Goal: Task Accomplishment & Management: Complete application form

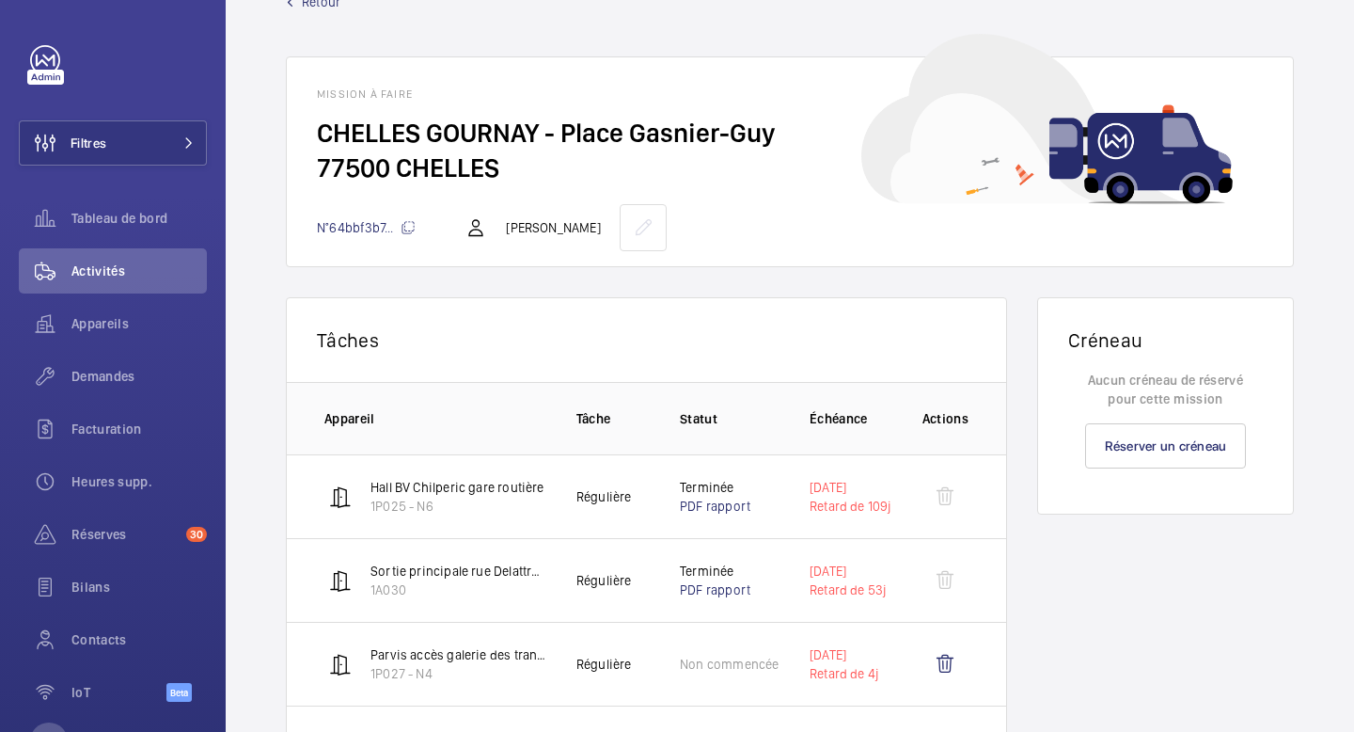
scroll to position [36, 0]
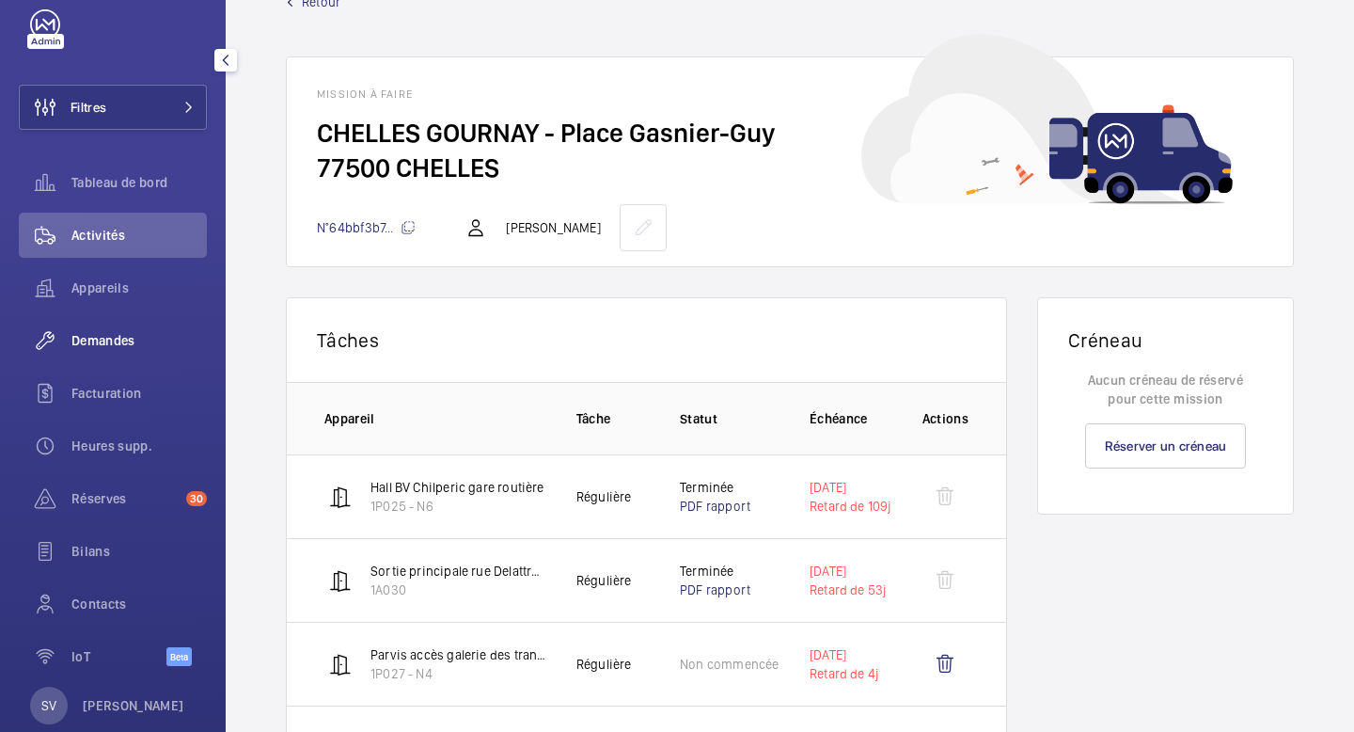
click at [126, 343] on span "Demandes" at bounding box center [138, 340] width 135 height 19
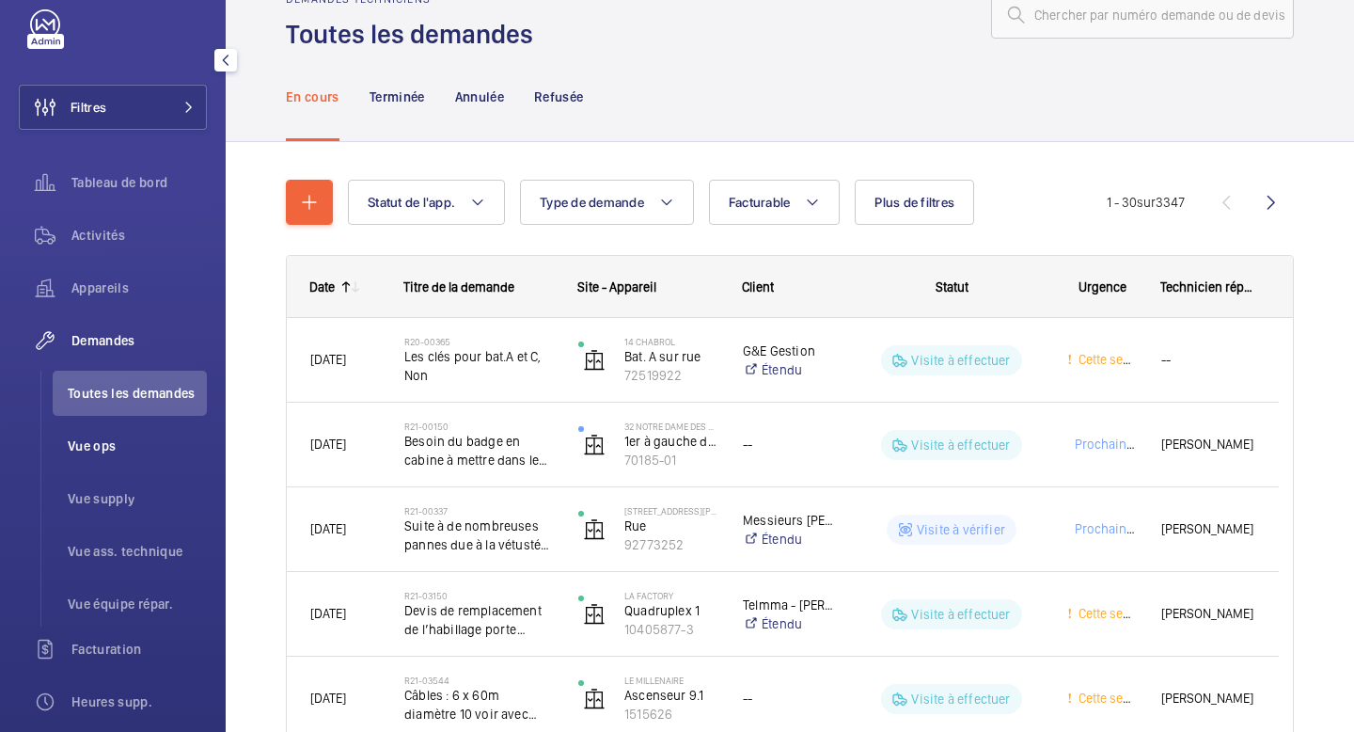
click at [92, 456] on li "Vue ops" at bounding box center [130, 445] width 154 height 45
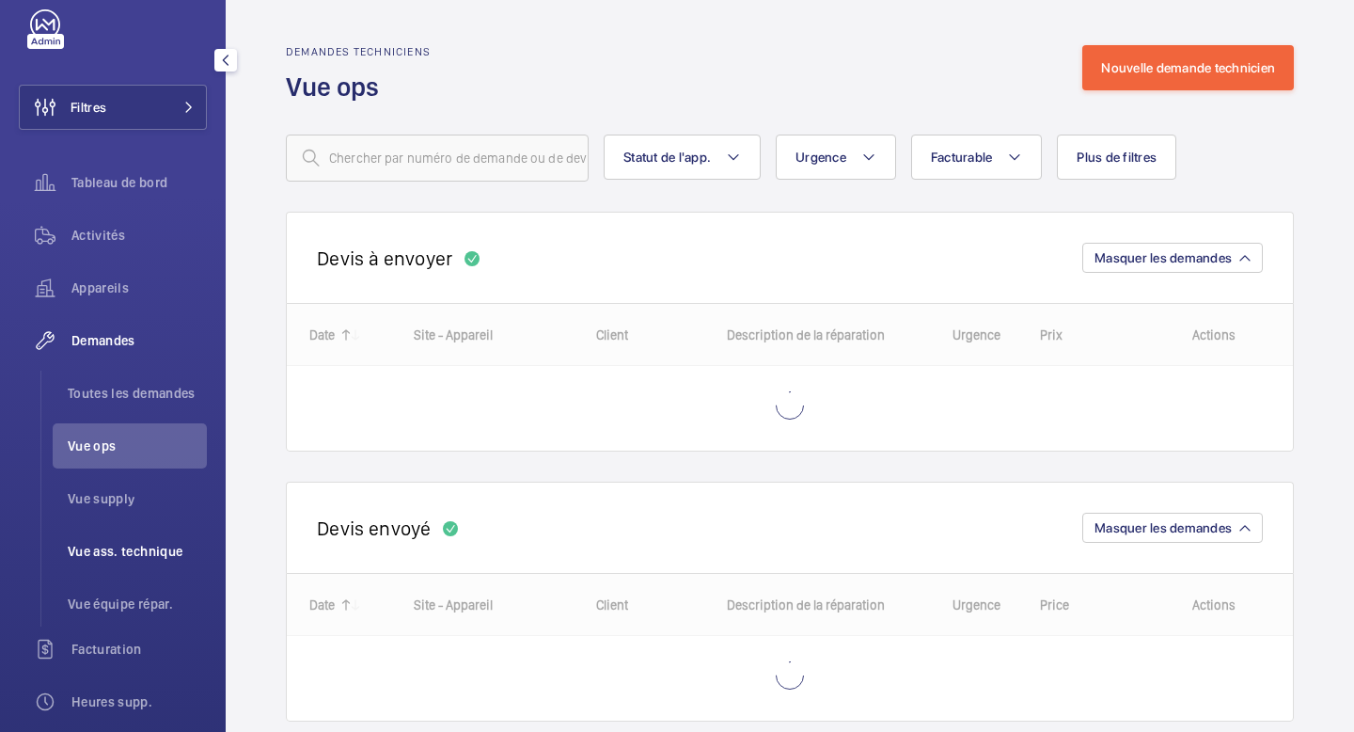
click at [97, 548] on span "Vue ass. technique" at bounding box center [137, 551] width 139 height 19
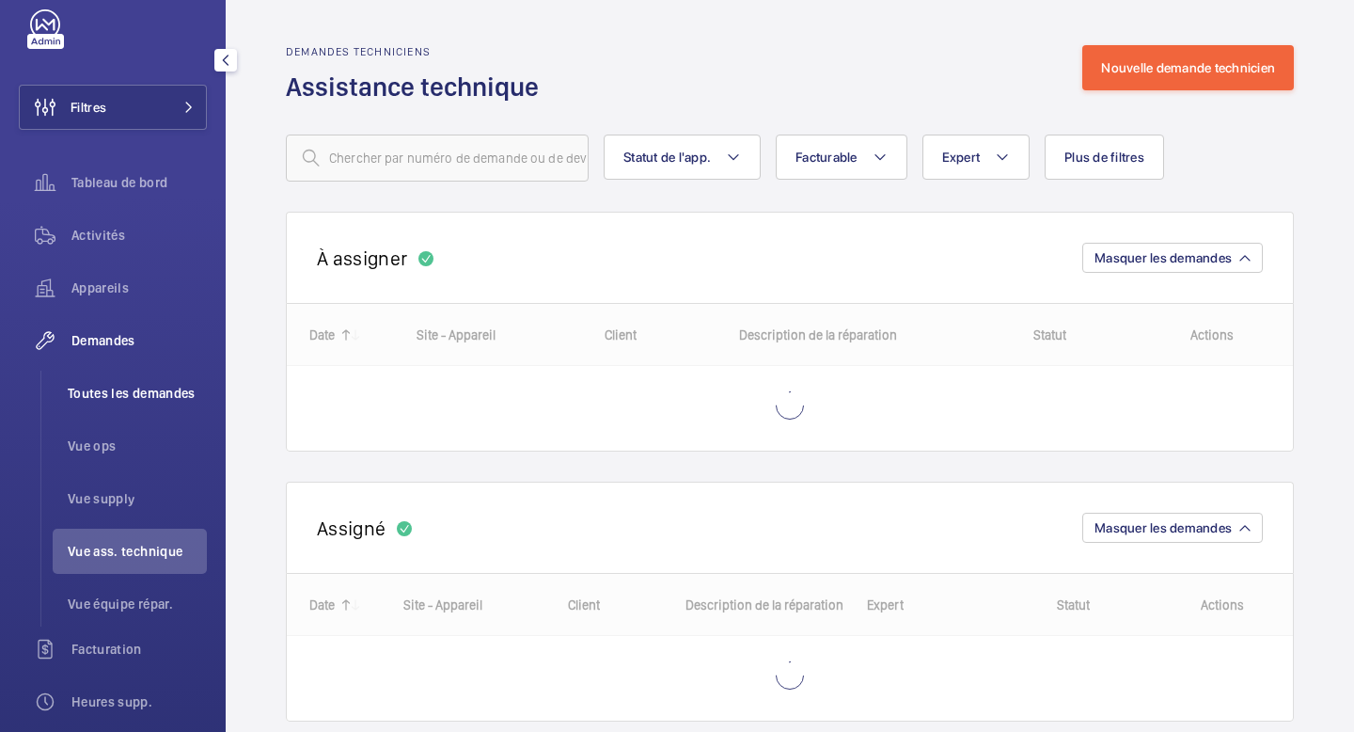
click at [101, 406] on li "Toutes les demandes" at bounding box center [130, 392] width 154 height 45
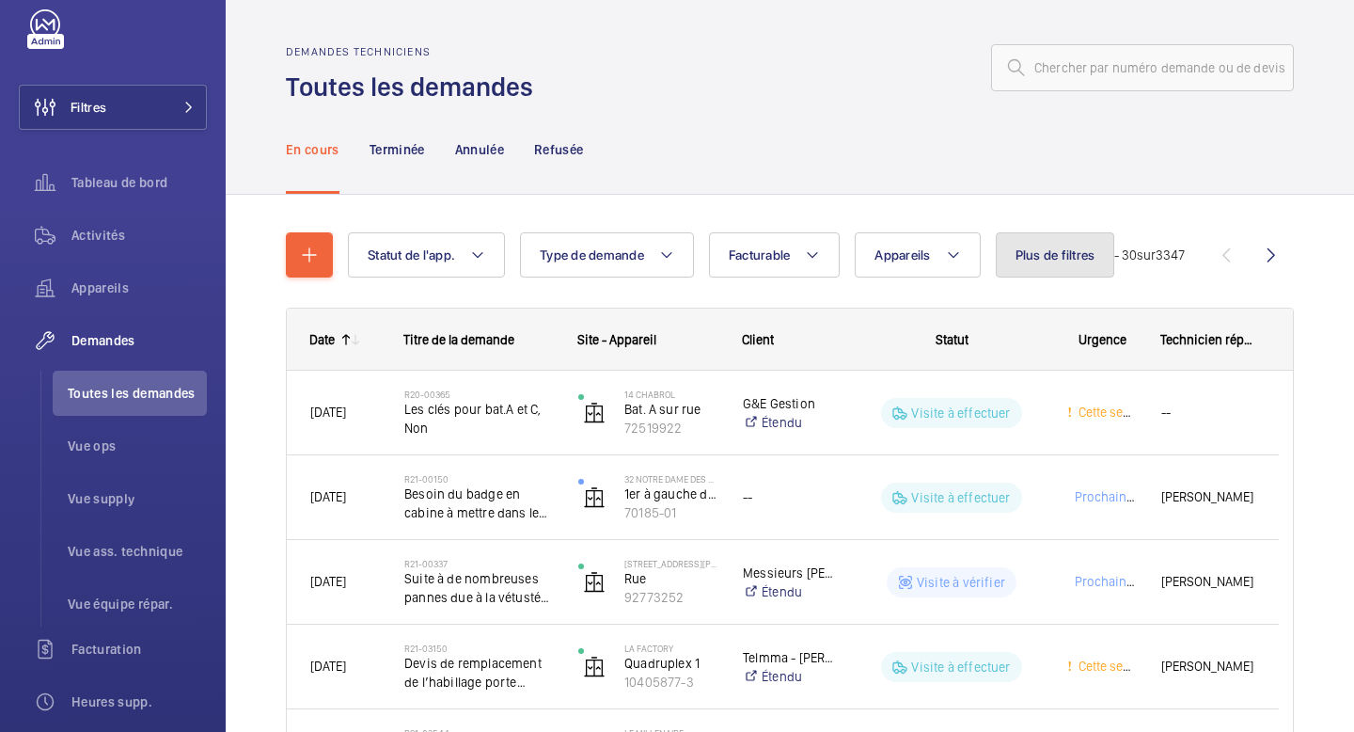
click at [1048, 263] on button "Plus de filtres" at bounding box center [1055, 254] width 119 height 45
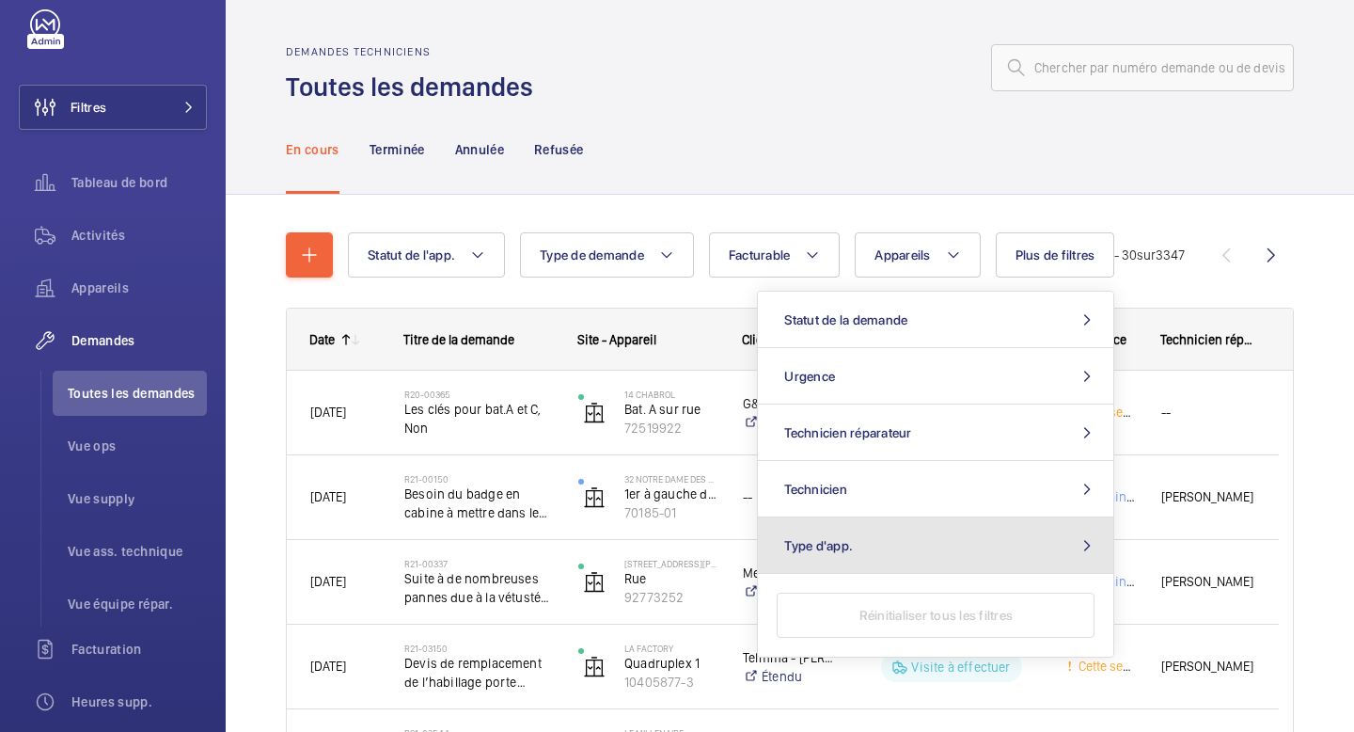
click at [853, 543] on span "Type d'app." at bounding box center [818, 545] width 69 height 15
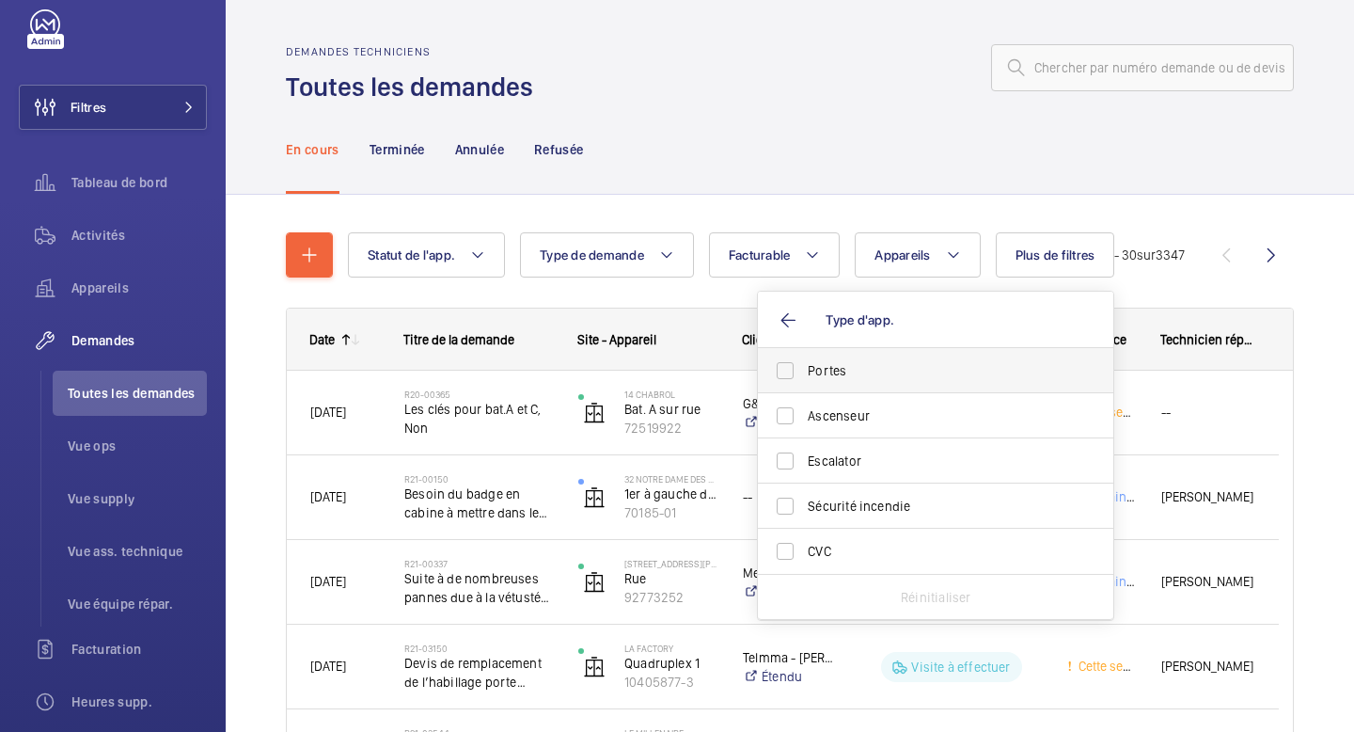
click at [875, 378] on span "Portes" at bounding box center [937, 370] width 259 height 19
click at [804, 378] on input "Portes" at bounding box center [785, 371] width 38 height 38
checkbox input "true"
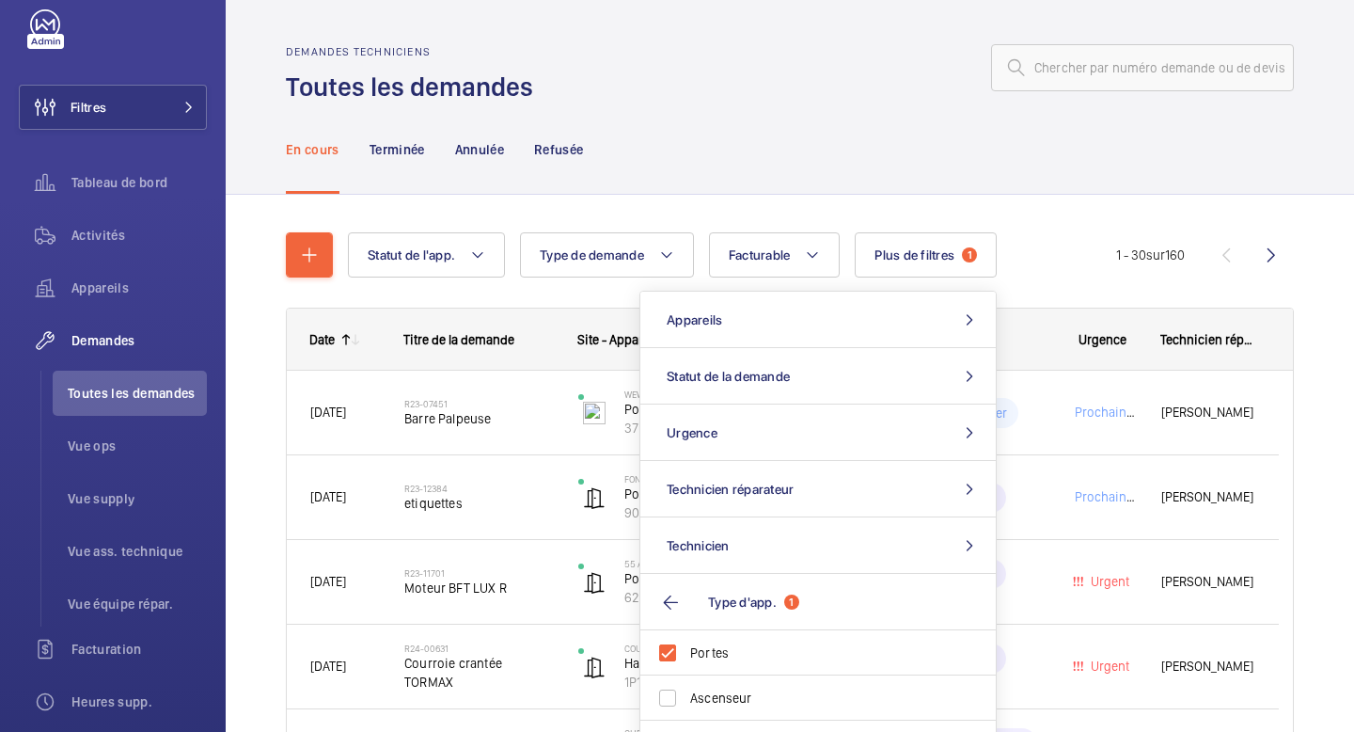
click at [858, 167] on div "En cours Terminée Annulée Refusée" at bounding box center [790, 148] width 1008 height 89
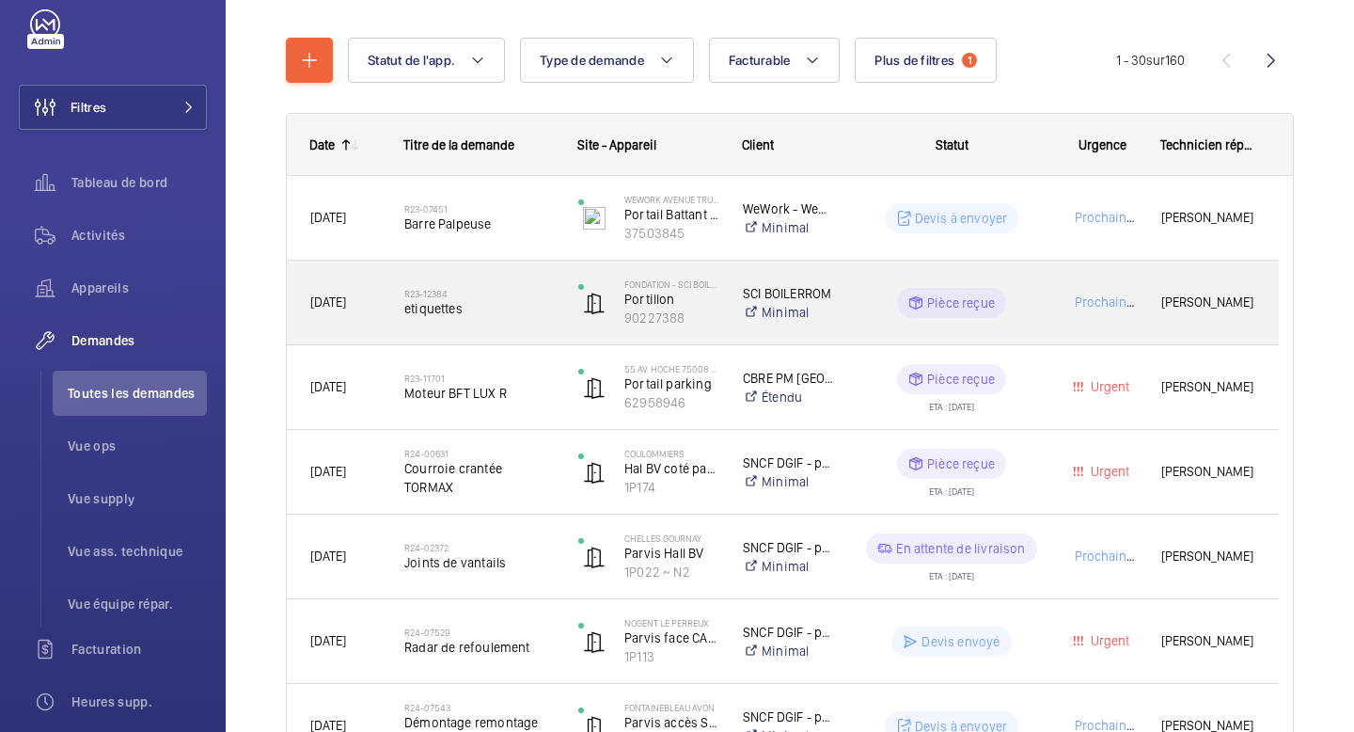
scroll to position [219, 0]
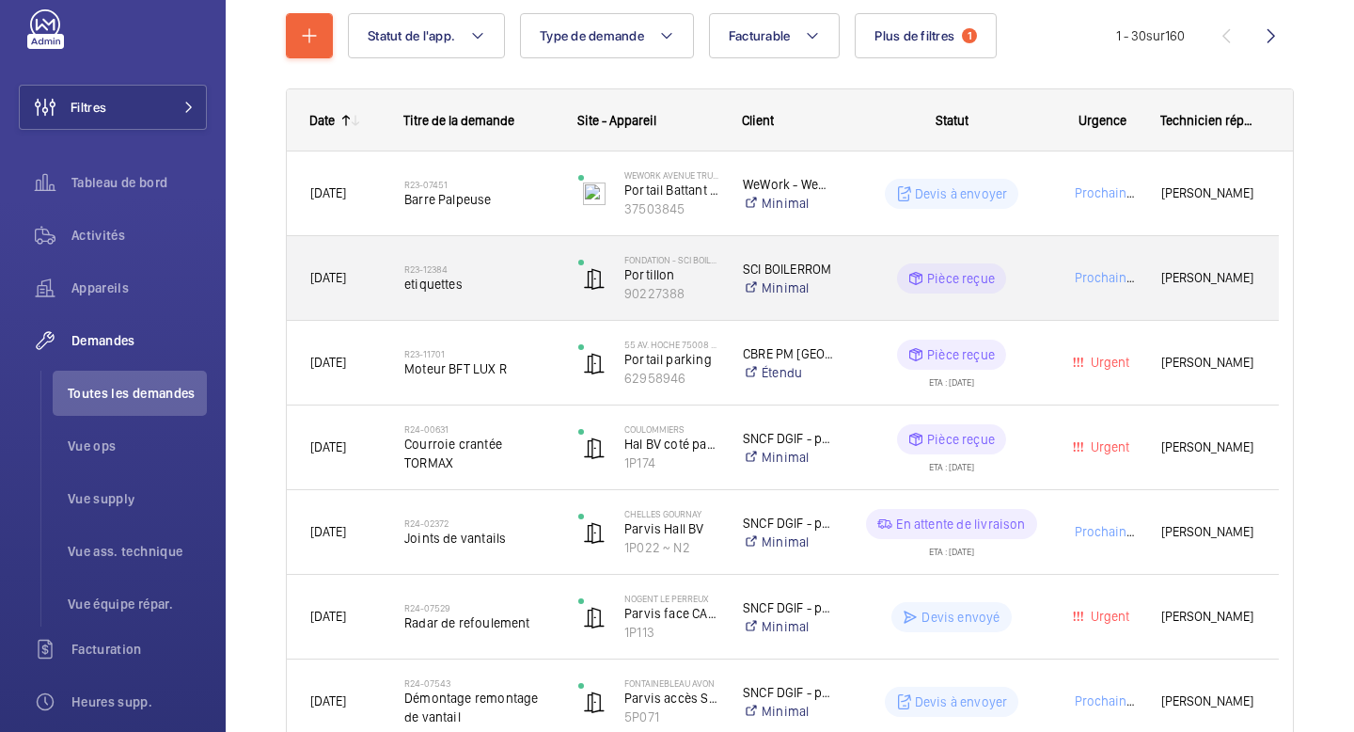
click at [495, 283] on span "etiquettes" at bounding box center [479, 284] width 150 height 19
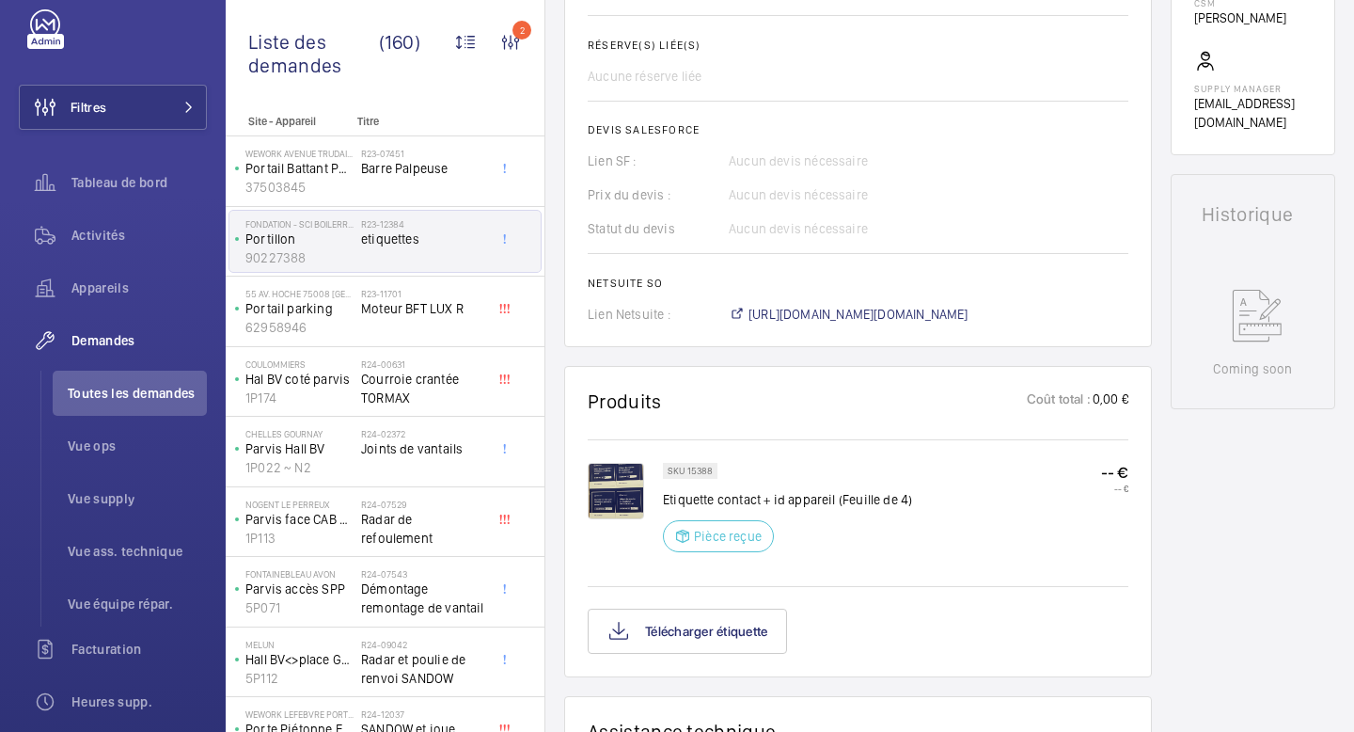
scroll to position [696, 0]
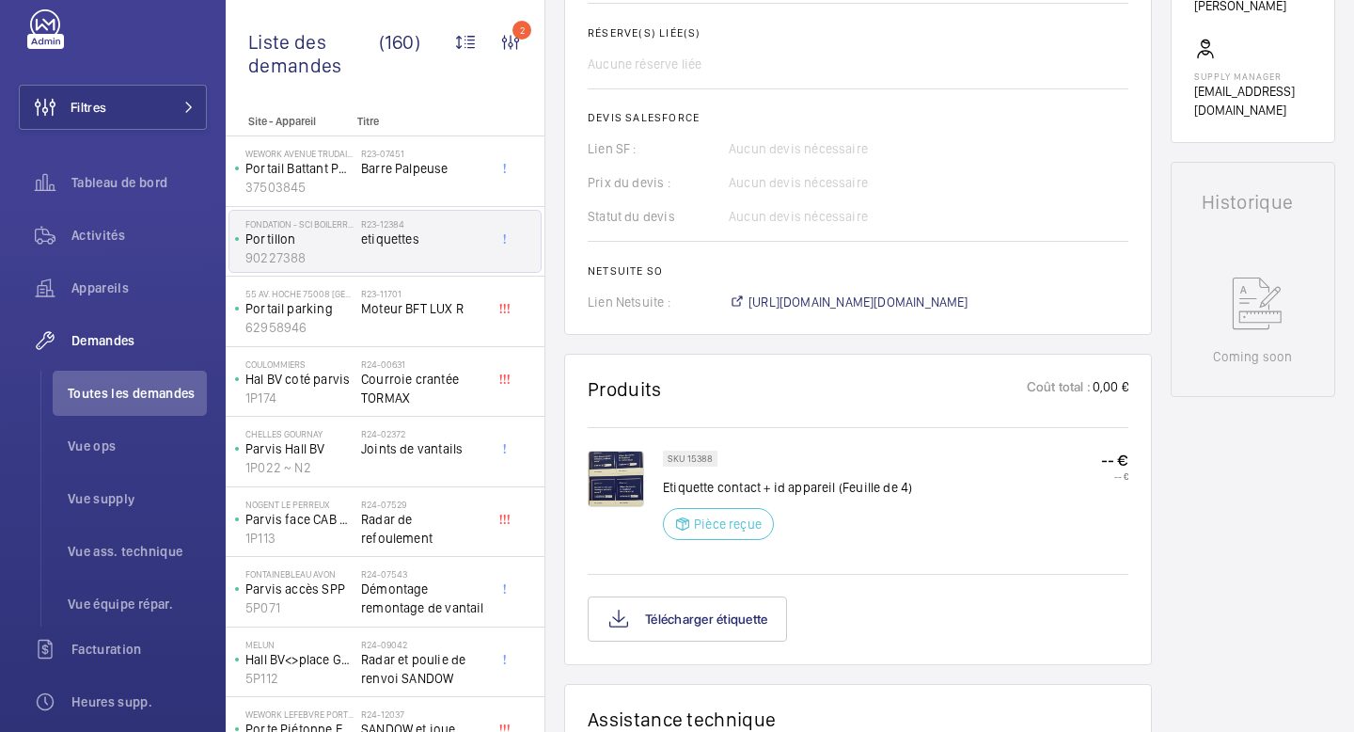
click at [621, 498] on img at bounding box center [616, 478] width 56 height 56
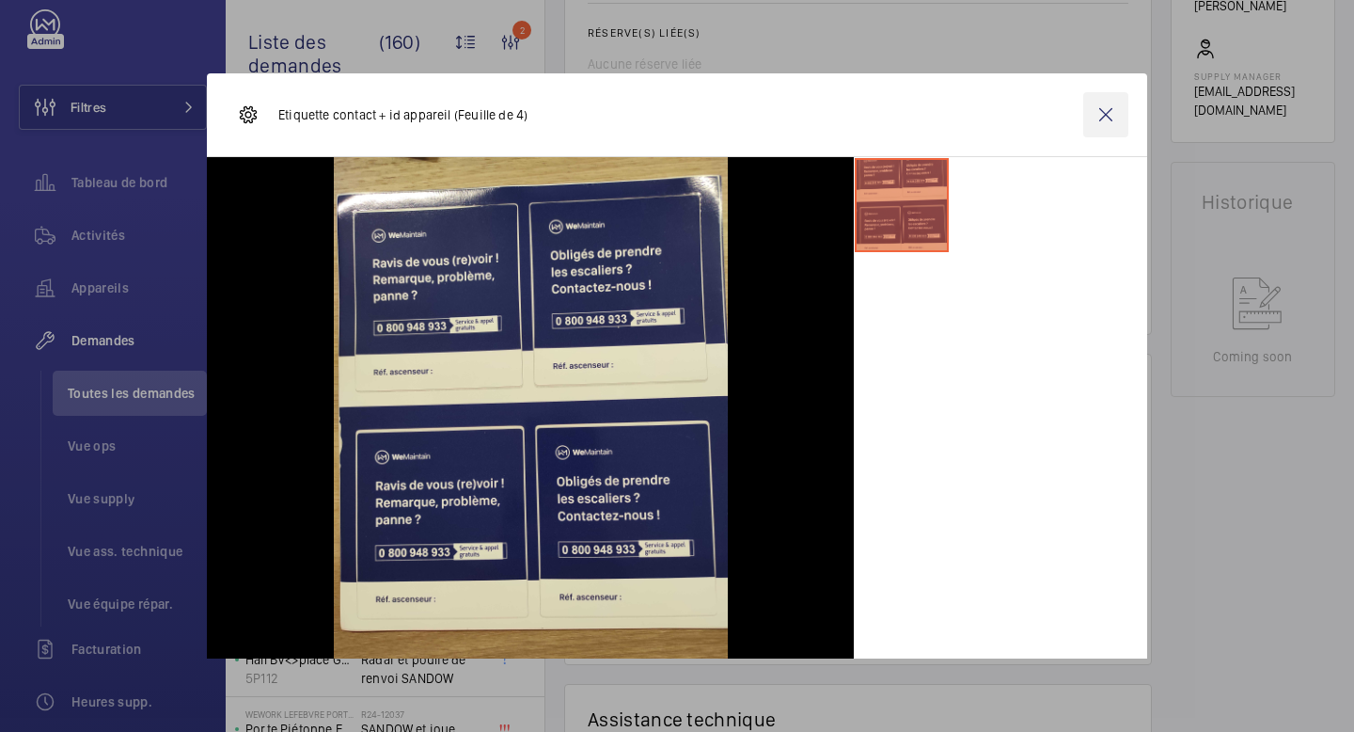
click at [1099, 117] on wm-front-icon-button at bounding box center [1105, 114] width 45 height 45
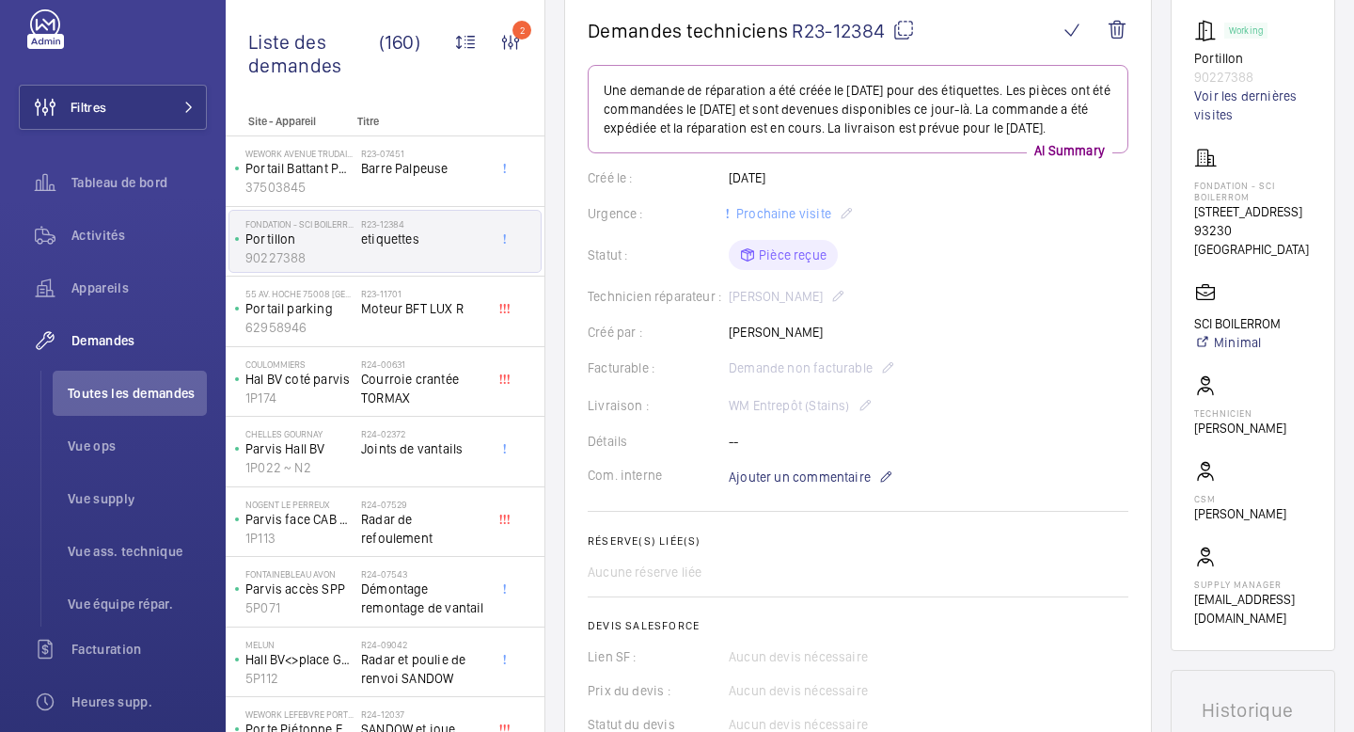
scroll to position [0, 0]
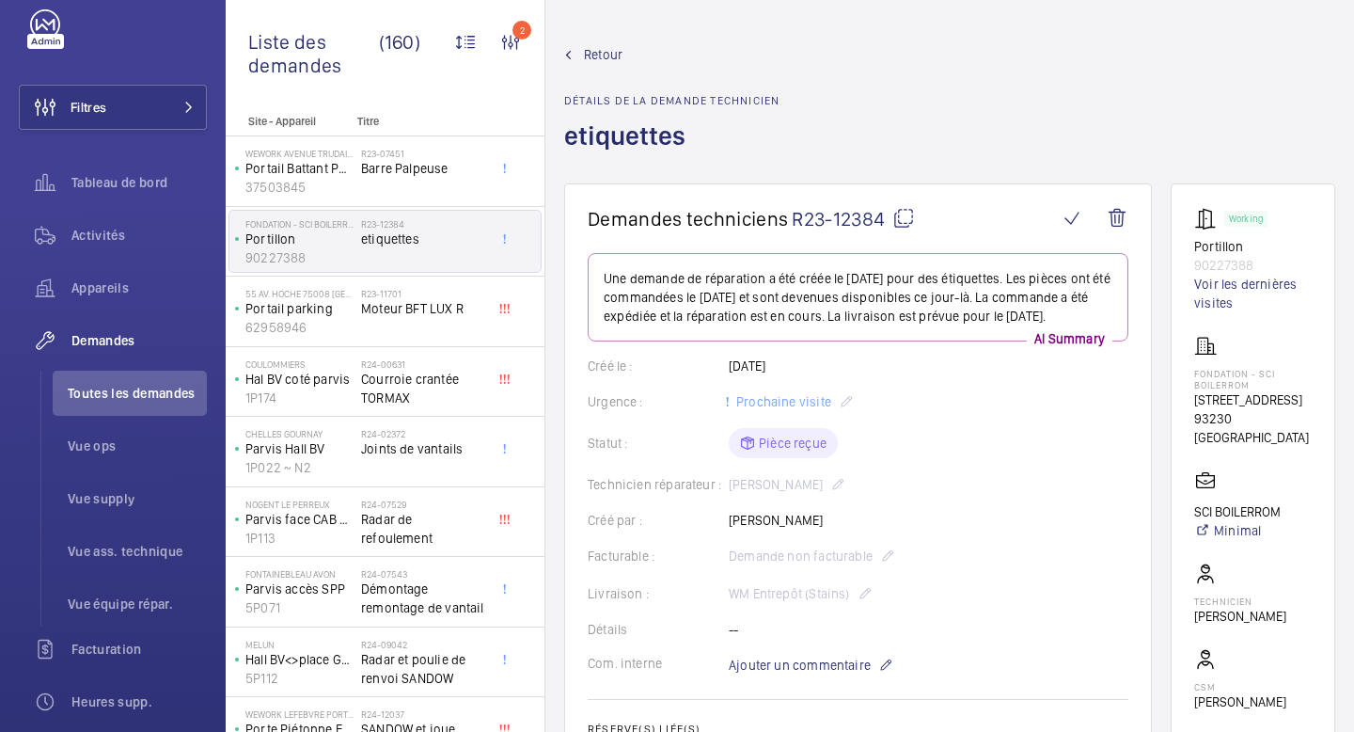
click at [599, 59] on span "Retour" at bounding box center [603, 54] width 39 height 19
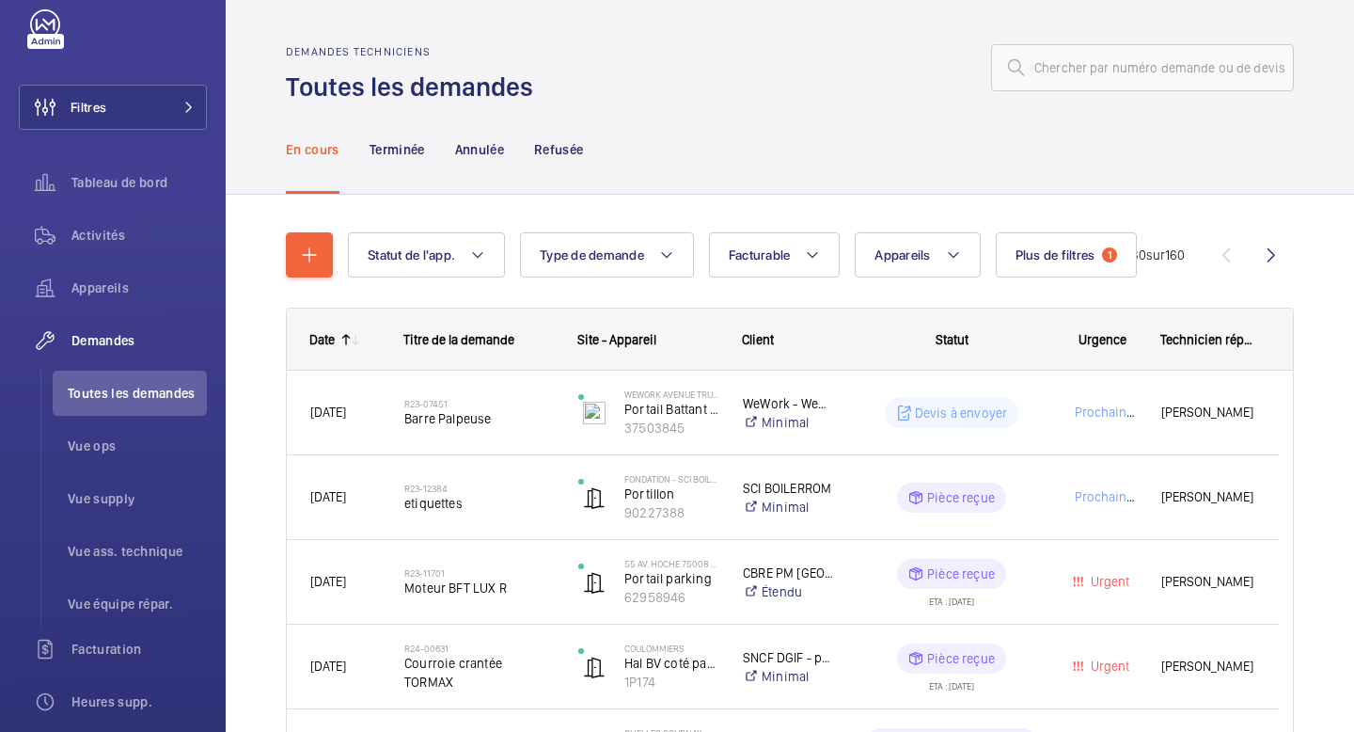
click at [336, 336] on div at bounding box center [349, 339] width 28 height 15
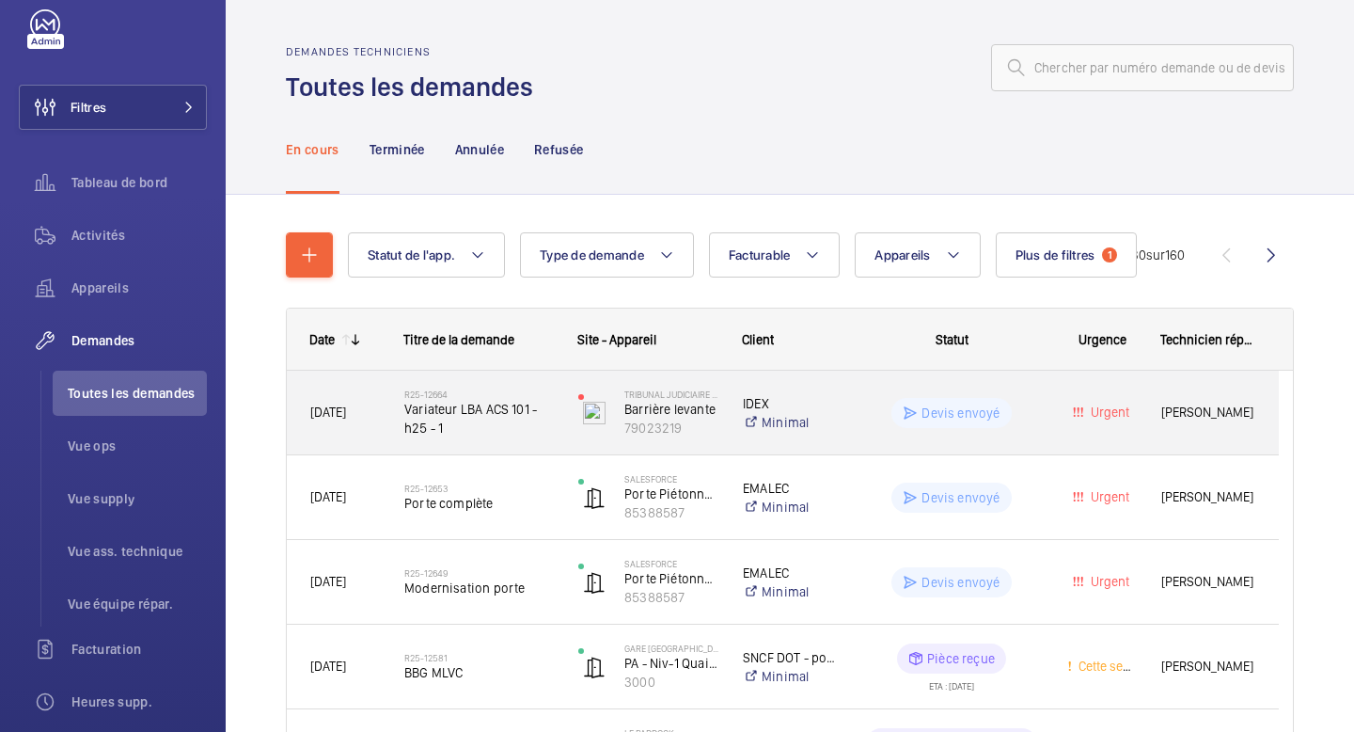
click at [472, 419] on span "Variateur LBA ACS 101 - h25 - 1" at bounding box center [479, 419] width 150 height 38
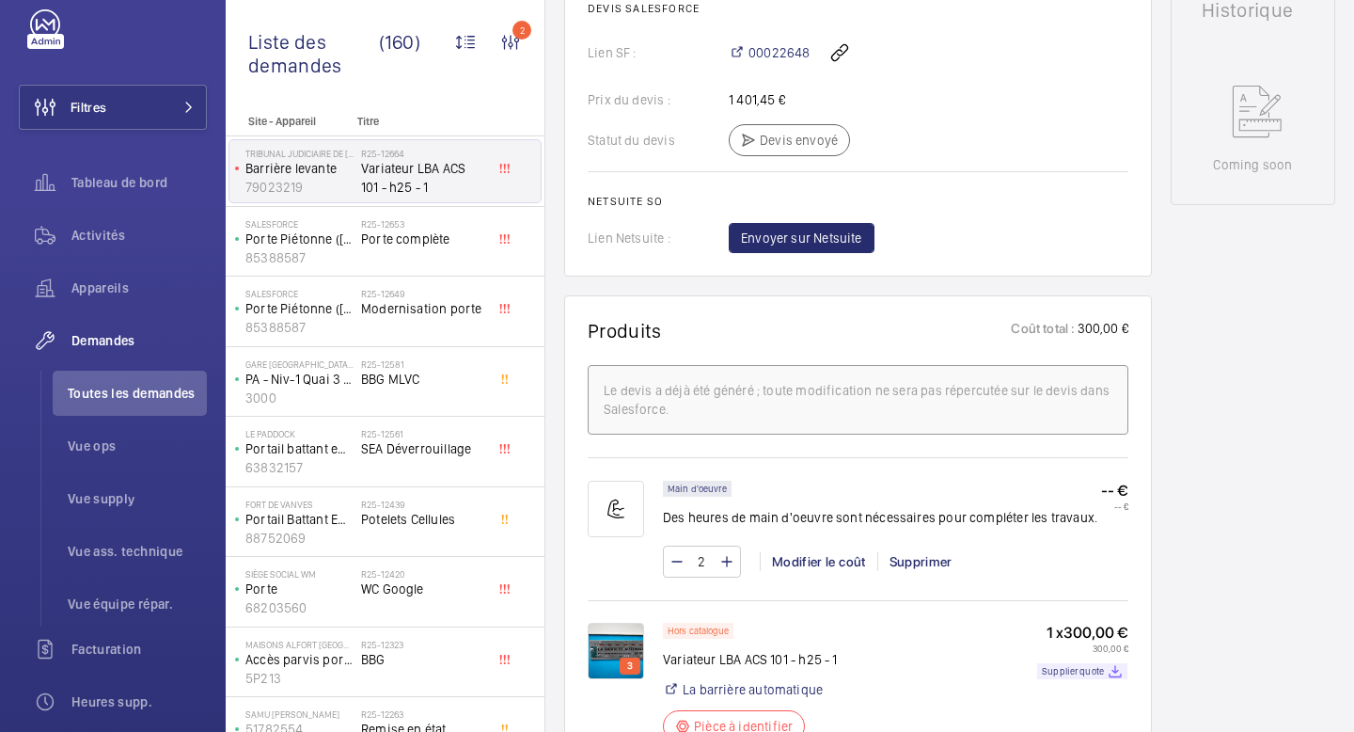
scroll to position [949, 0]
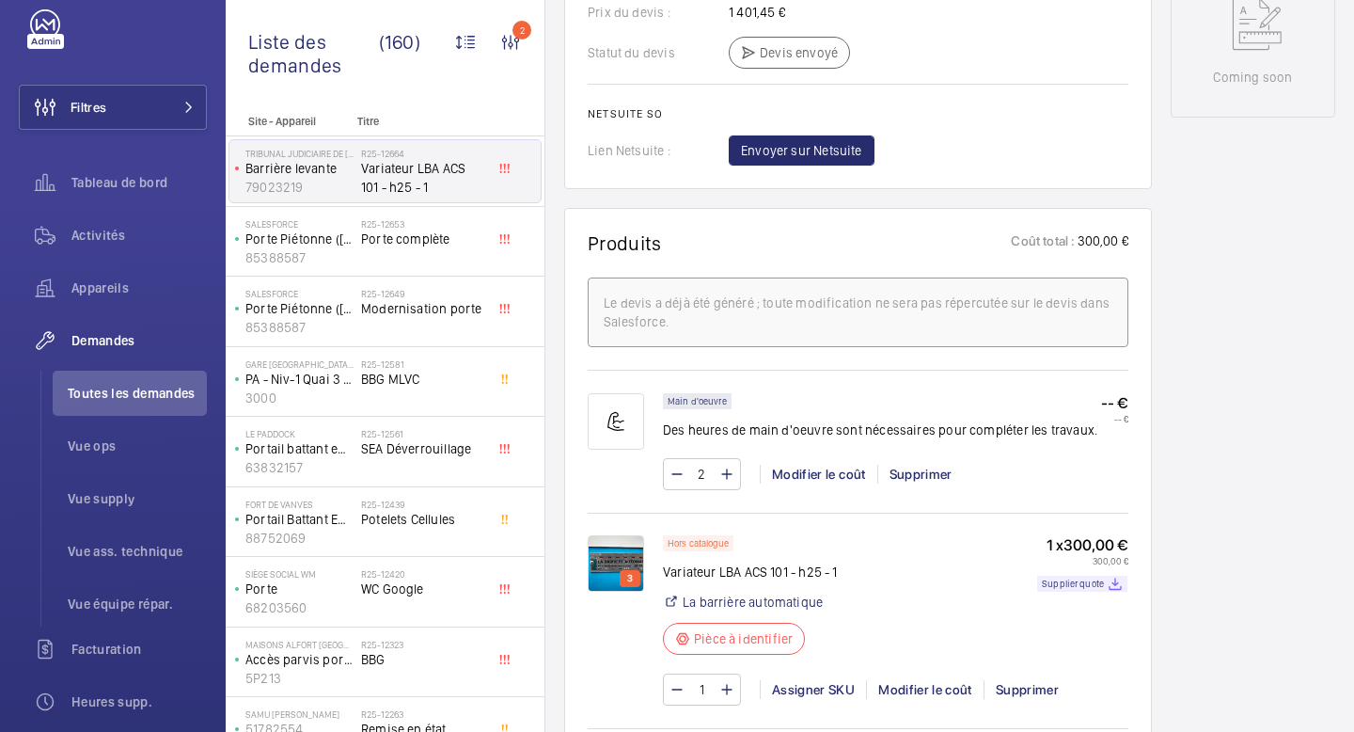
click at [618, 591] on img at bounding box center [616, 563] width 56 height 56
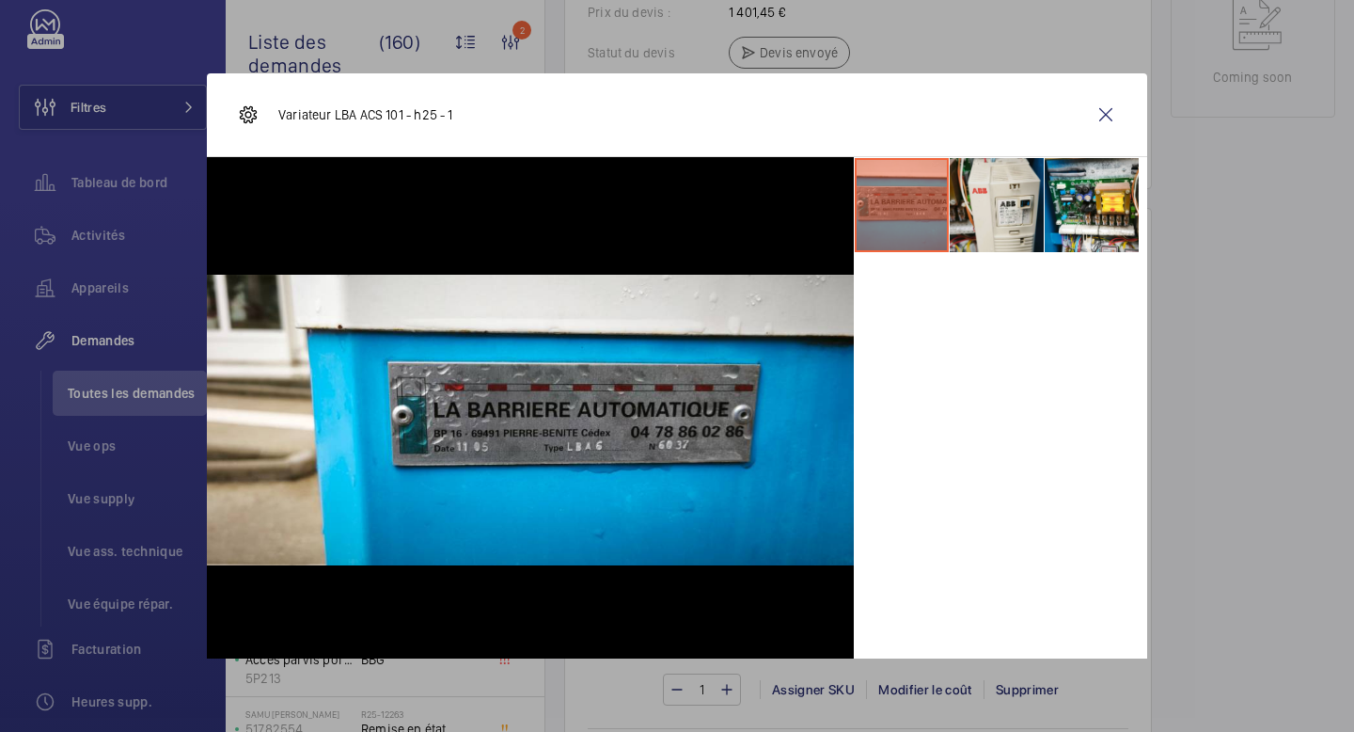
click at [1009, 207] on li at bounding box center [997, 205] width 94 height 94
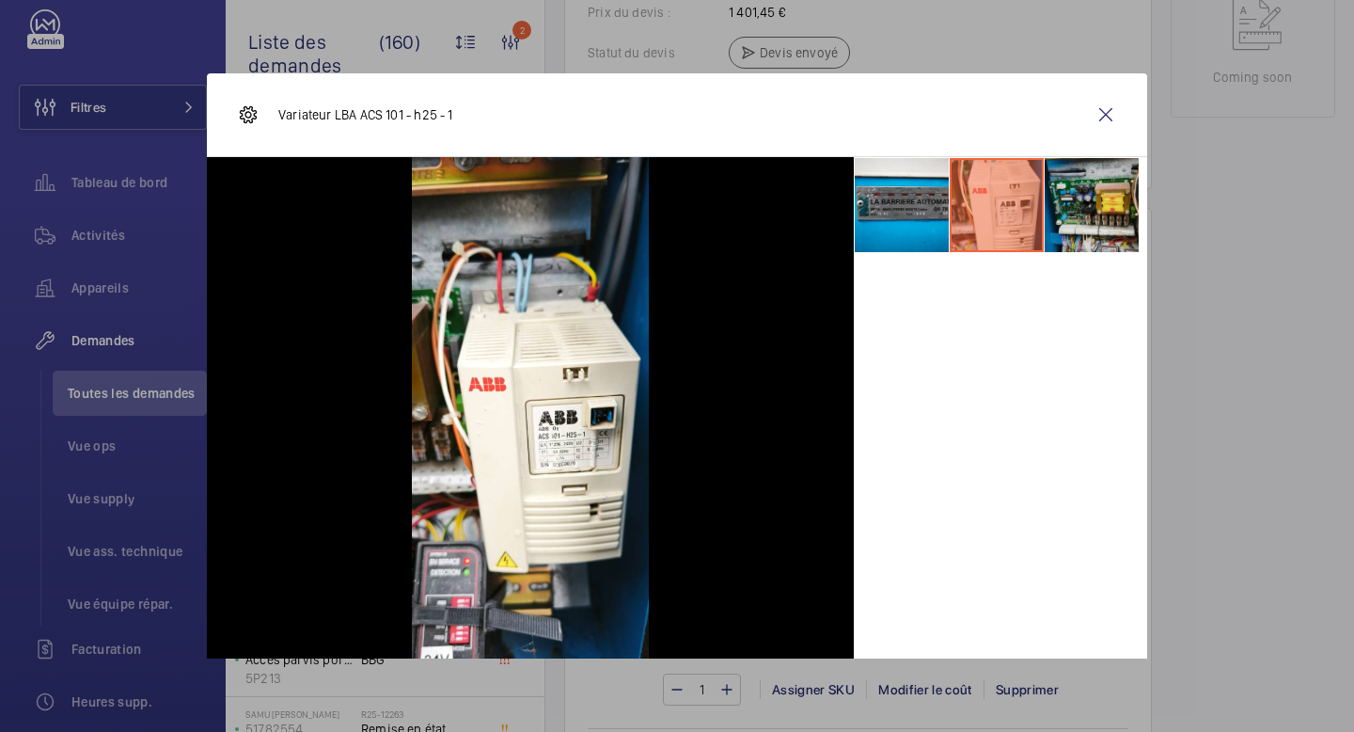
click at [1094, 201] on li at bounding box center [1092, 205] width 94 height 94
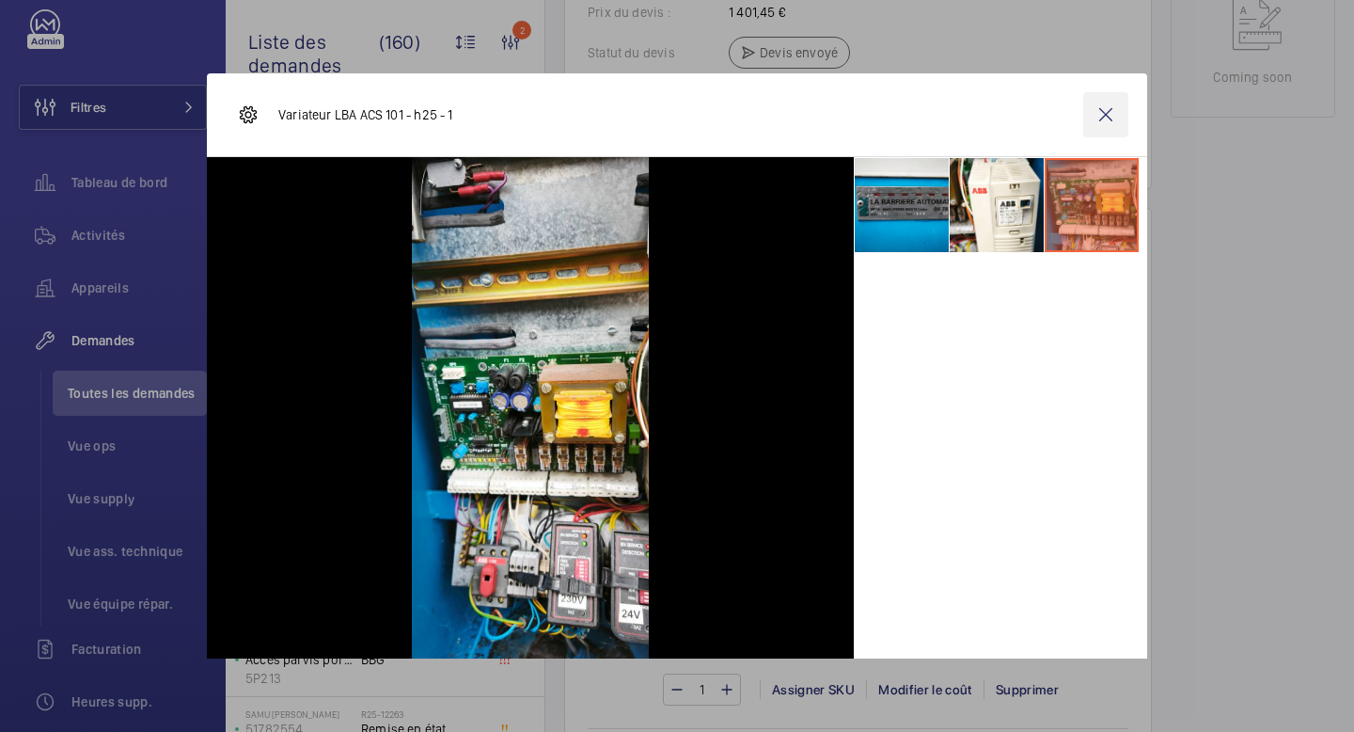
click at [1086, 117] on wm-front-icon-button at bounding box center [1105, 114] width 45 height 45
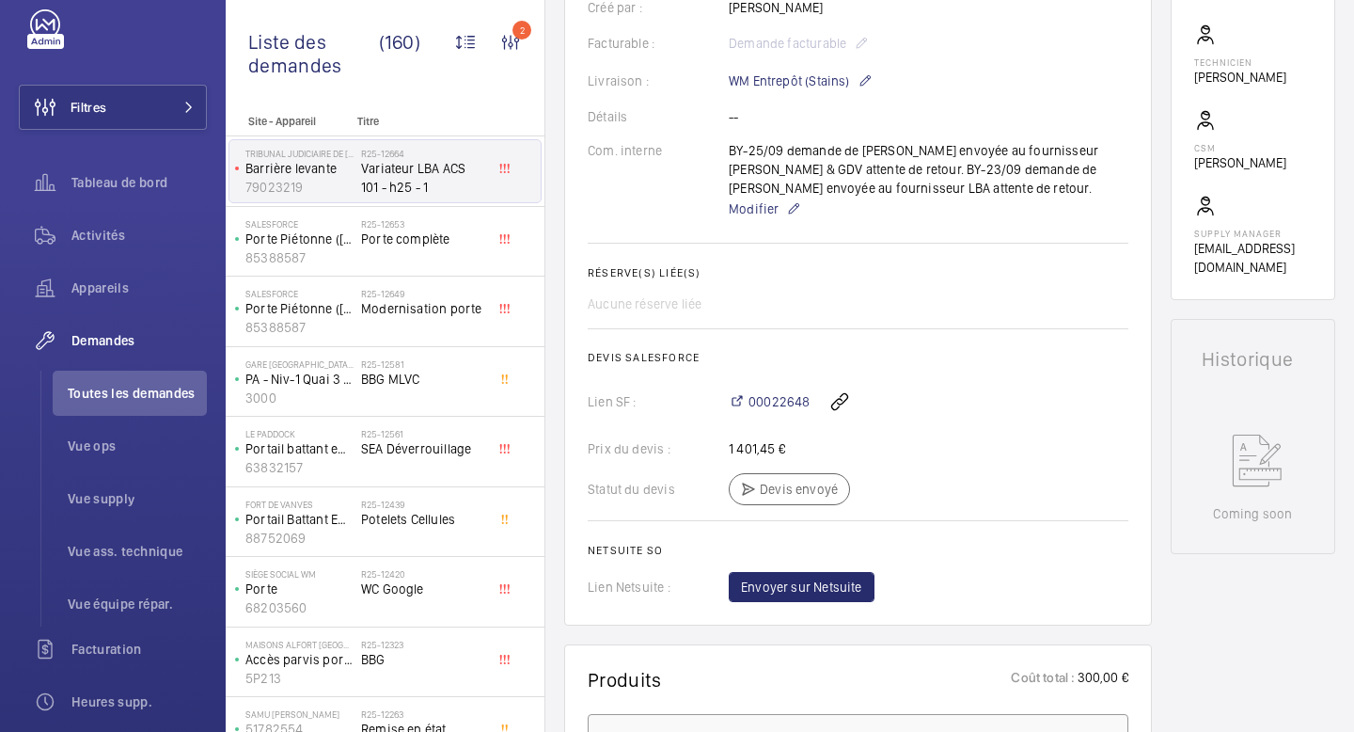
scroll to position [447, 0]
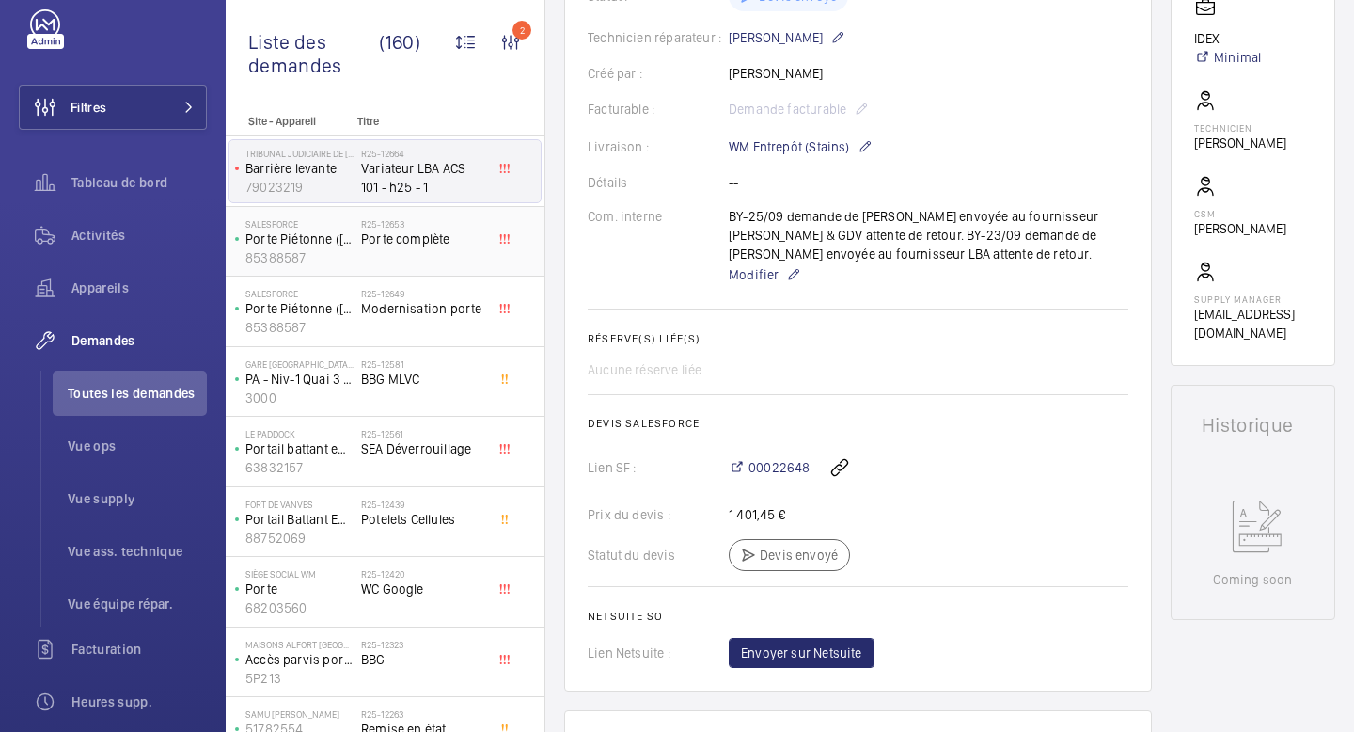
click at [417, 246] on span "Porte complète" at bounding box center [423, 238] width 124 height 19
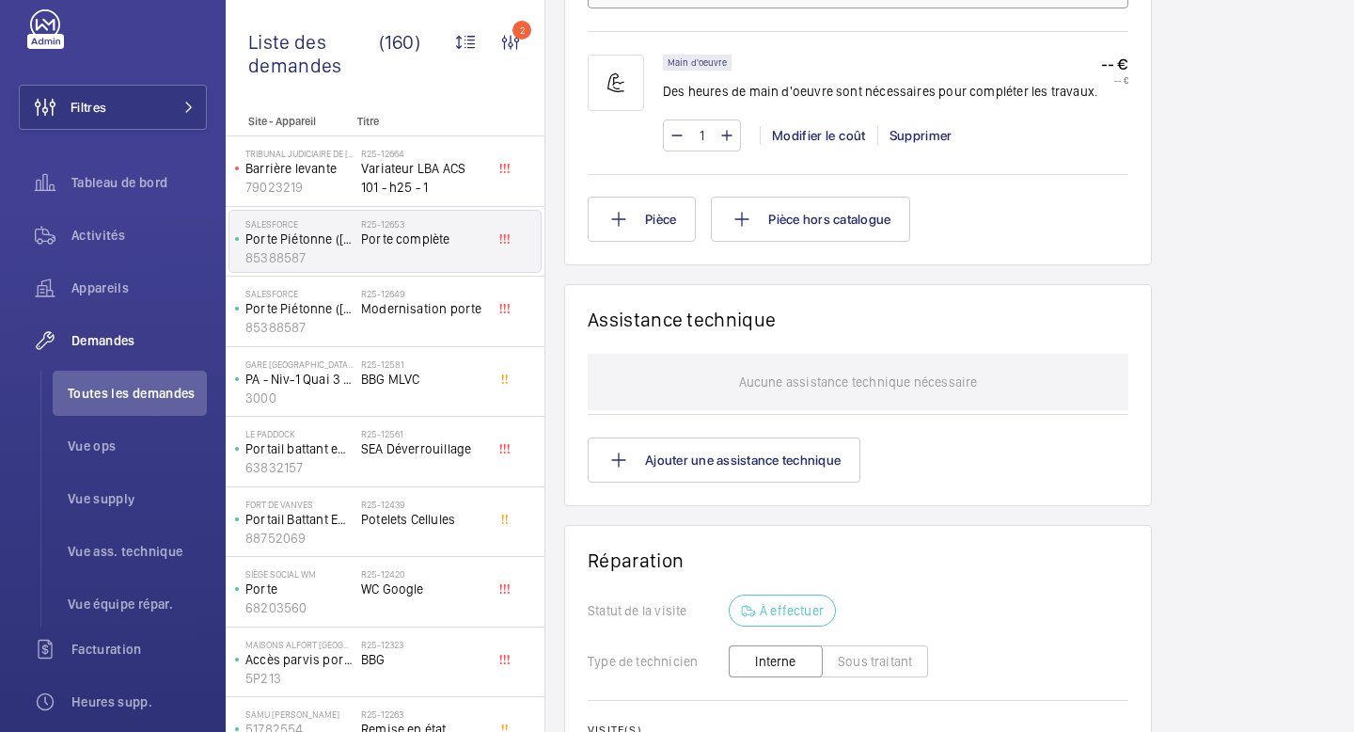
scroll to position [1251, 0]
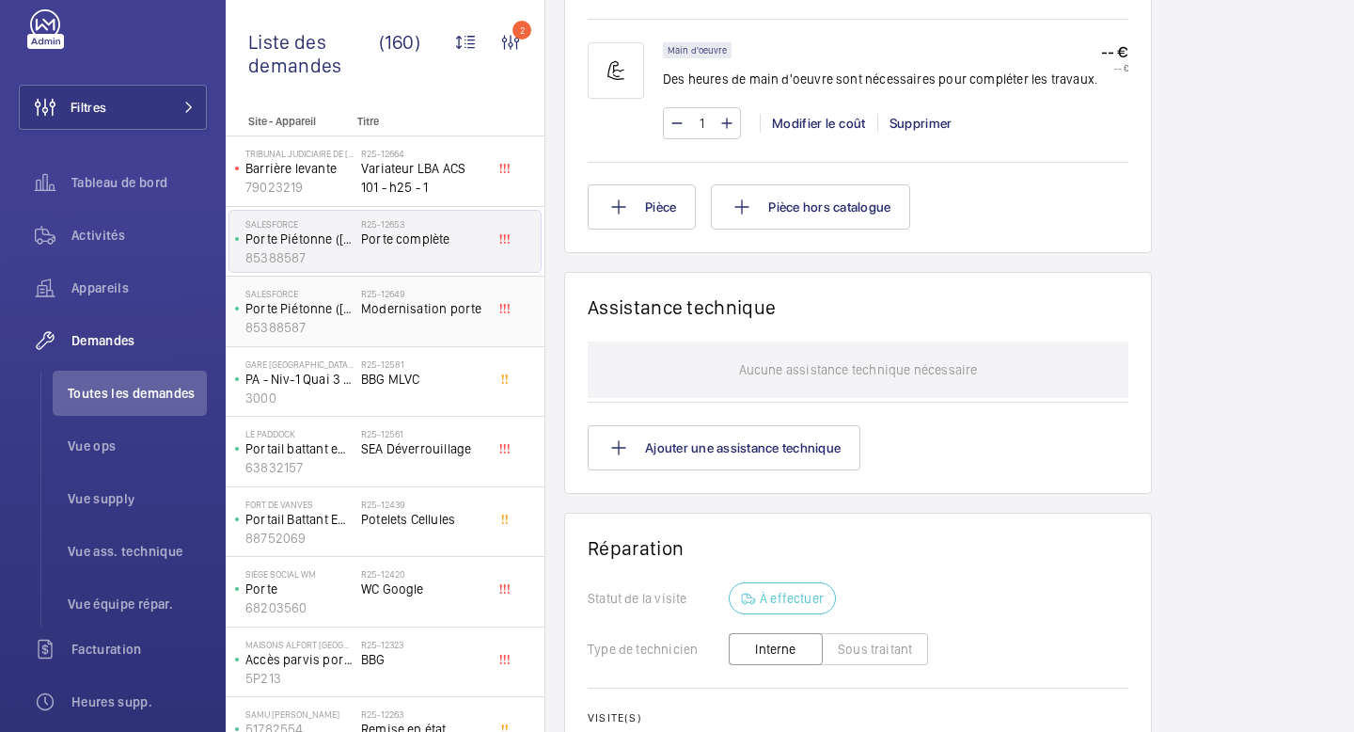
click at [424, 323] on div "R25-12649 Modernisation porte" at bounding box center [423, 315] width 124 height 55
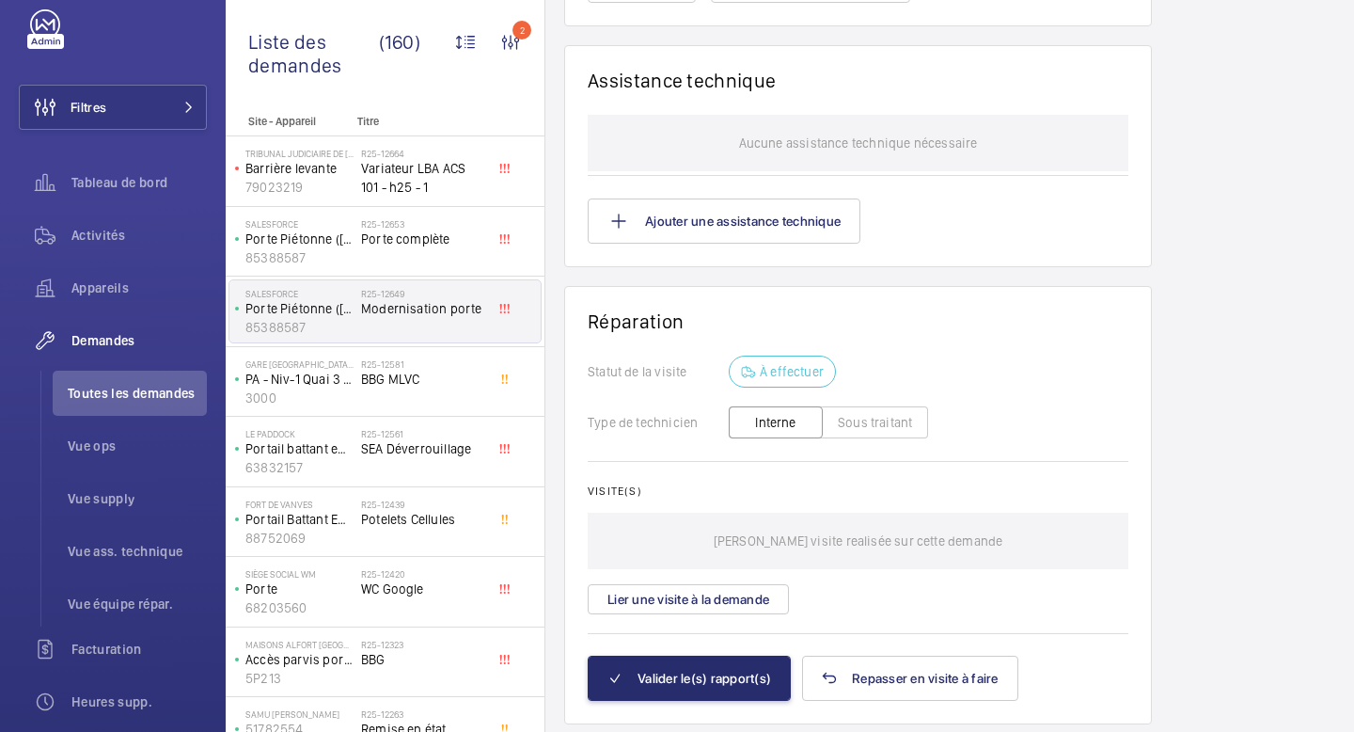
scroll to position [1551, 0]
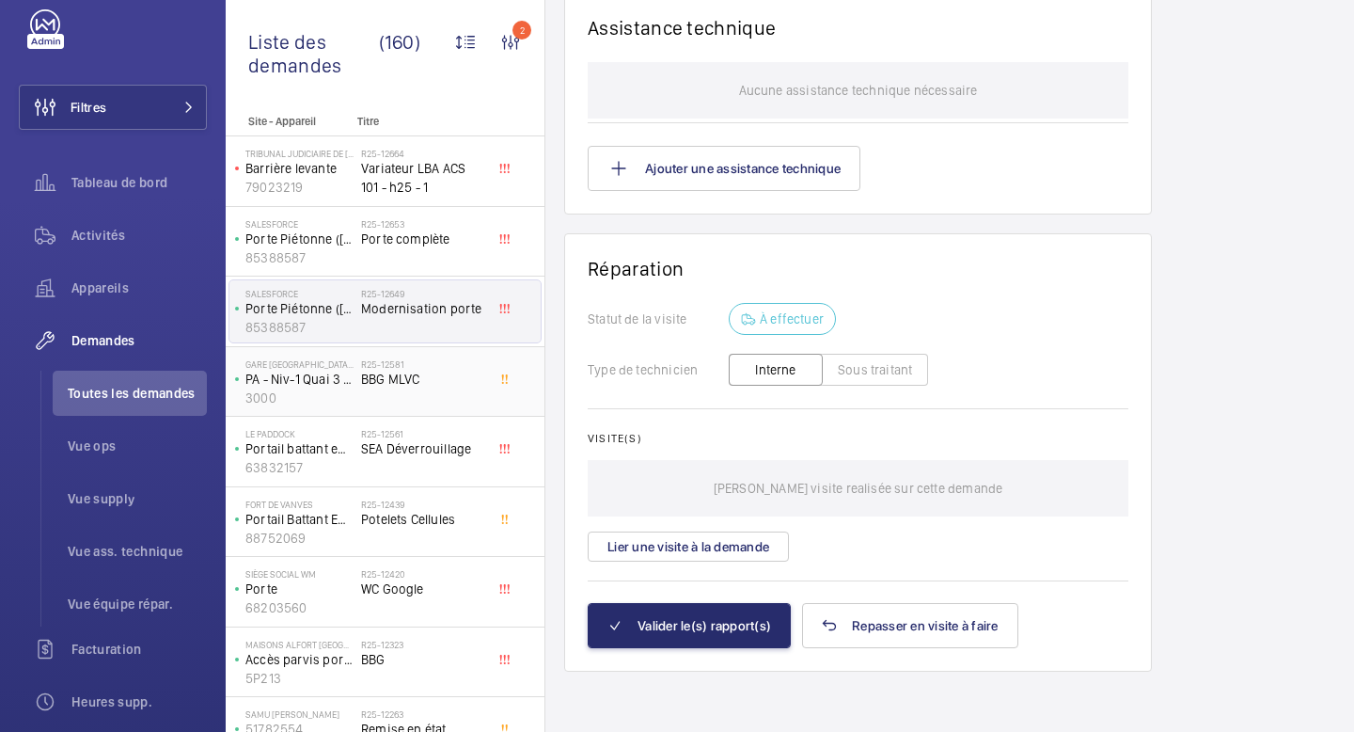
click at [419, 390] on div "R25-12581 BBG MLVC" at bounding box center [423, 385] width 124 height 55
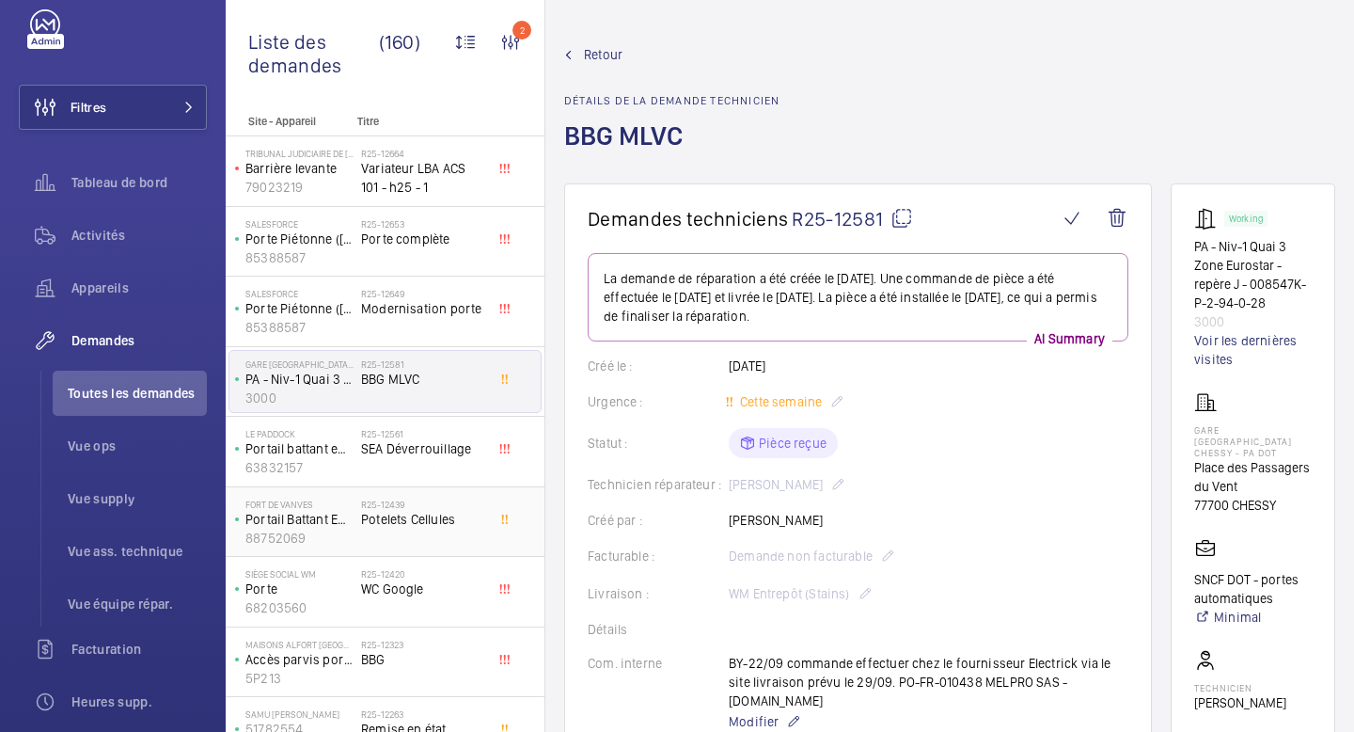
click at [444, 535] on div "R25-12439 Potelets Cellules" at bounding box center [423, 525] width 124 height 55
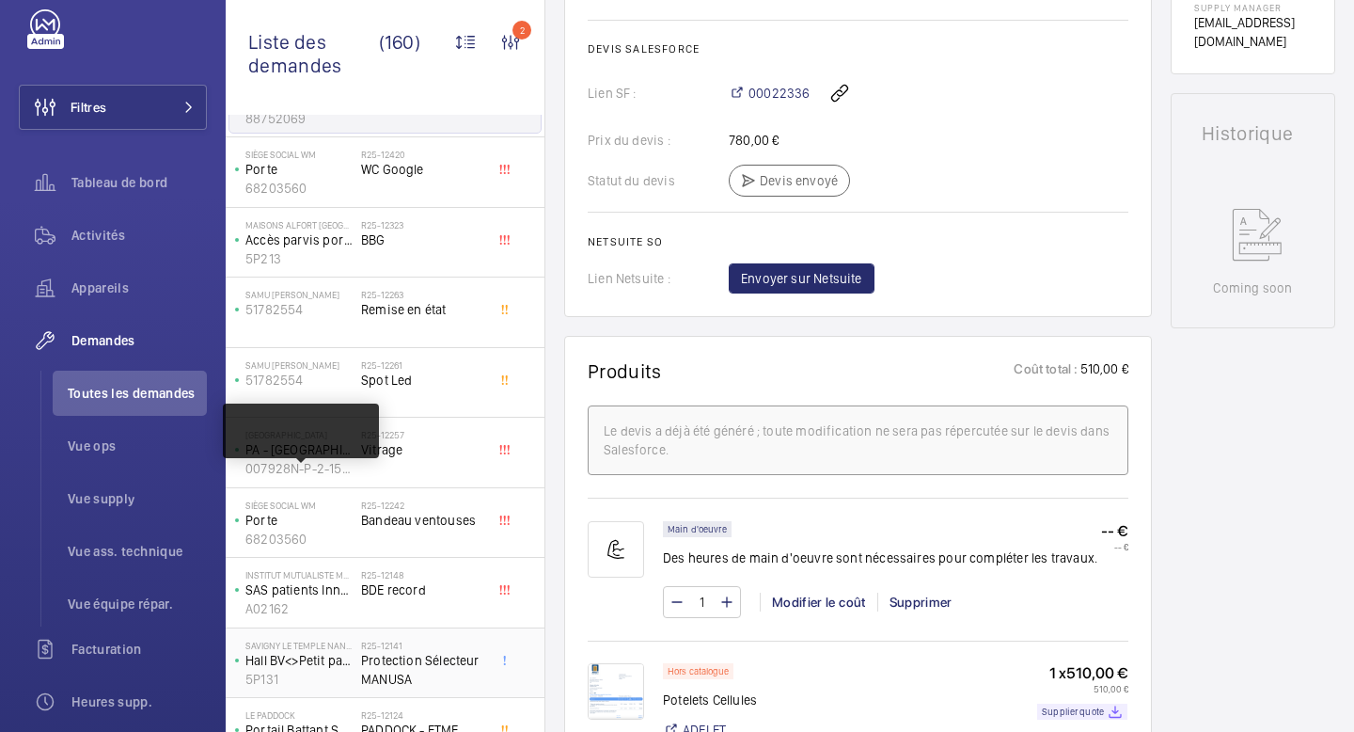
scroll to position [704, 0]
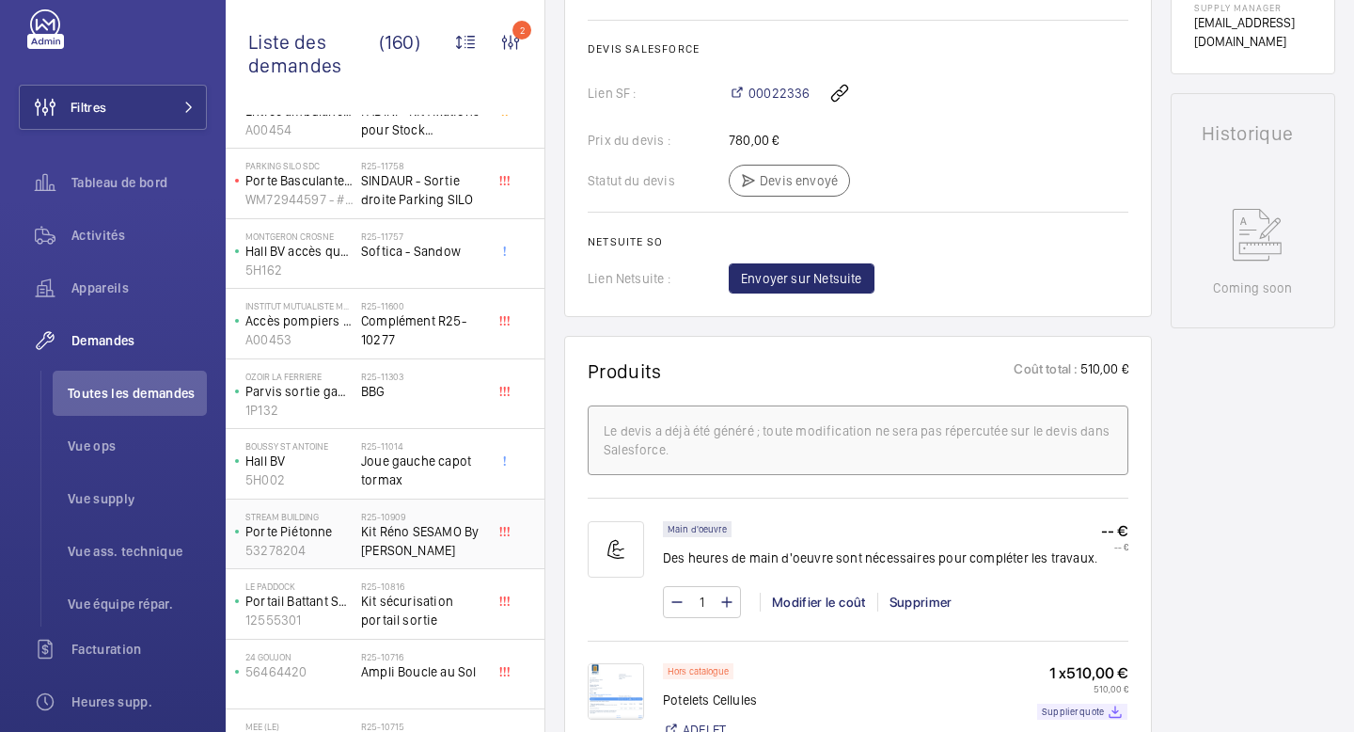
scroll to position [1846, 0]
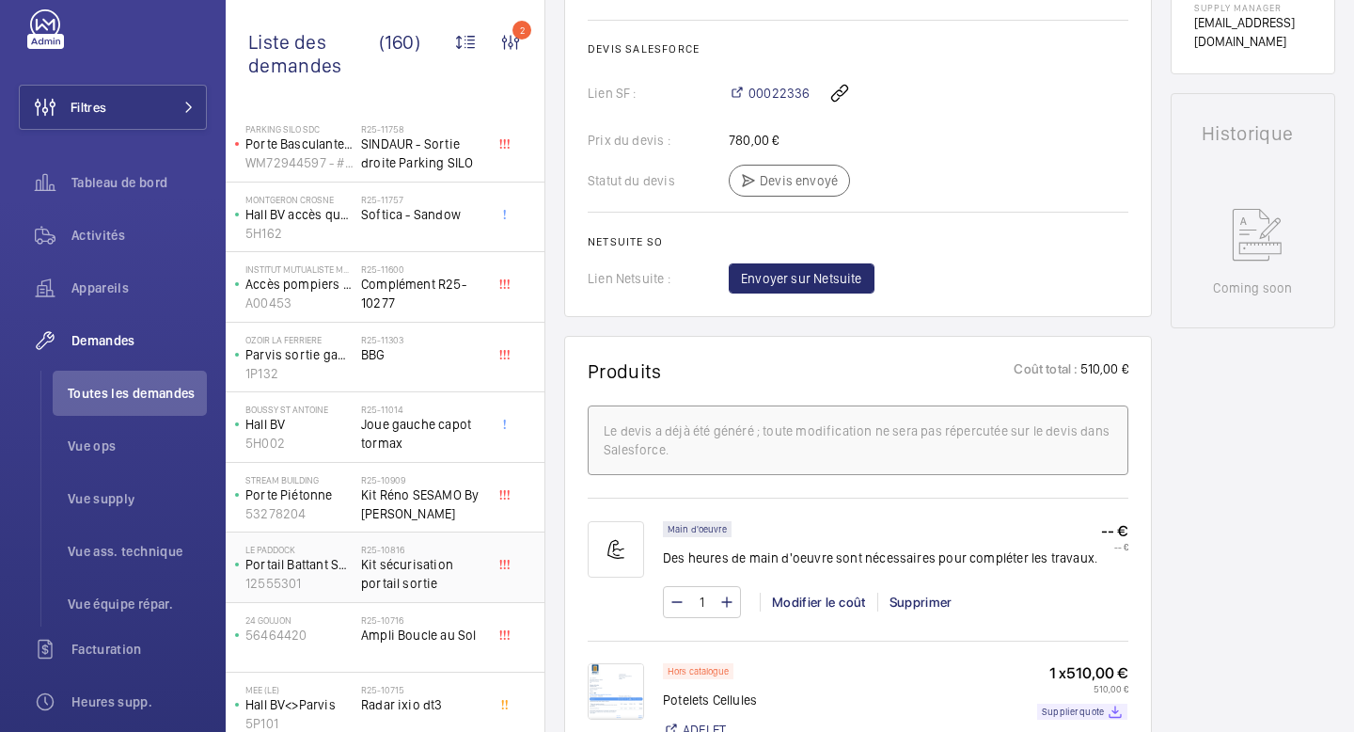
click at [433, 554] on h2 "R25-10816" at bounding box center [423, 548] width 124 height 11
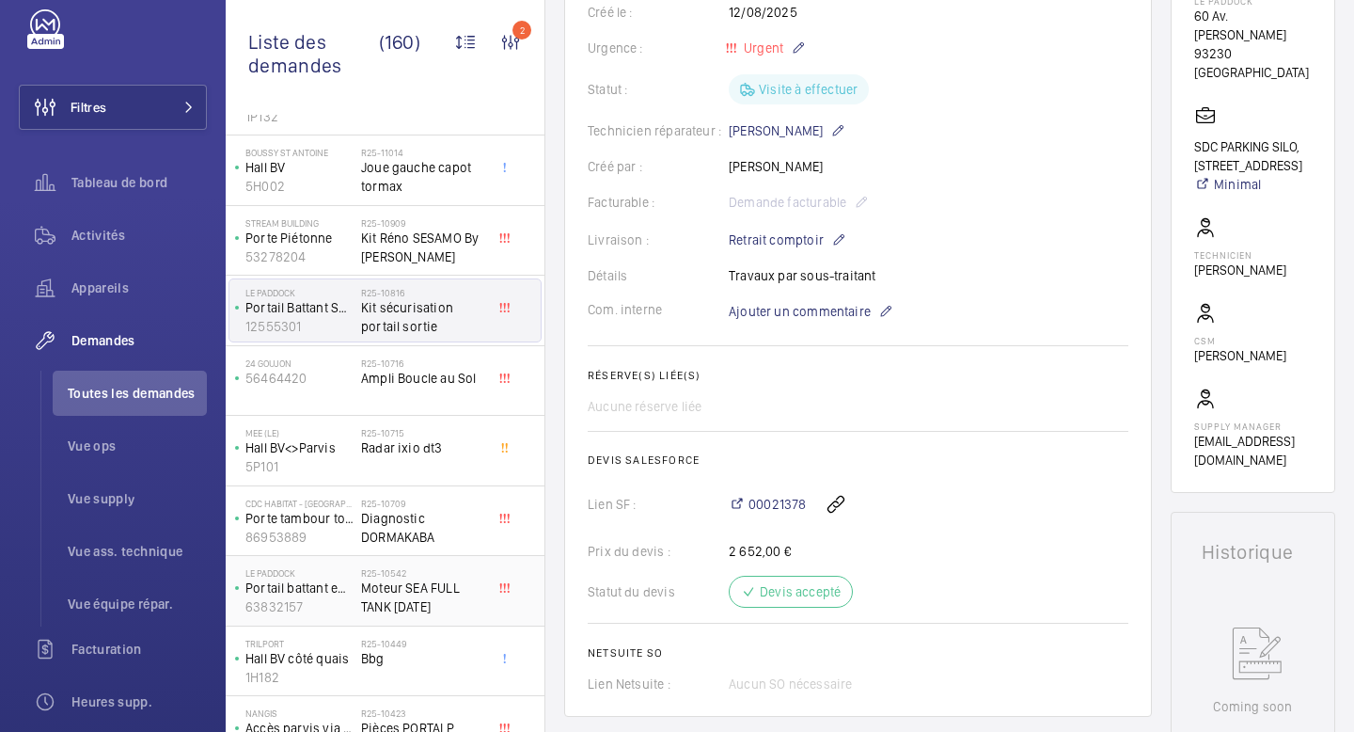
scroll to position [2179, 0]
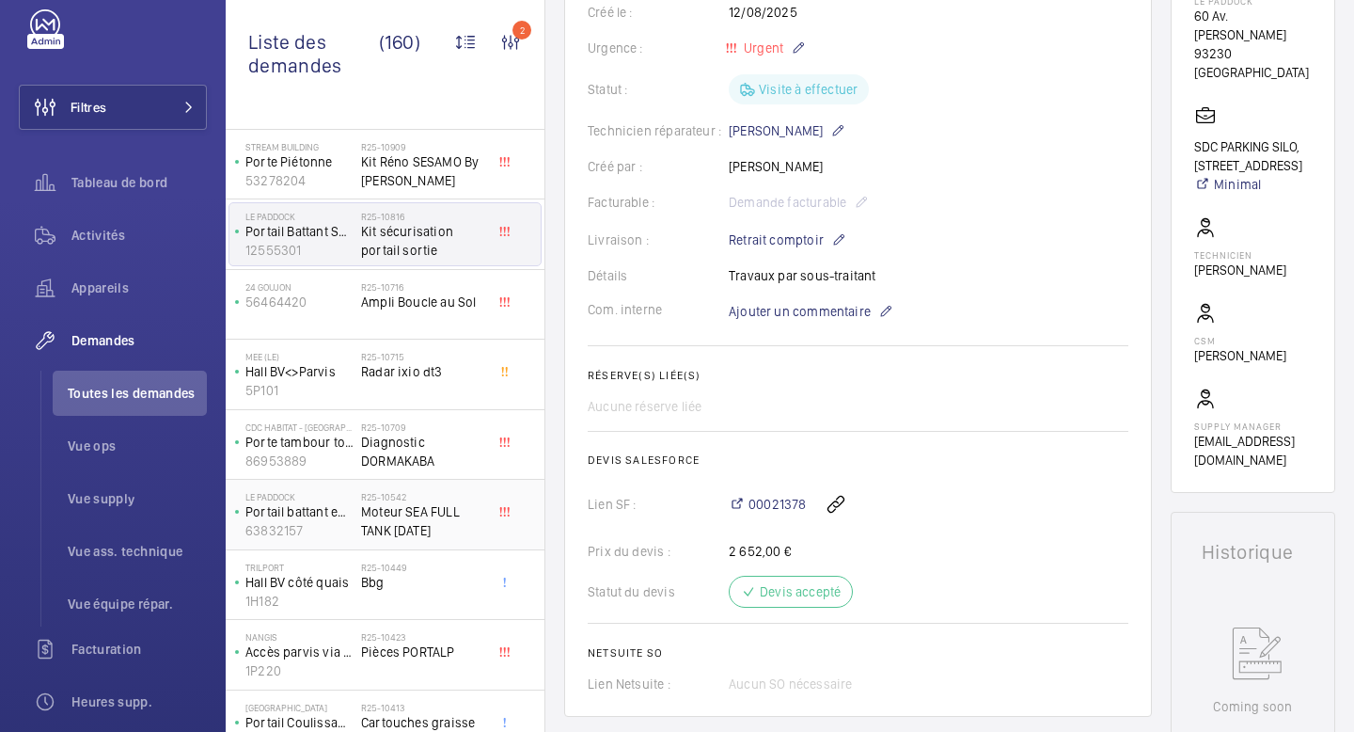
click at [449, 530] on span "Moteur SEA FULL TANK [DATE]" at bounding box center [423, 521] width 124 height 38
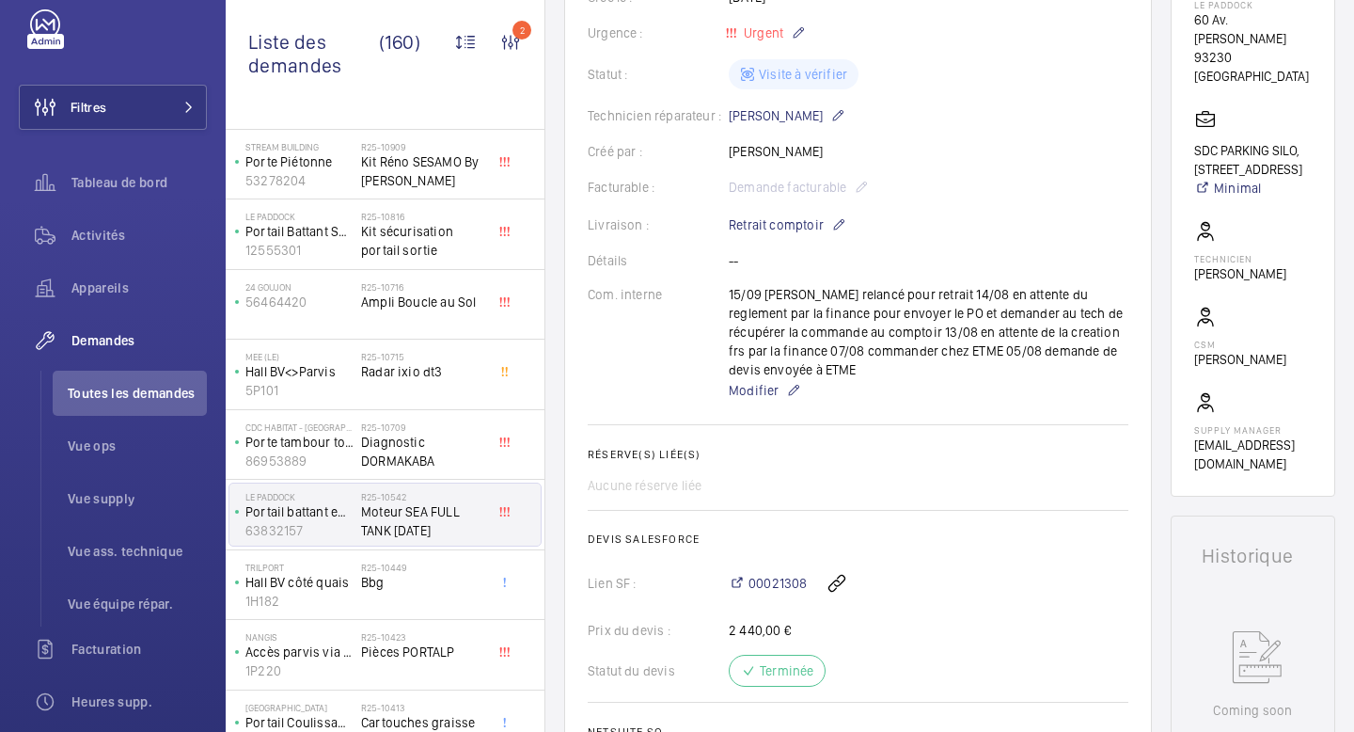
scroll to position [689, 0]
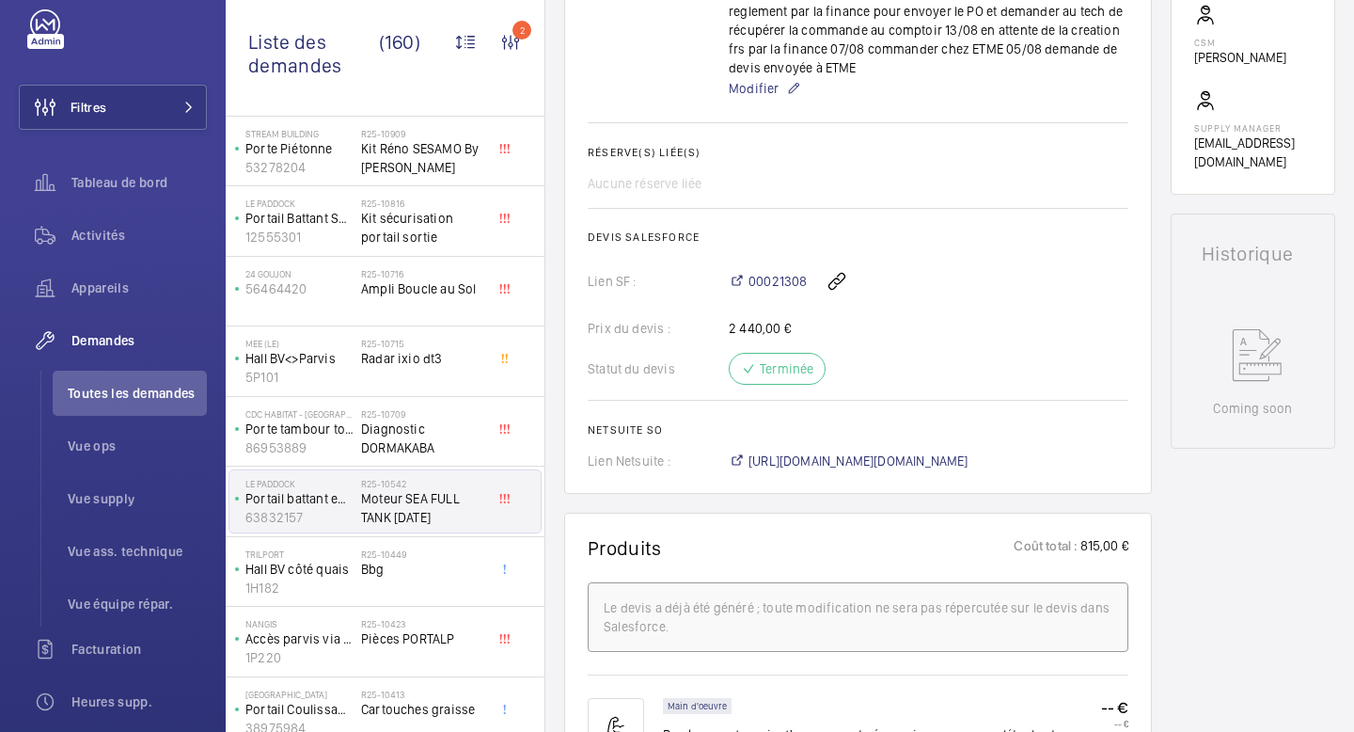
scroll to position [2180, 0]
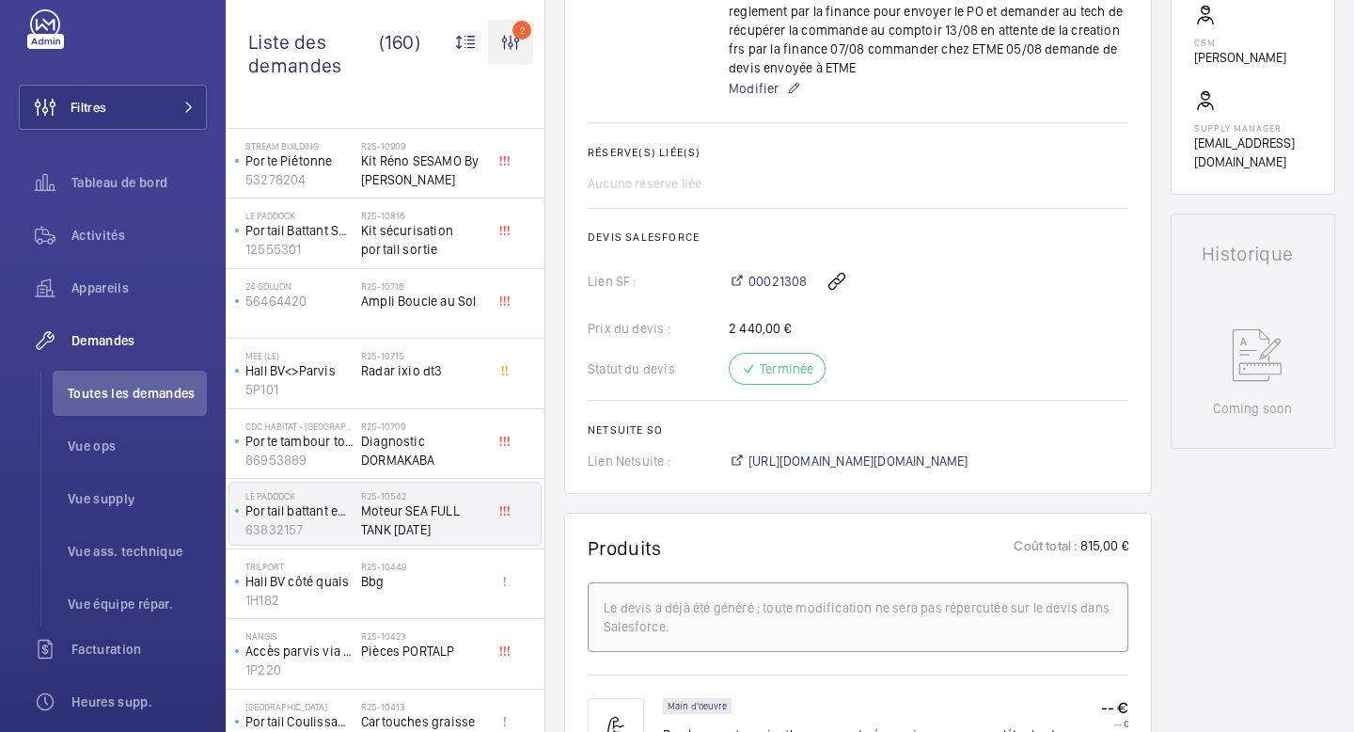
click at [503, 48] on wm-front-icon-button "2" at bounding box center [510, 42] width 45 height 45
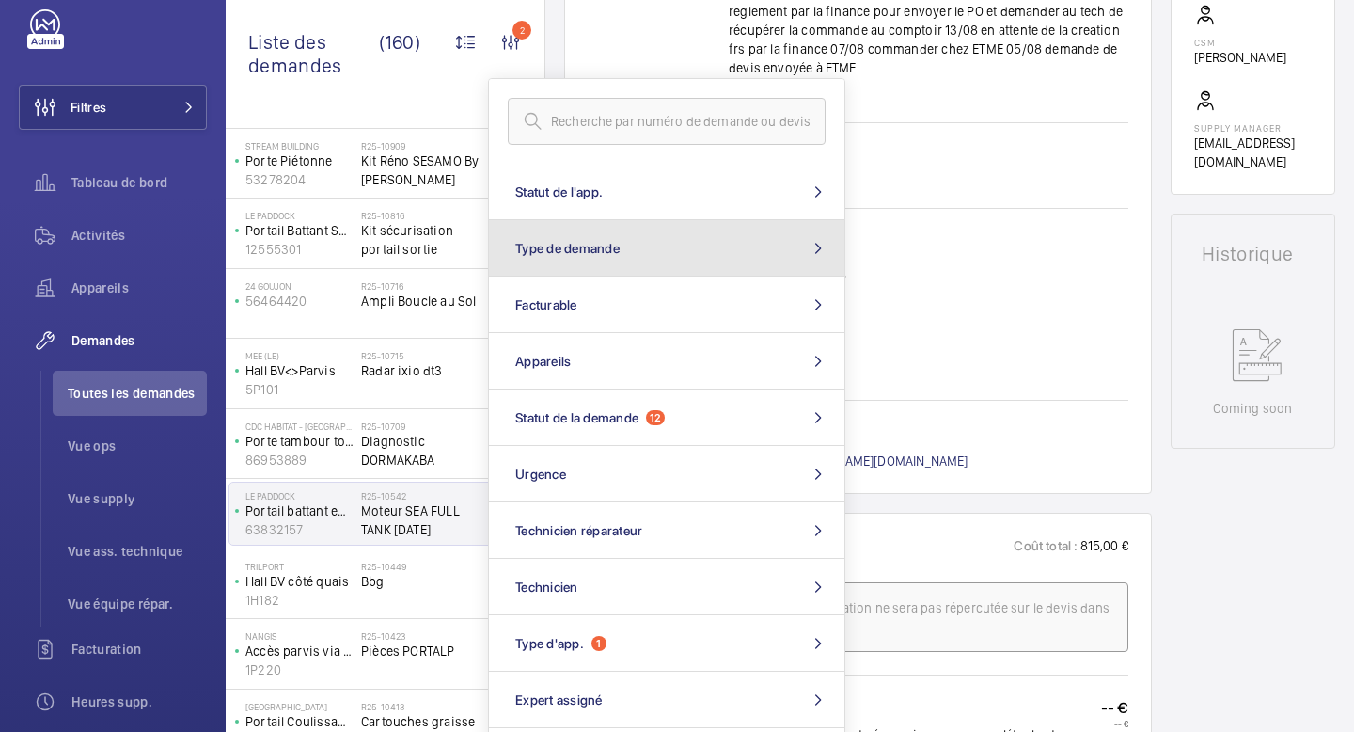
click at [576, 249] on span "Type de demande" at bounding box center [567, 248] width 104 height 15
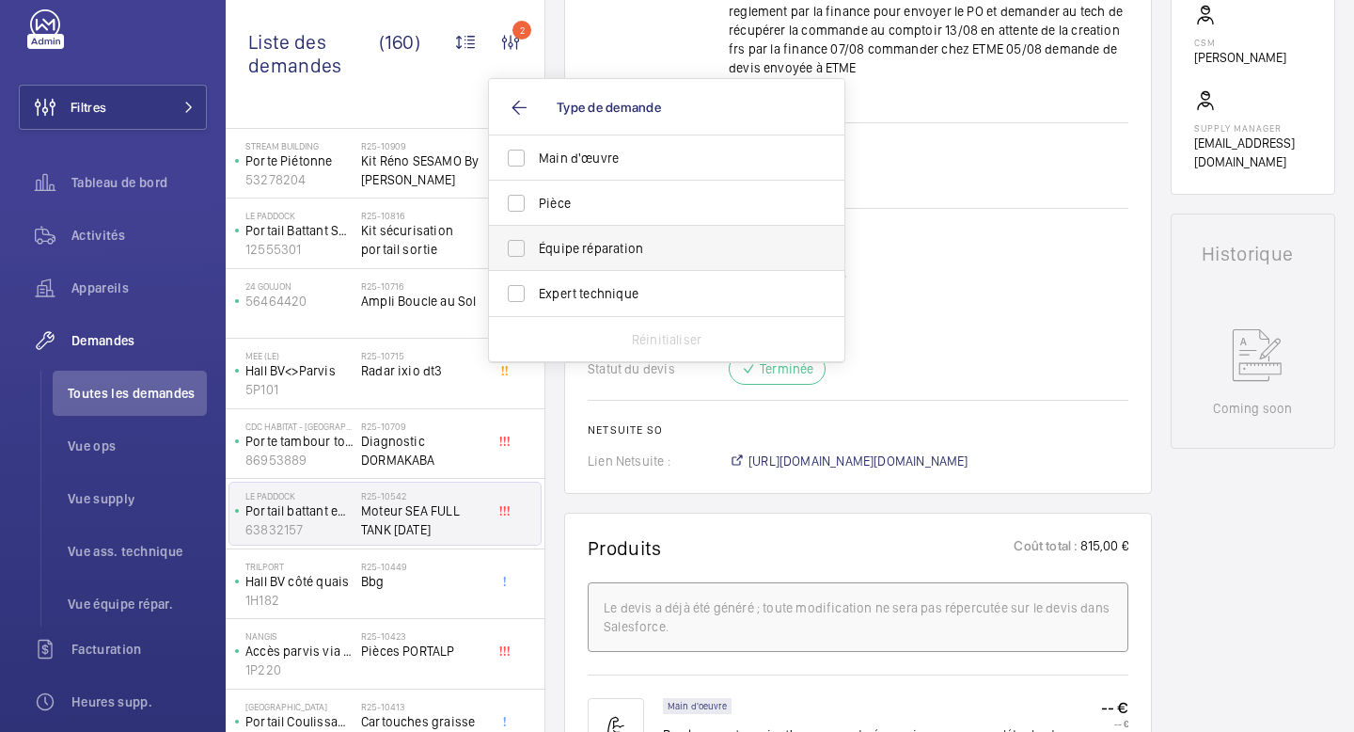
scroll to position [14, 0]
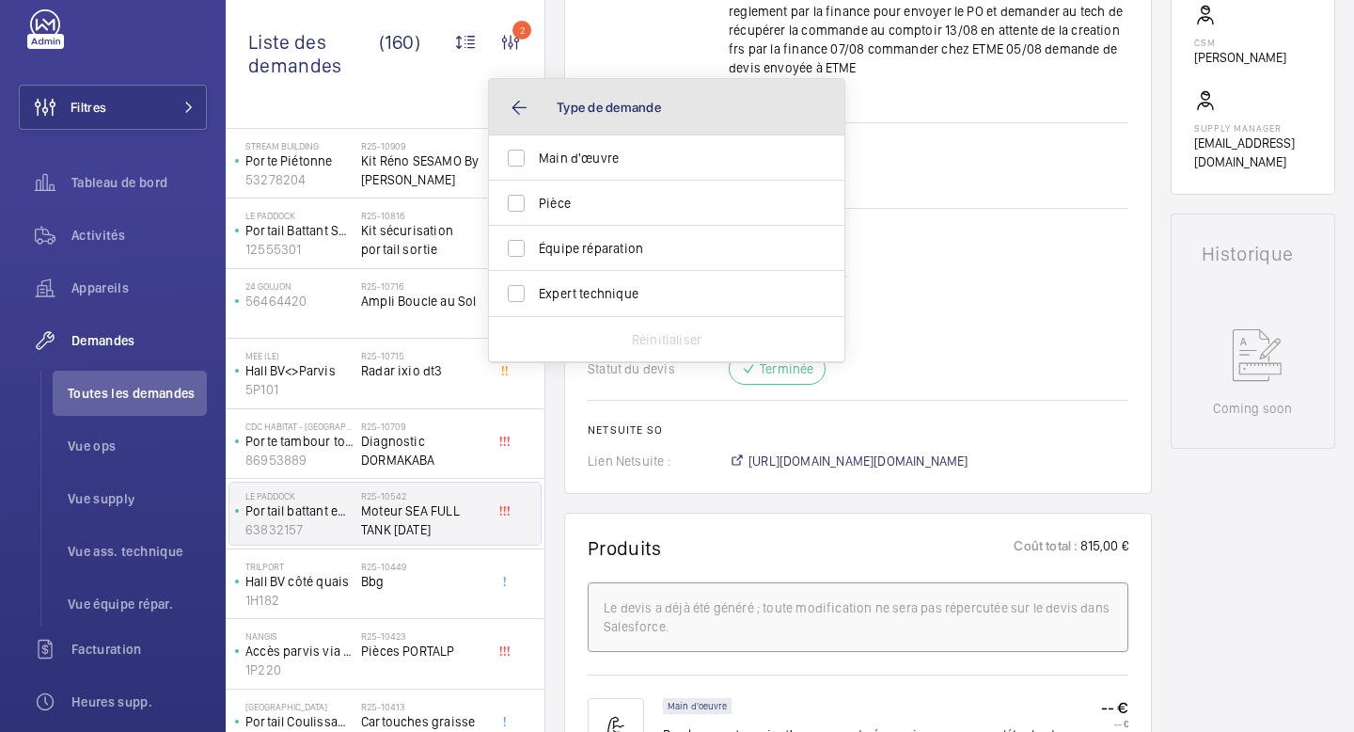
click at [527, 99] on button "Type de demande" at bounding box center [666, 107] width 355 height 56
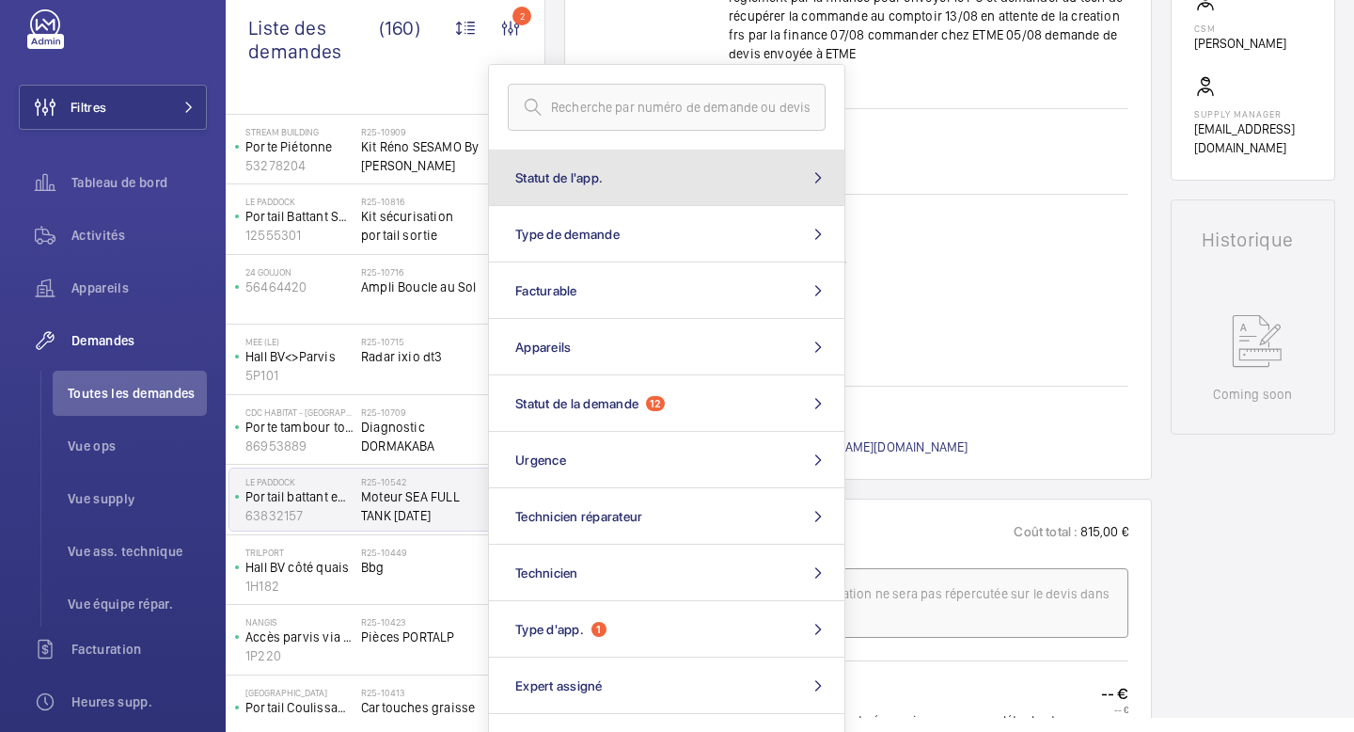
click at [540, 174] on span "Statut de l'app." at bounding box center [558, 177] width 87 height 15
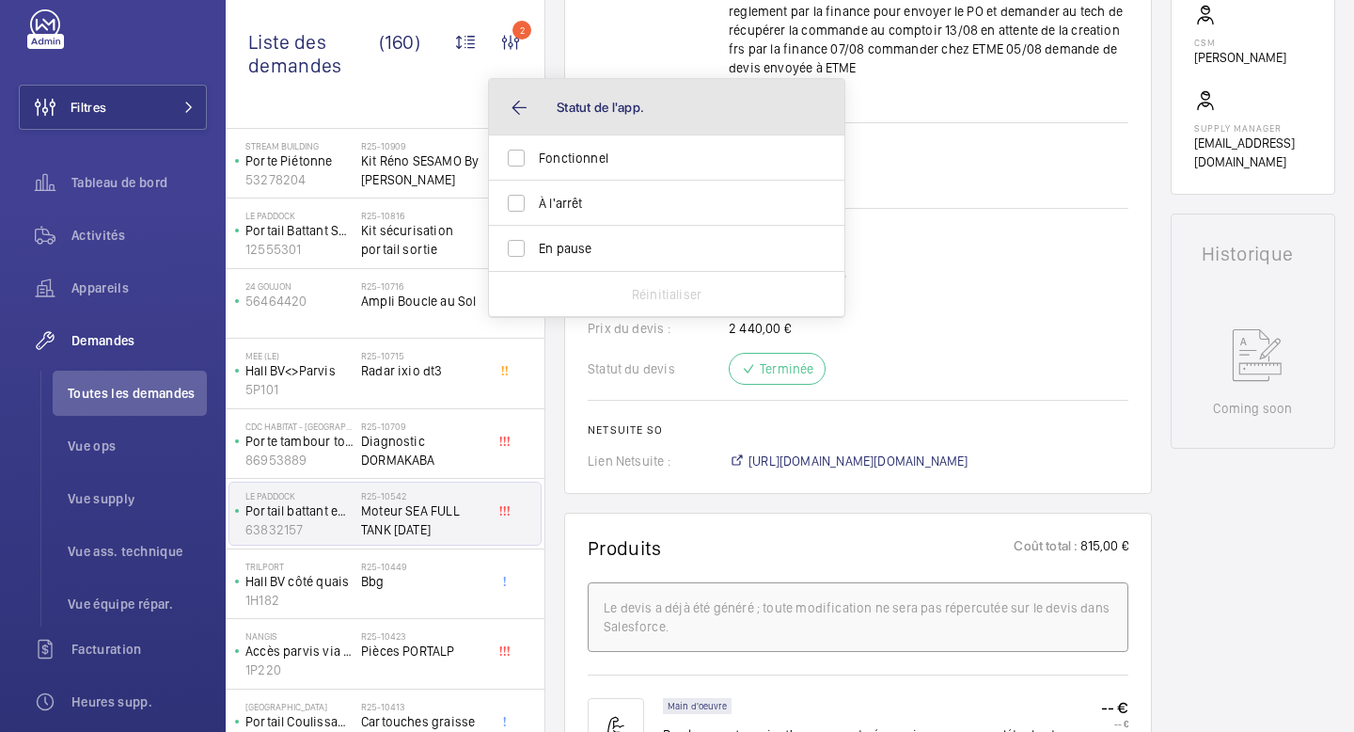
click at [507, 94] on button "Statut de l'app." at bounding box center [666, 107] width 355 height 56
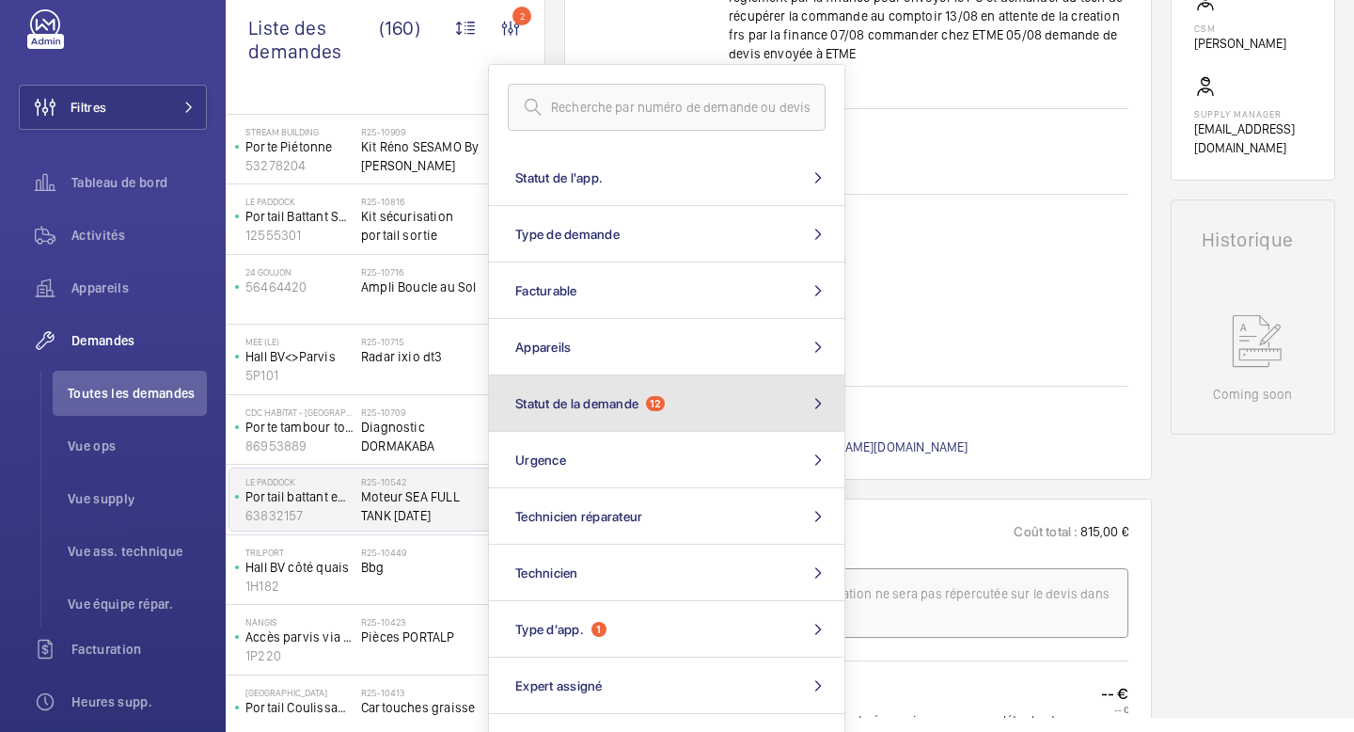
click at [702, 389] on button "Statut de la demande 12" at bounding box center [666, 403] width 355 height 56
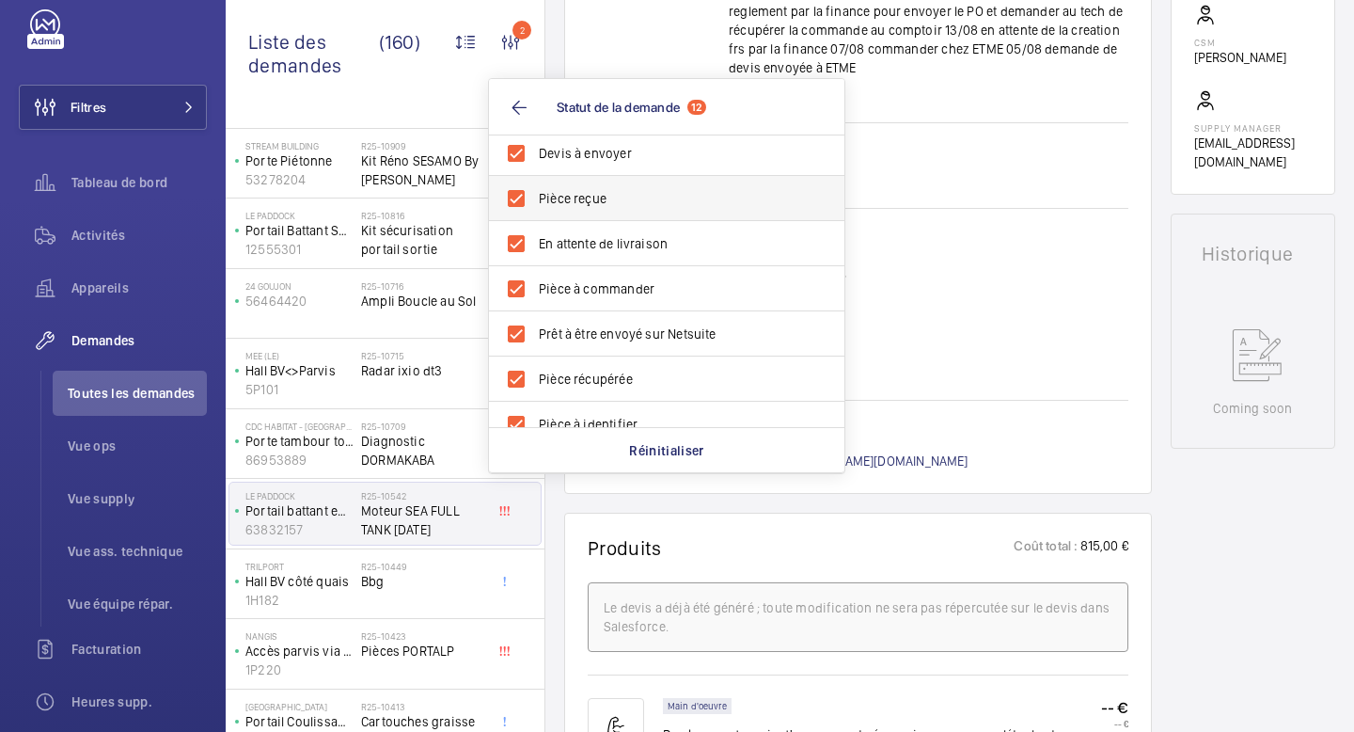
scroll to position [386, 0]
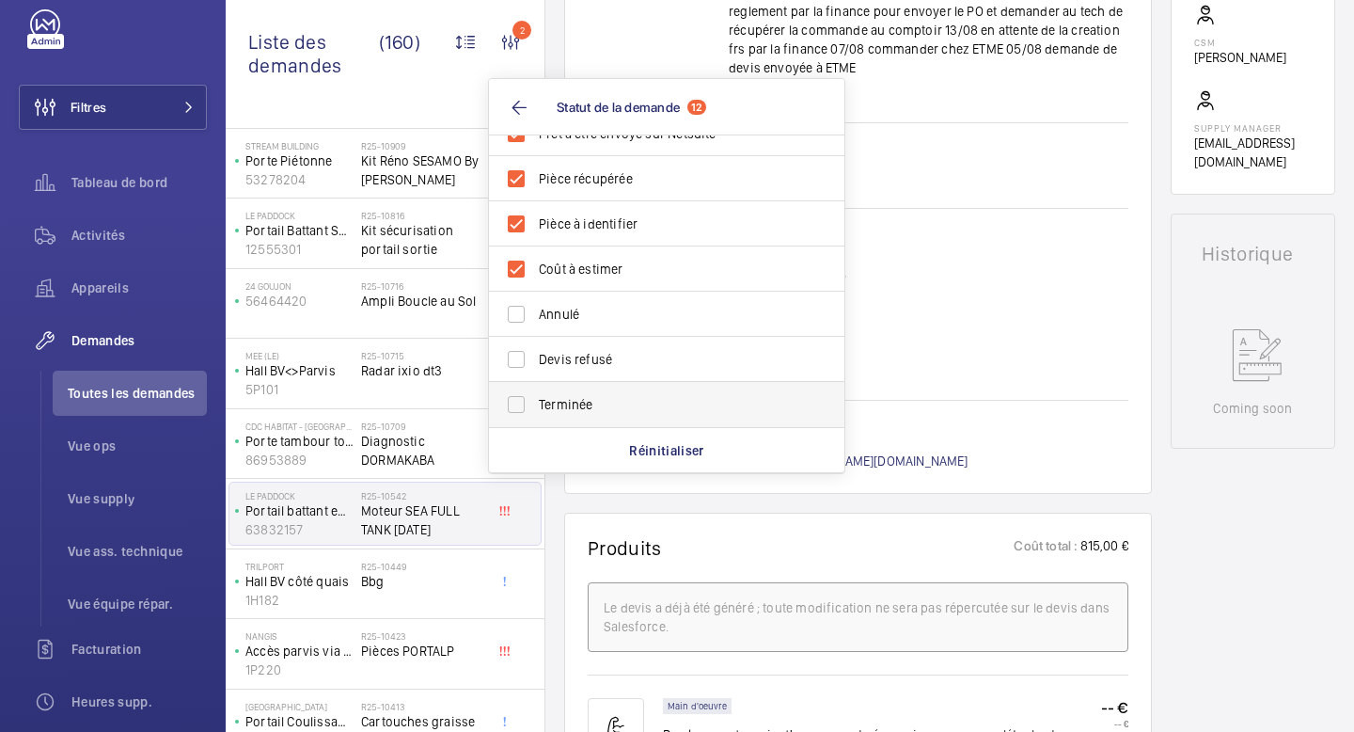
click at [608, 382] on label "Terminée" at bounding box center [652, 404] width 327 height 45
click at [535, 386] on input "Terminée" at bounding box center [516, 405] width 38 height 38
checkbox input "true"
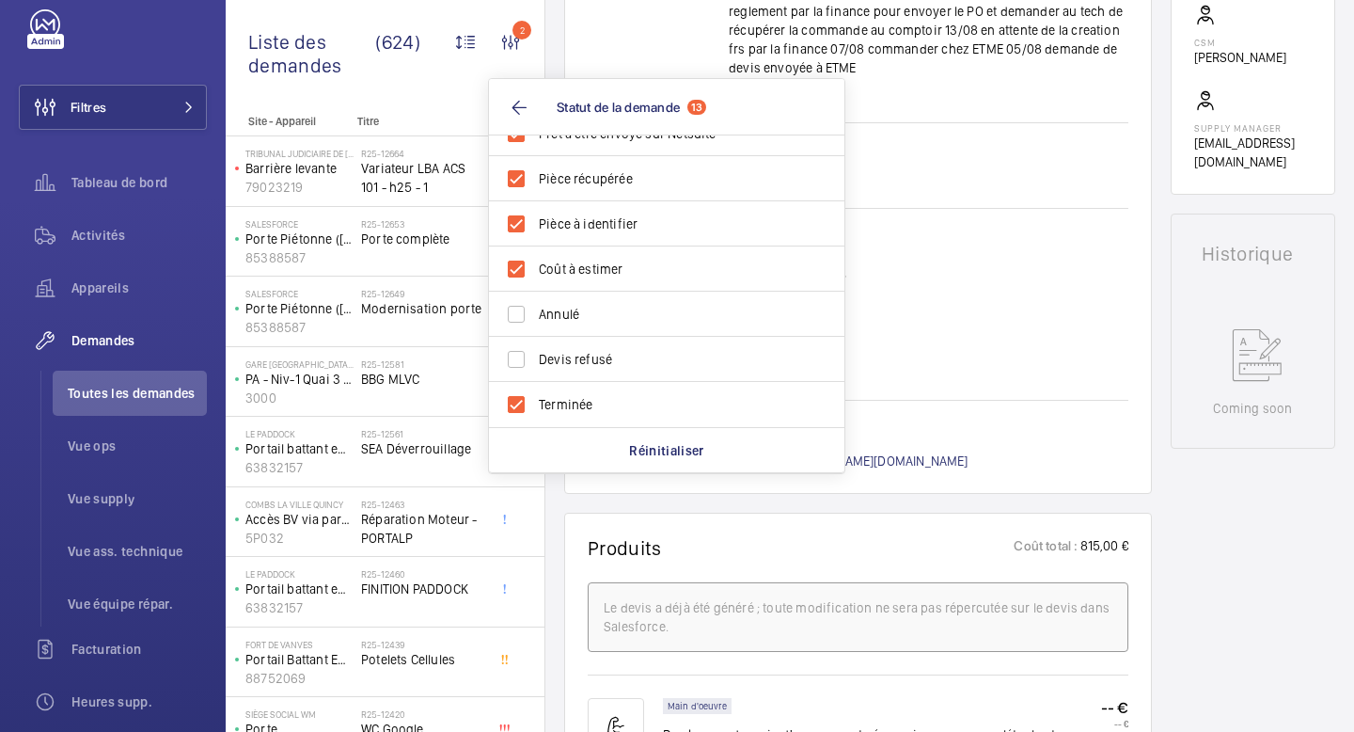
click at [1000, 319] on div "Prix du devis : 2 440,00 €" at bounding box center [858, 328] width 541 height 19
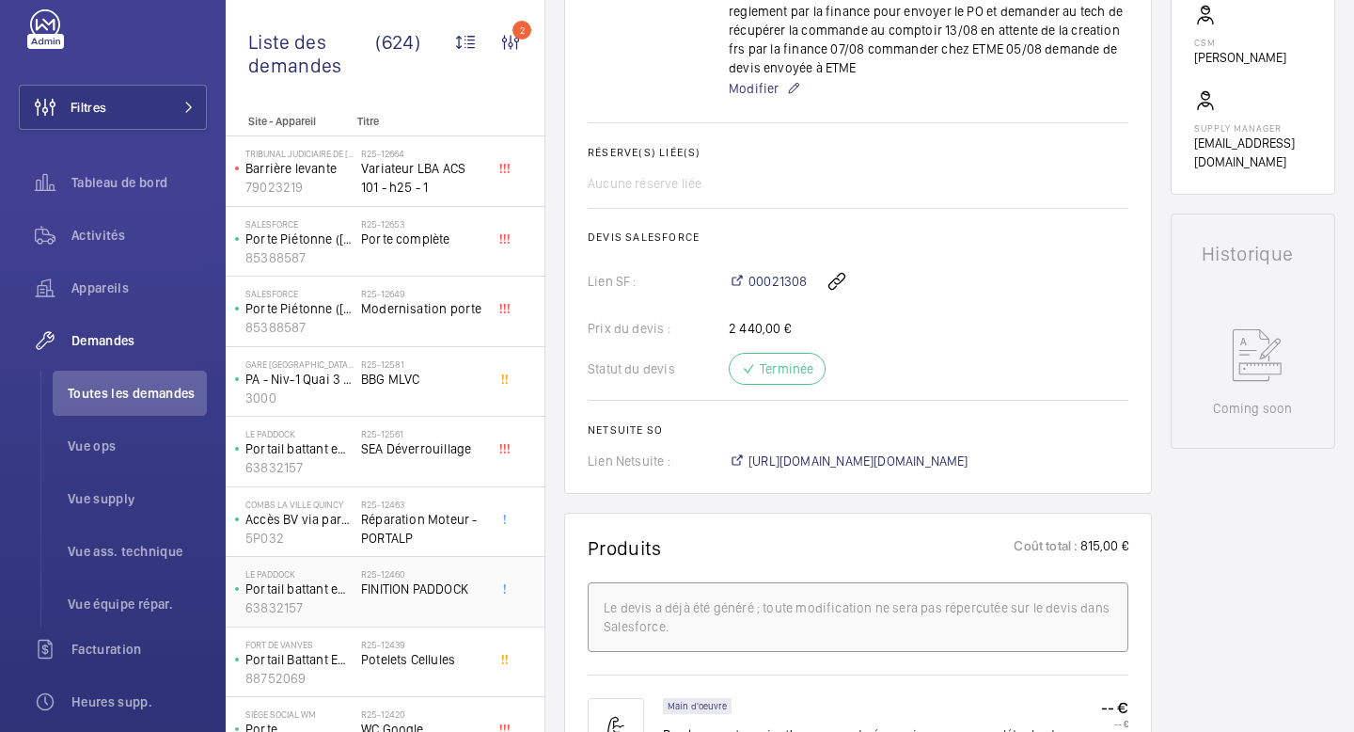
click at [424, 579] on span "FINITION PADDOCK" at bounding box center [423, 588] width 124 height 19
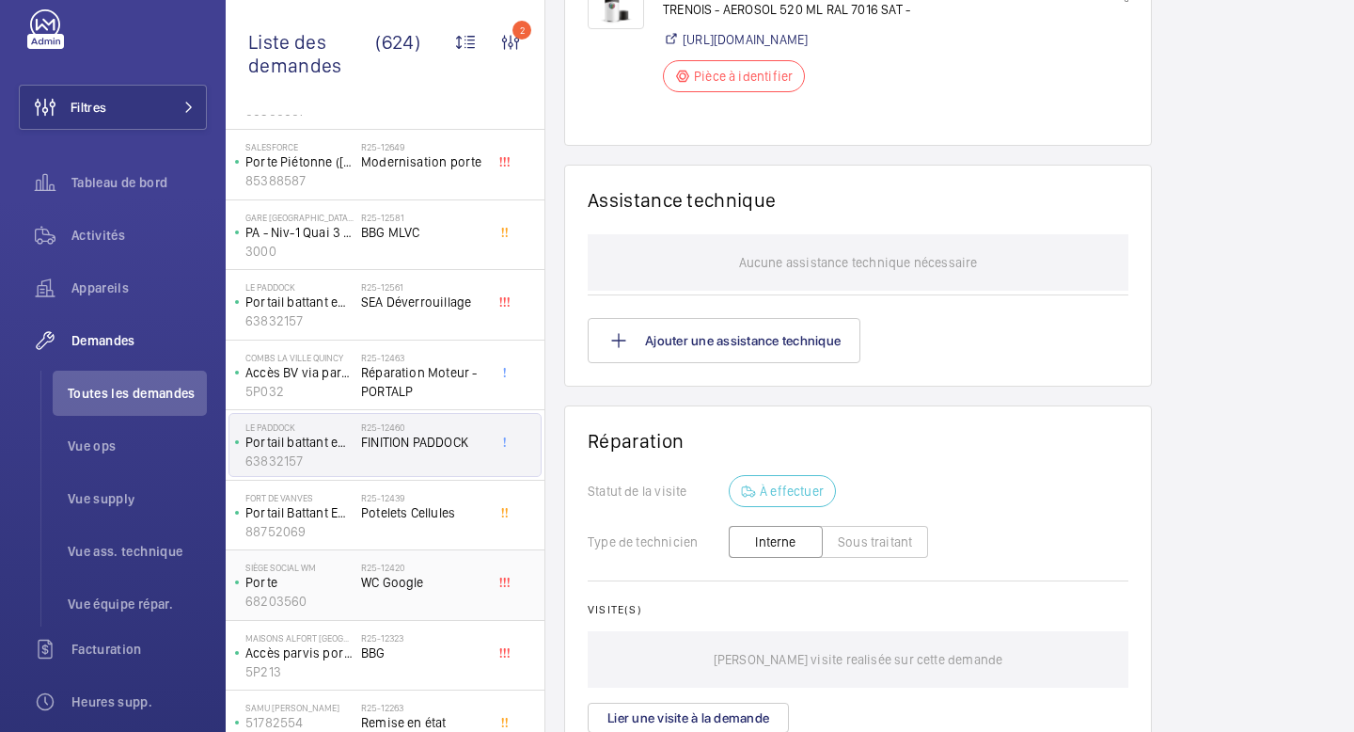
scroll to position [244, 0]
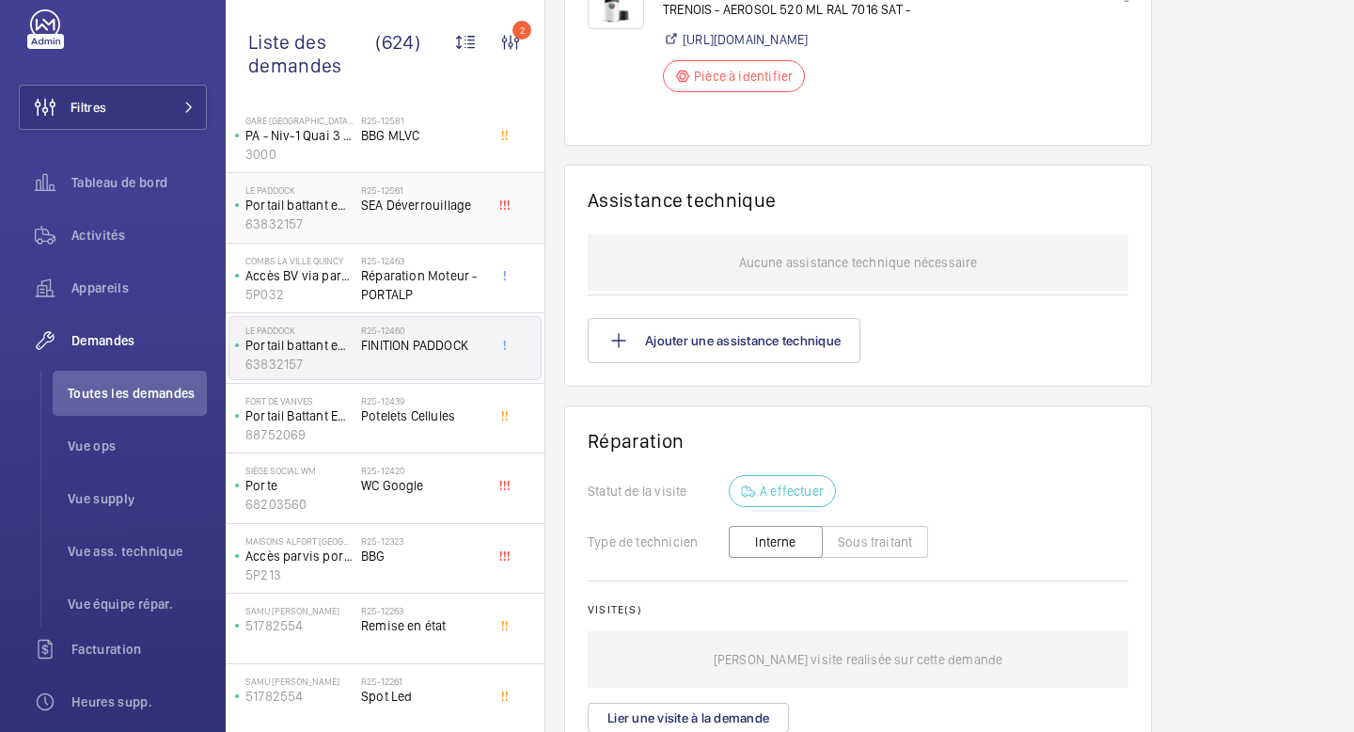
click at [417, 221] on div "R25-12561 SEA Déverrouillage" at bounding box center [423, 211] width 124 height 55
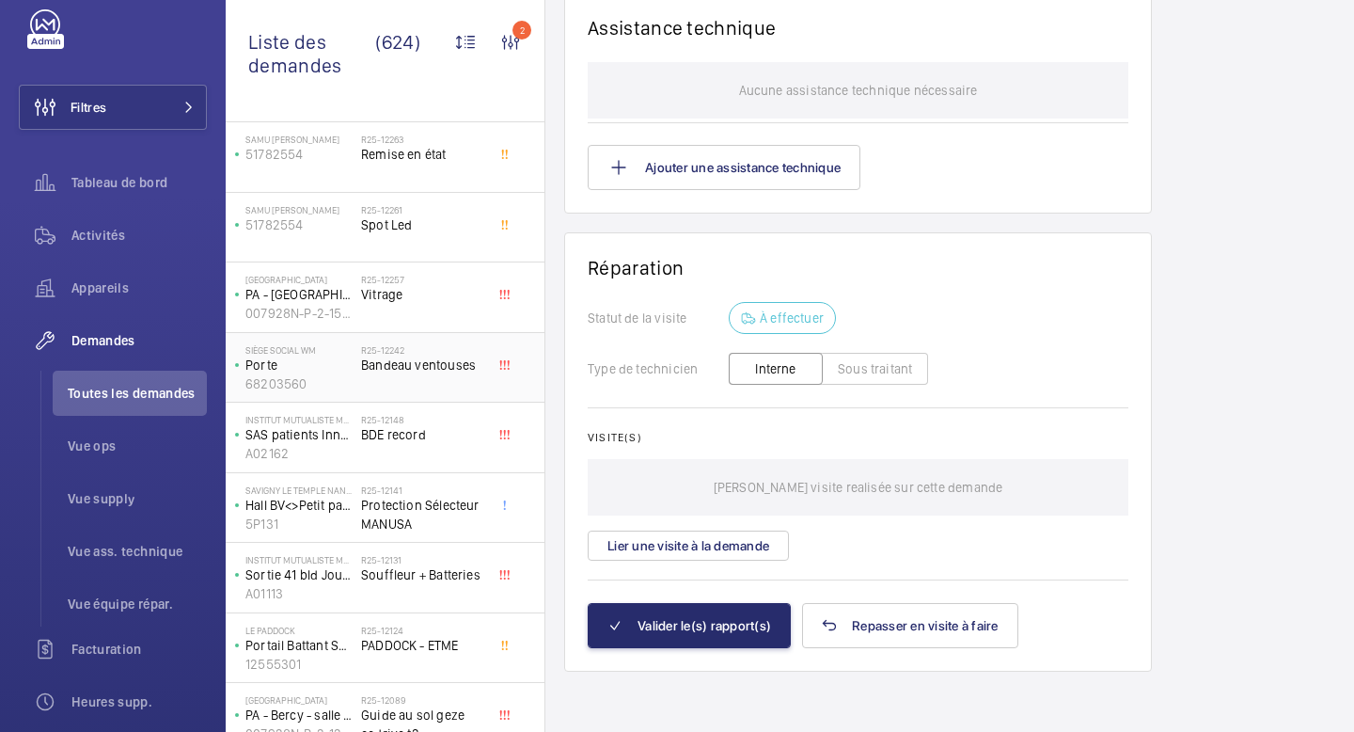
scroll to position [739, 0]
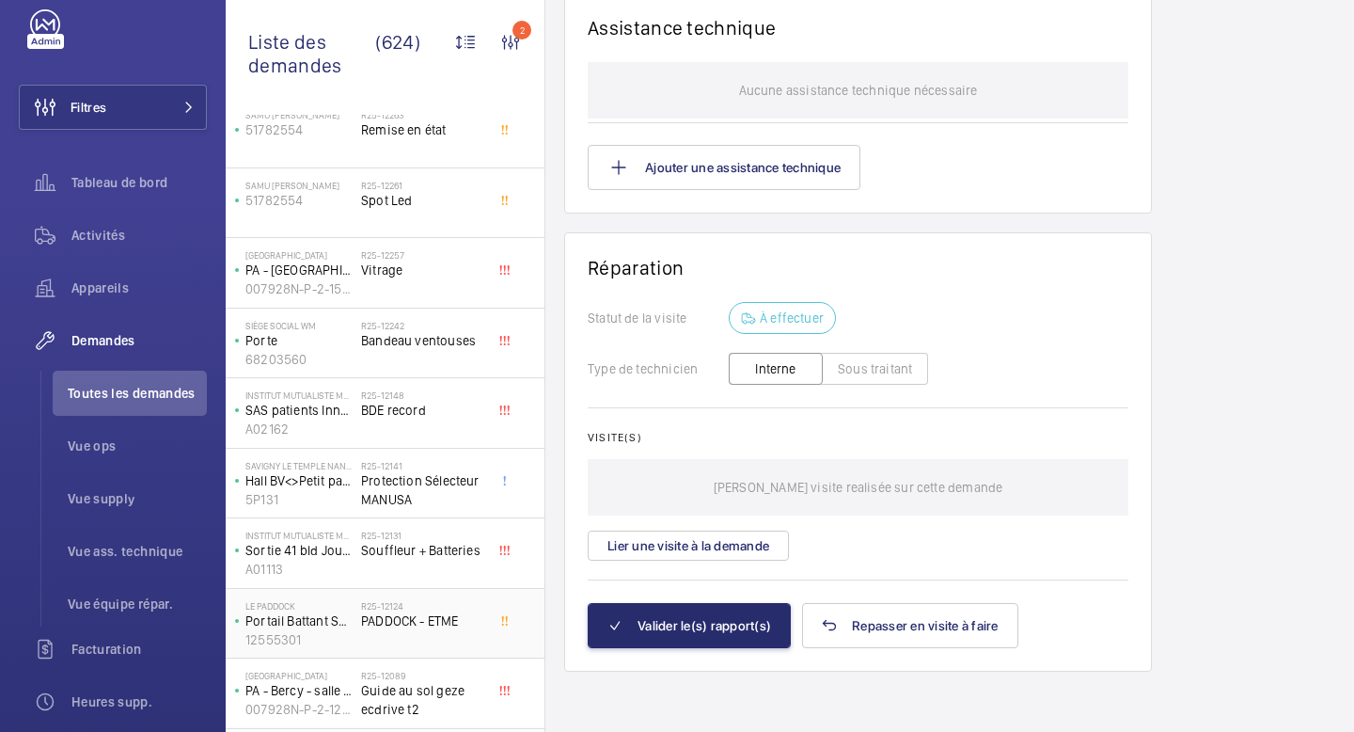
click at [427, 635] on div "R25-12124 PADDOCK - ETME" at bounding box center [423, 627] width 124 height 55
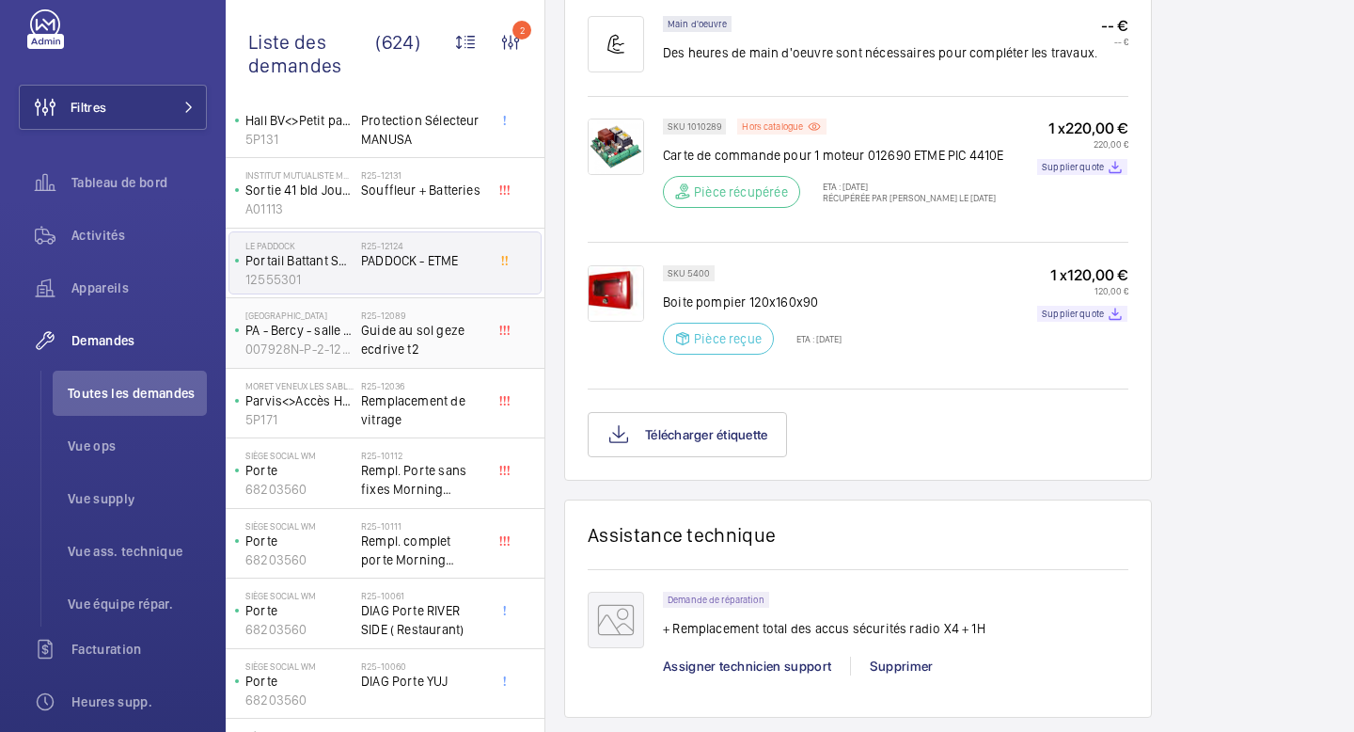
scroll to position [1142, 0]
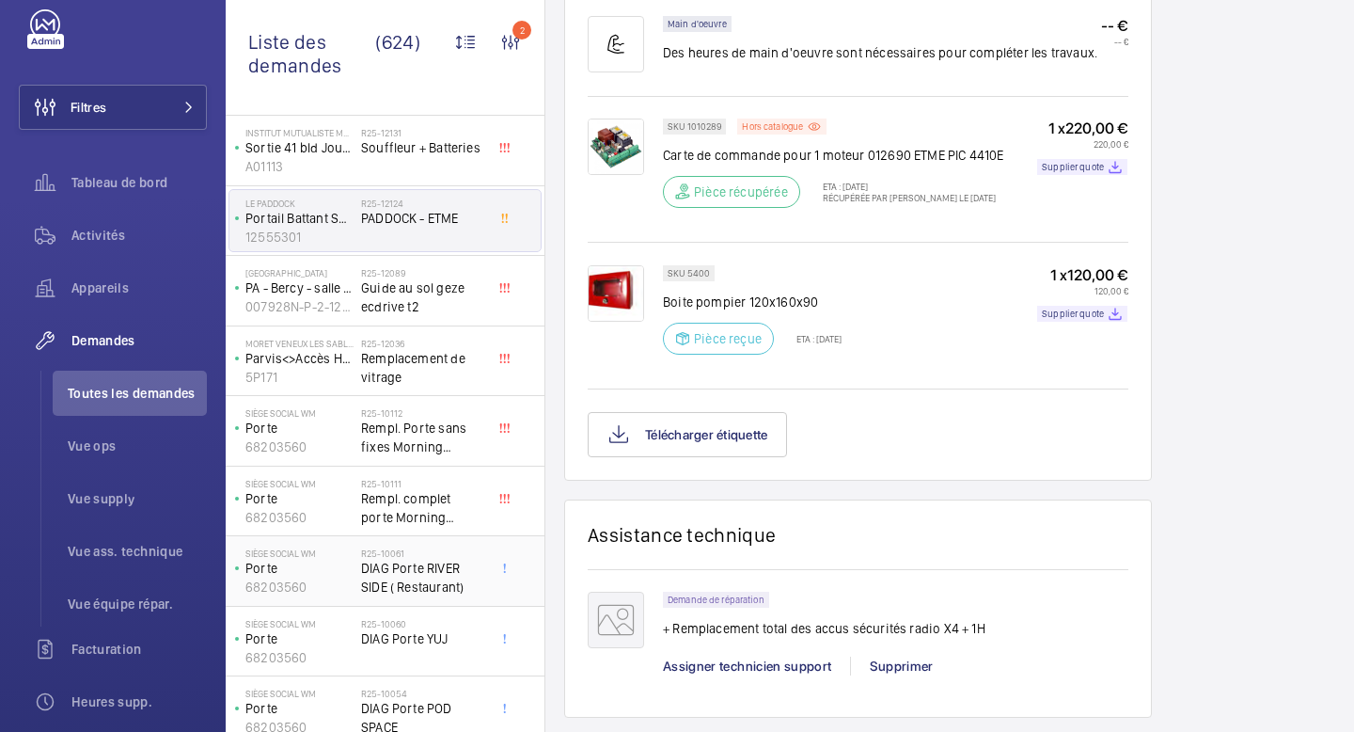
click at [427, 563] on span "DIAG Porte RIVER SIDE ( Restaurant)" at bounding box center [423, 578] width 124 height 38
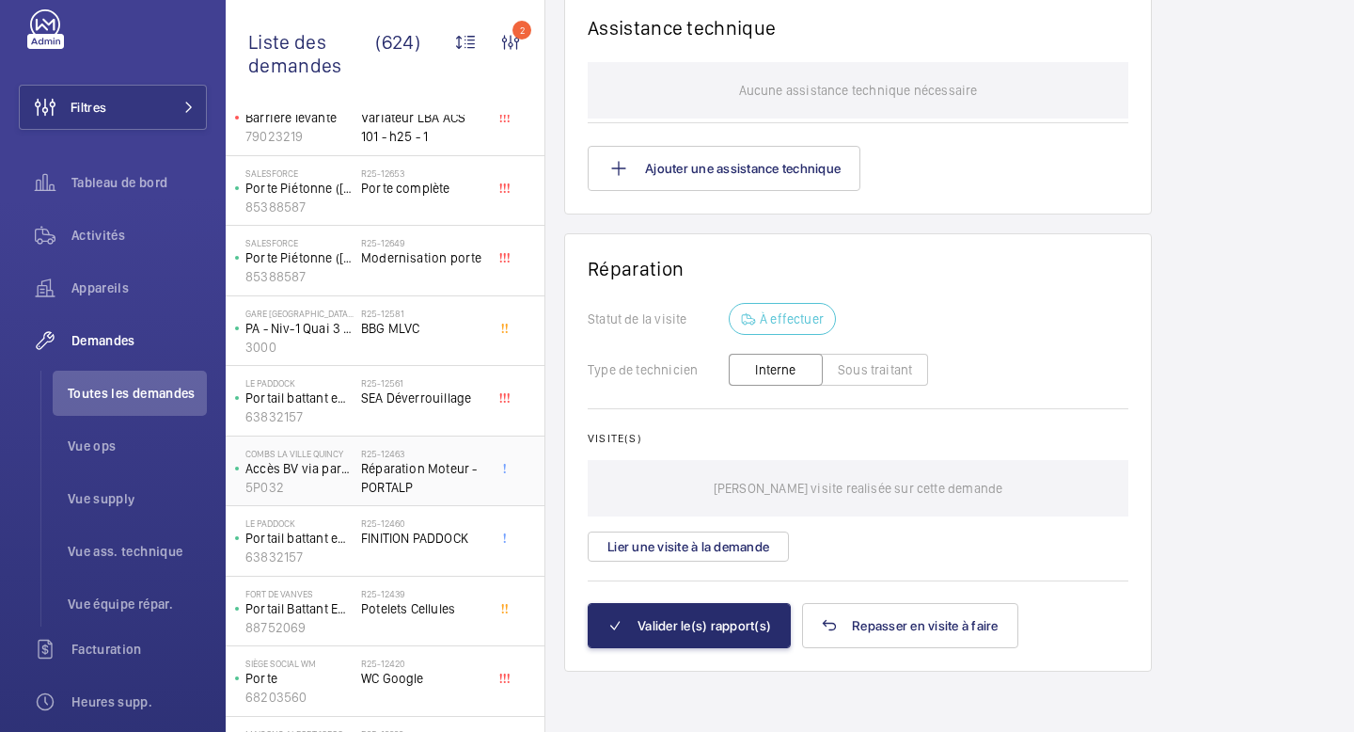
scroll to position [81, 0]
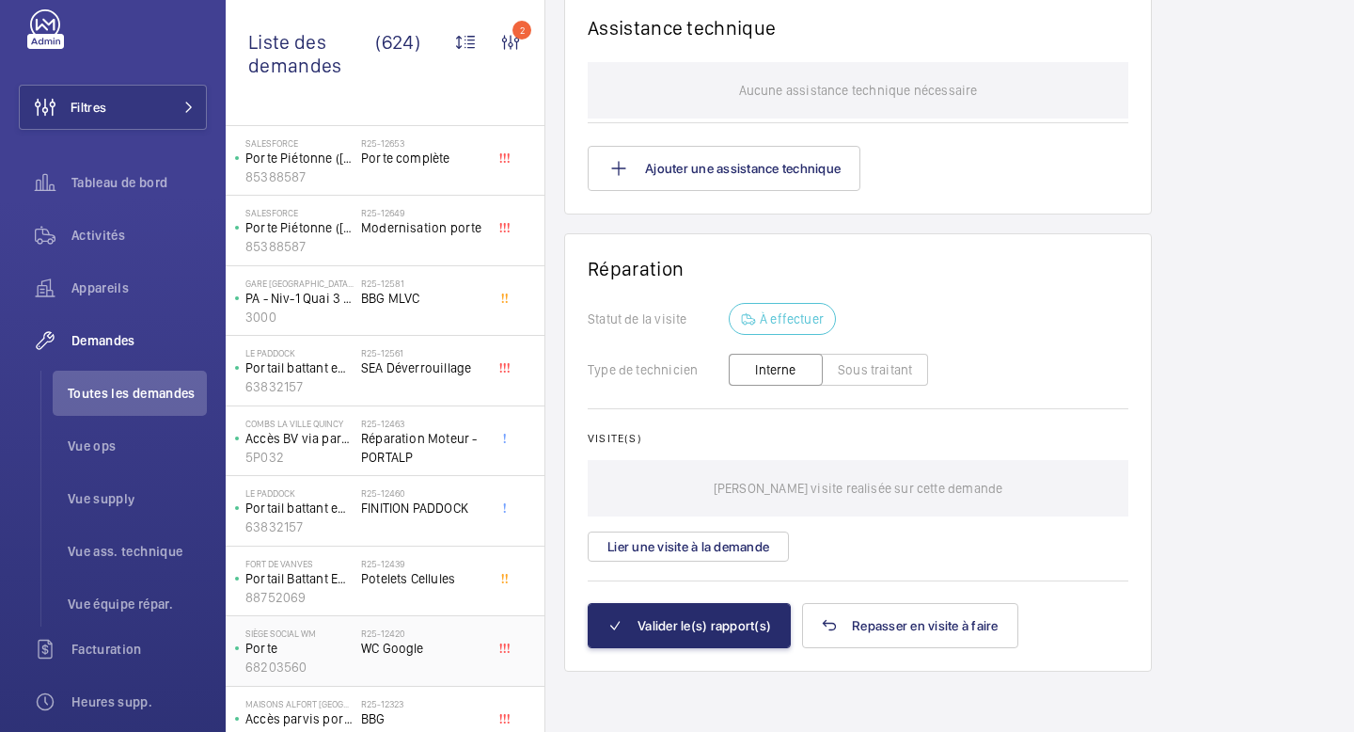
click at [348, 642] on p "Porte" at bounding box center [299, 647] width 108 height 19
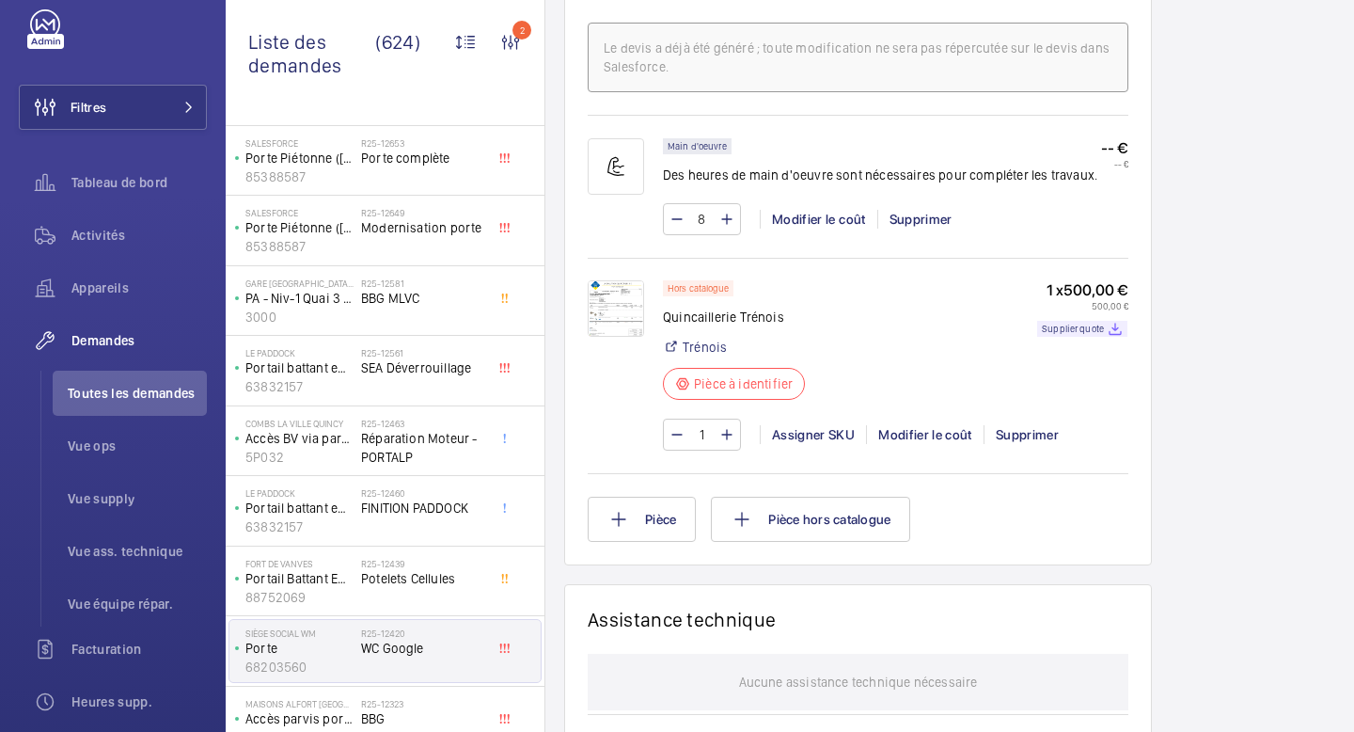
scroll to position [1286, 0]
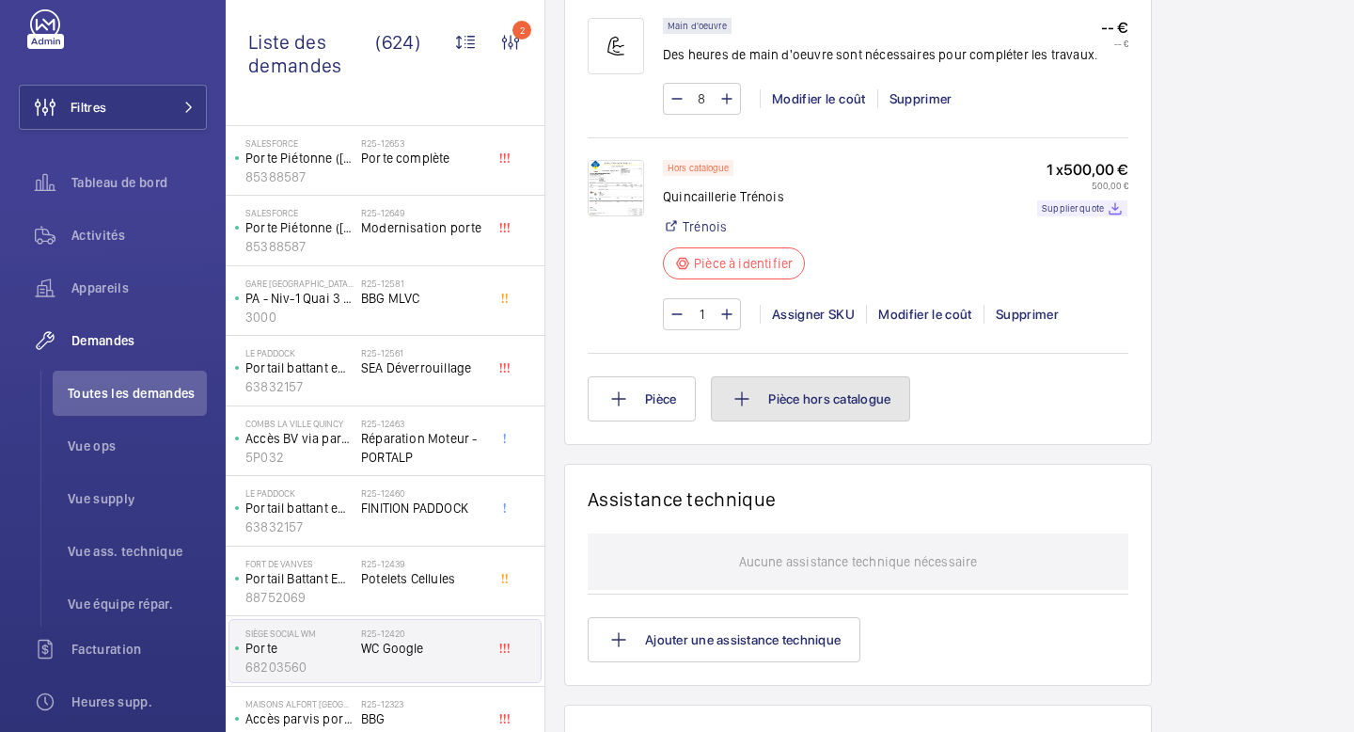
click at [780, 421] on button "Pièce hors catalogue" at bounding box center [810, 398] width 199 height 45
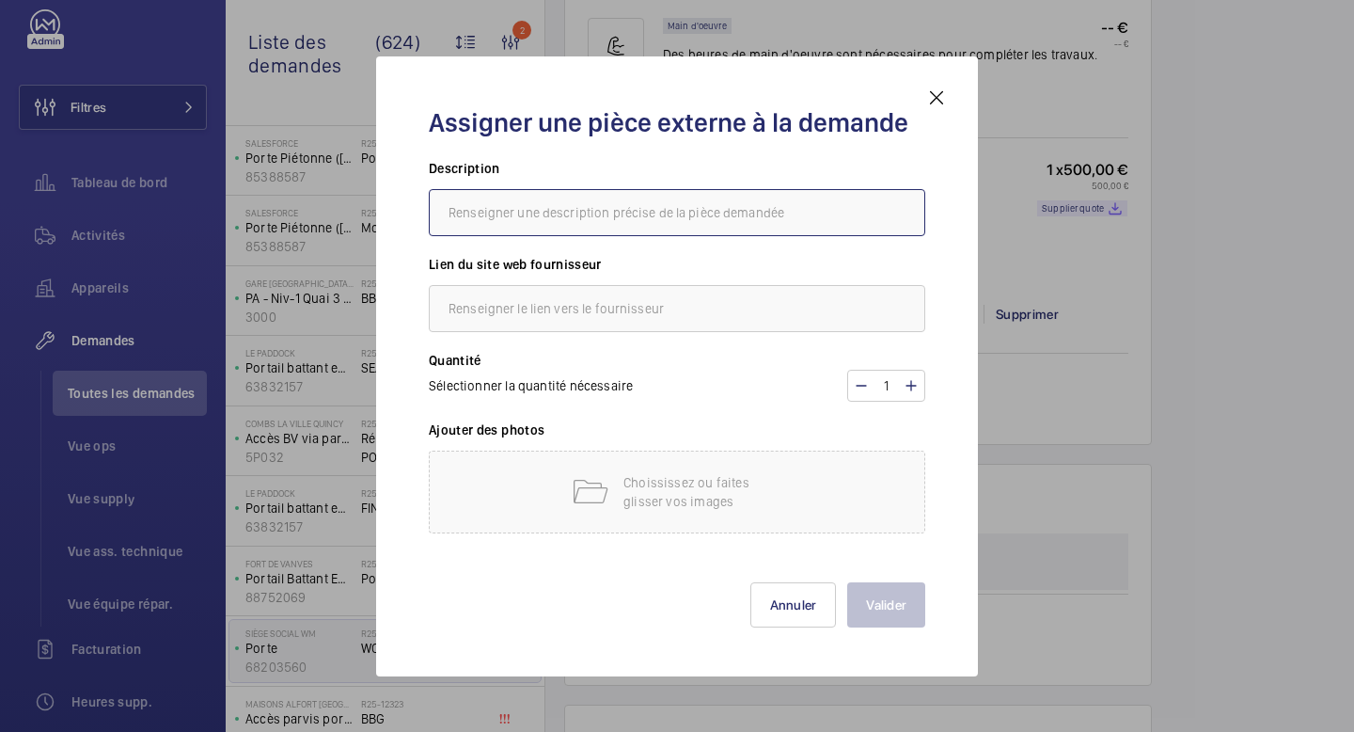
click at [651, 209] on input "text" at bounding box center [677, 212] width 496 height 47
paste input "Plaque d'obturation"
click at [449, 218] on input "Plaque d'obturation" at bounding box center [677, 212] width 496 height 47
paste input "RS PRO"
click at [649, 220] on input "RS PRO - Plaque d'obturation" at bounding box center [677, 212] width 496 height 47
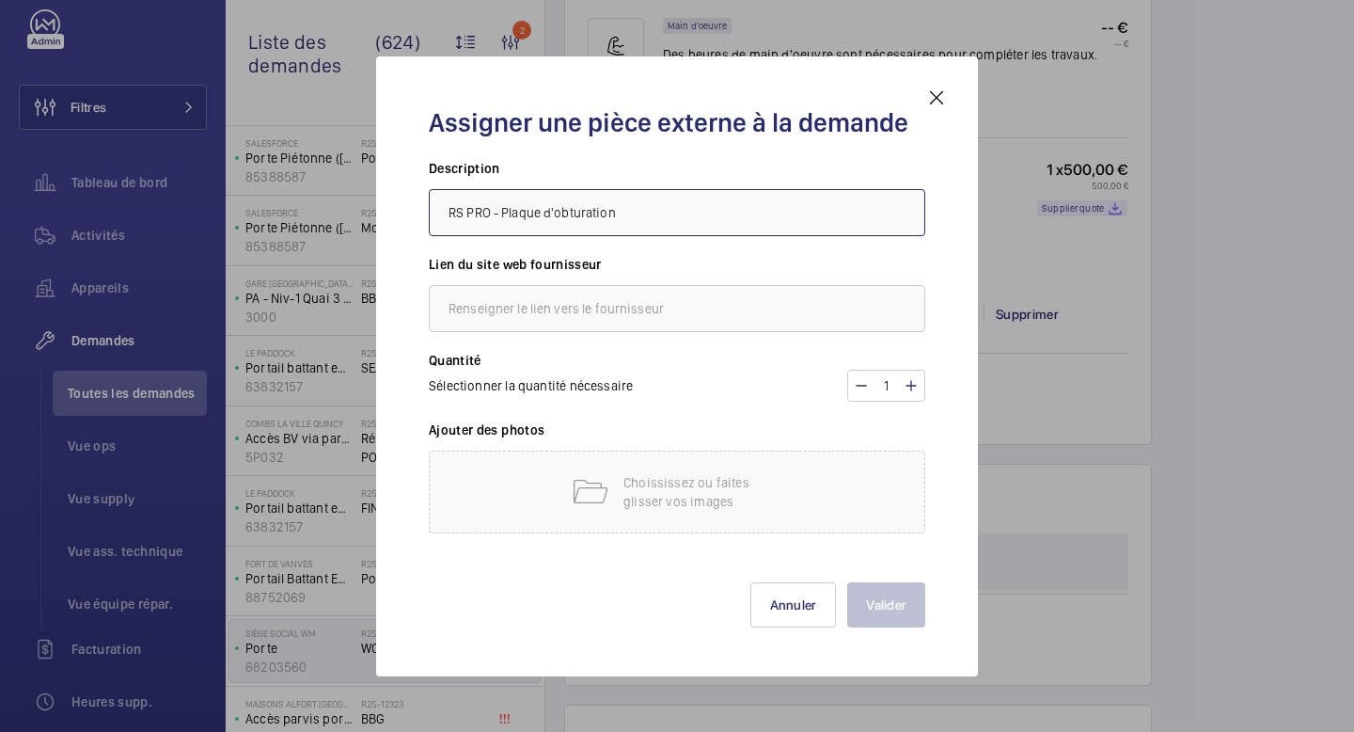
paste input "Métal"
paste input "1 poste, Gris"
paste input "361-1940"
type input "RS PRO - Plaque d'obturation Métal 1 poste, Gris - 361-1940"
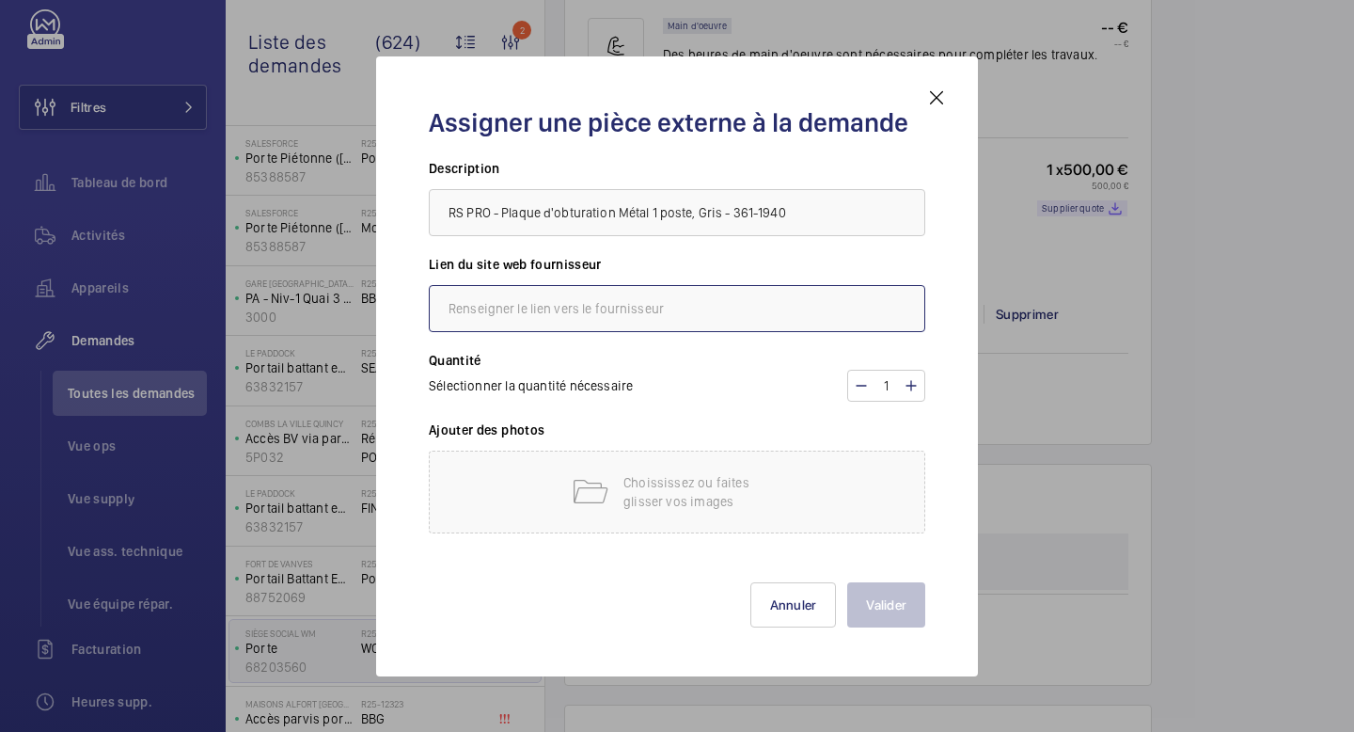
click at [602, 309] on input "text" at bounding box center [677, 308] width 496 height 47
paste input "[URL][DOMAIN_NAME]"
type input "[URL][DOMAIN_NAME]"
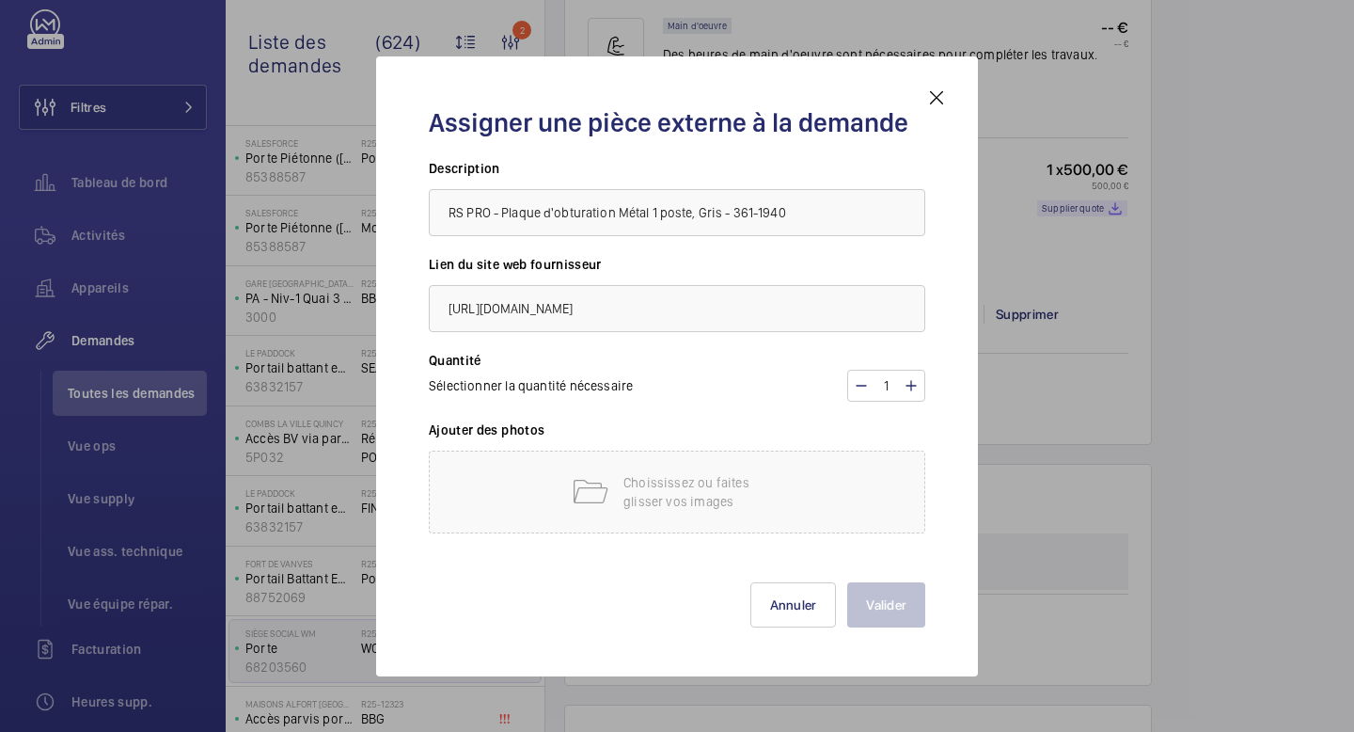
scroll to position [0, 0]
click at [847, 528] on div "Attention, seuls les fichiers au format PDF sont acceptés Choississez ou faites…" at bounding box center [677, 491] width 496 height 83
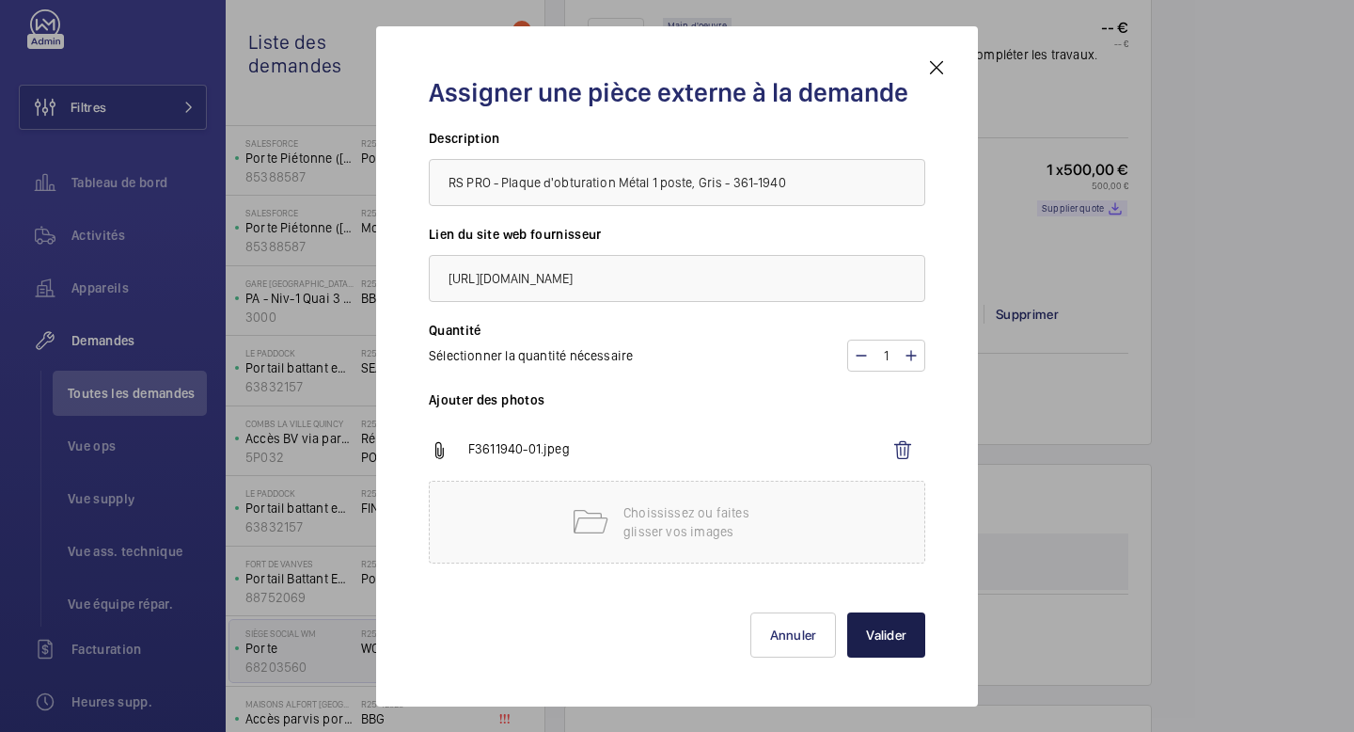
click at [895, 628] on button "Valider" at bounding box center [886, 634] width 78 height 45
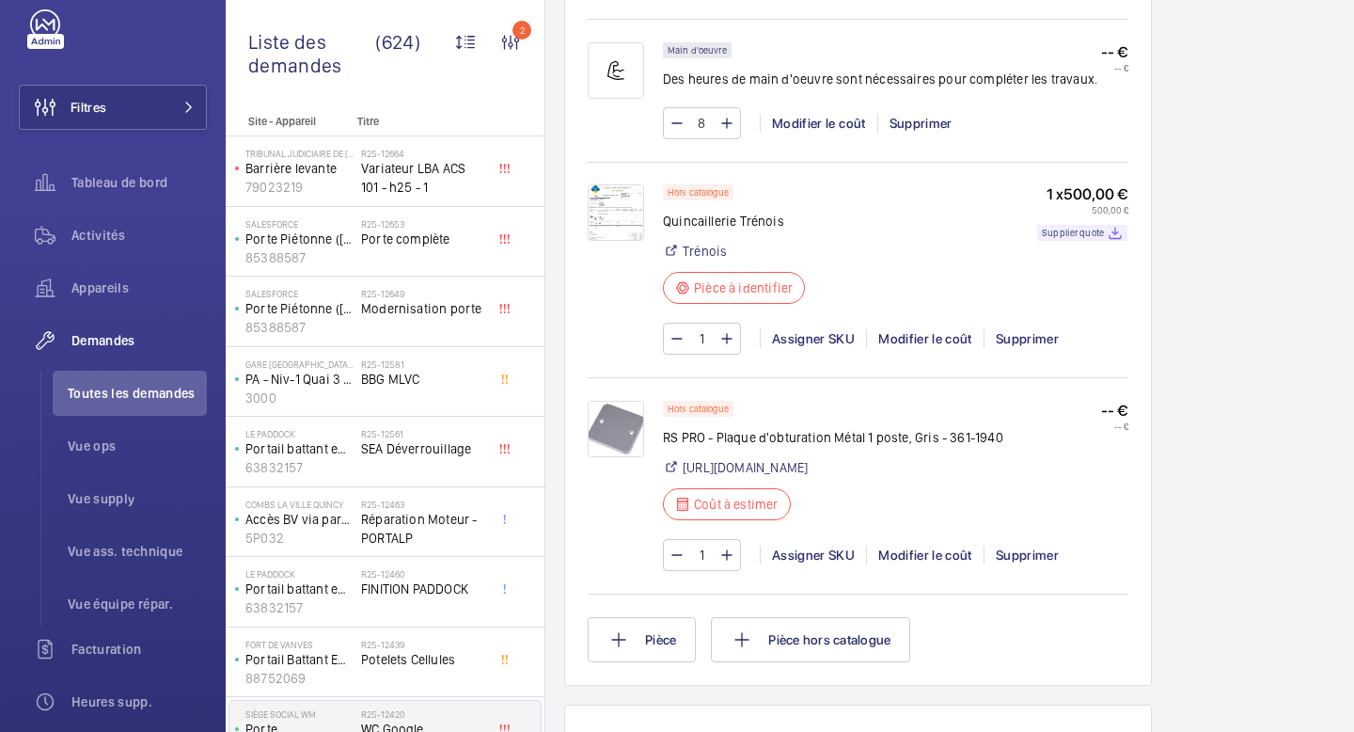
scroll to position [1359, 0]
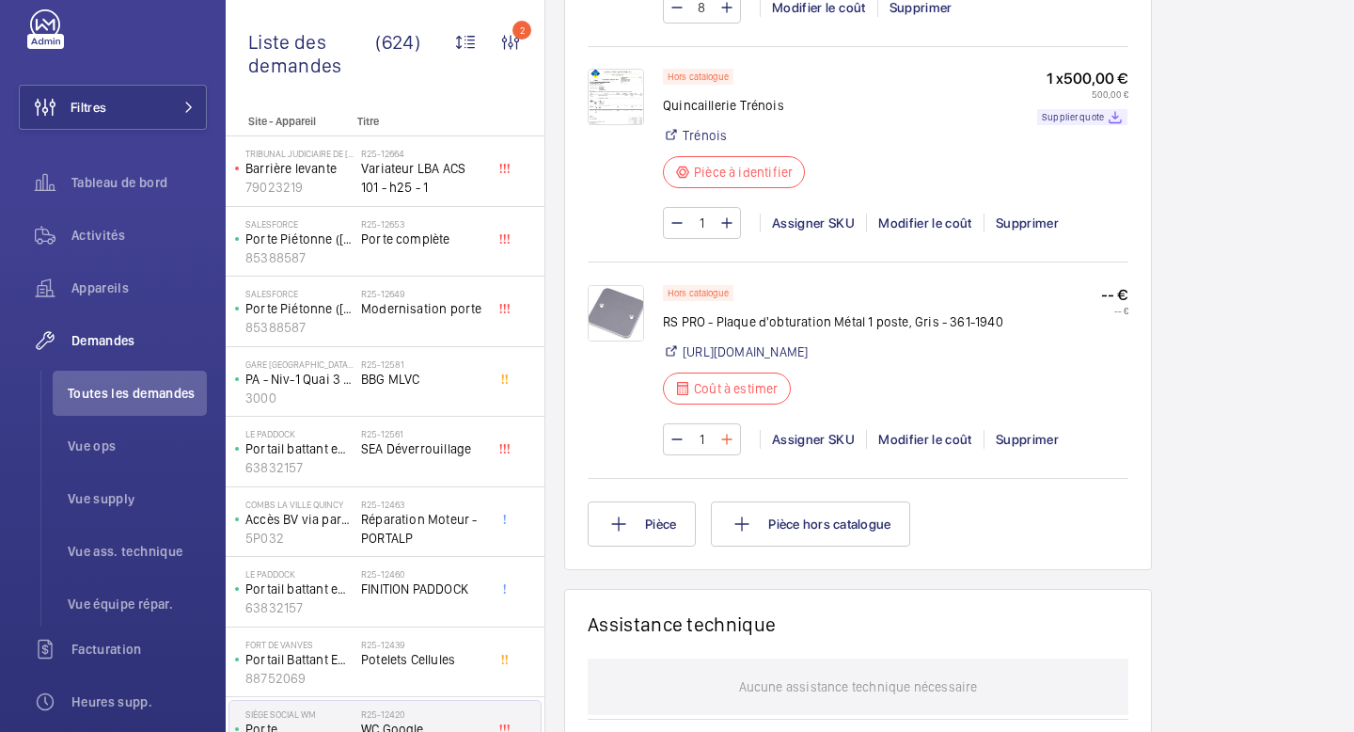
click at [728, 450] on mat-icon at bounding box center [726, 439] width 15 height 23
type input "2"
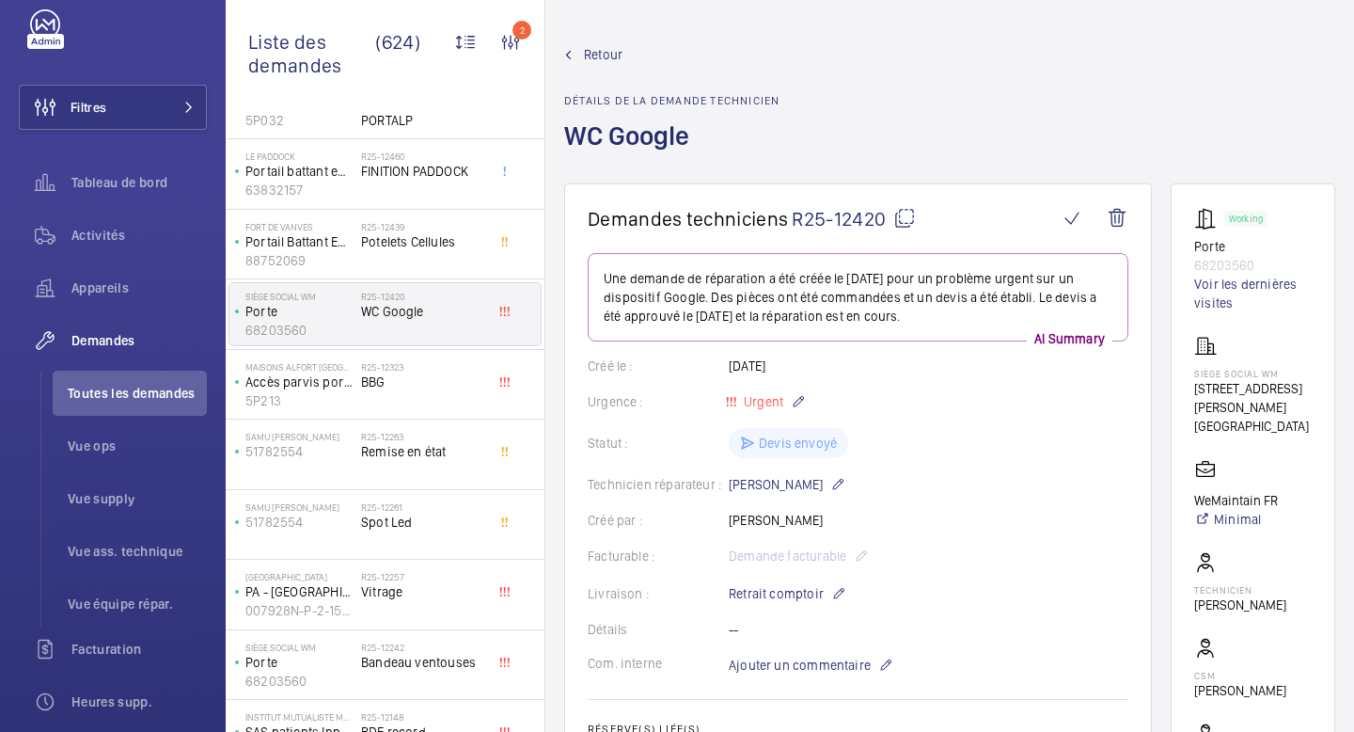
scroll to position [456, 0]
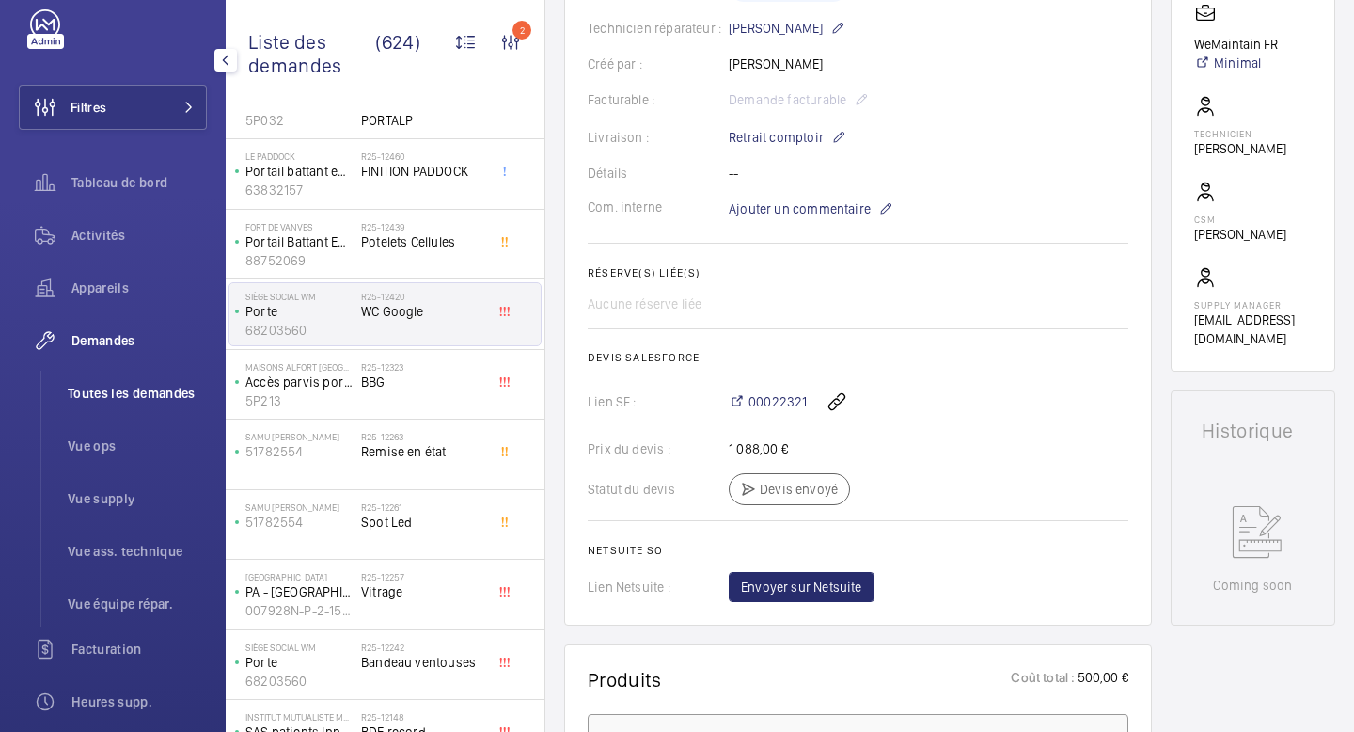
click at [132, 397] on span "Toutes les demandes" at bounding box center [137, 393] width 139 height 19
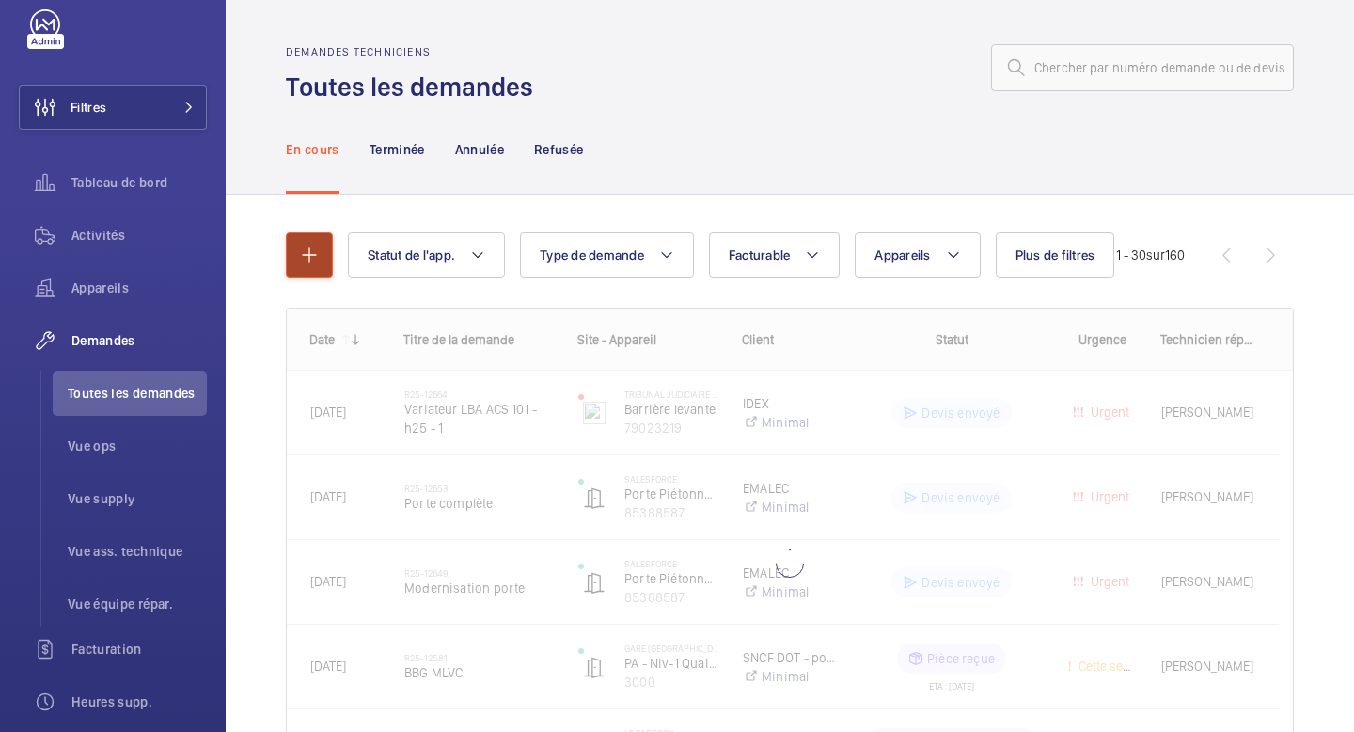
click at [321, 254] on button "button" at bounding box center [309, 254] width 47 height 45
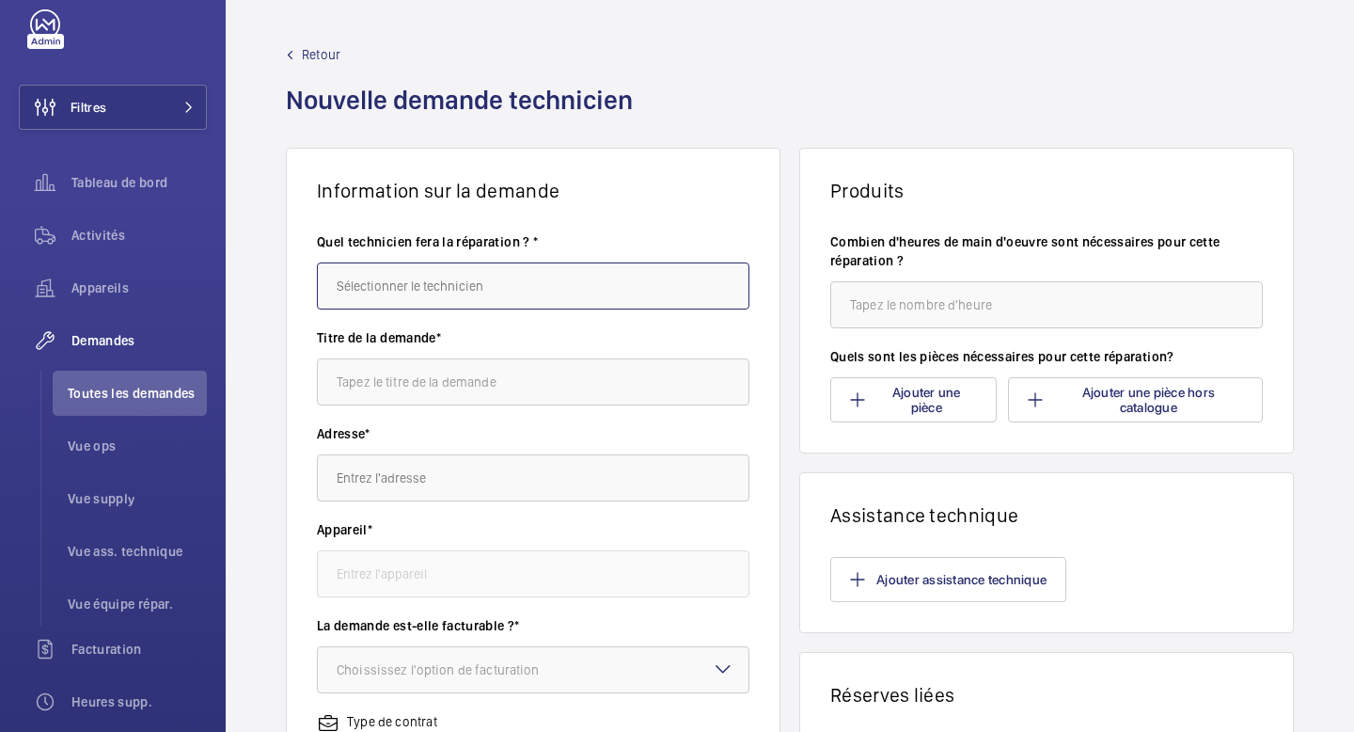
click at [424, 296] on input "text" at bounding box center [533, 285] width 433 height 47
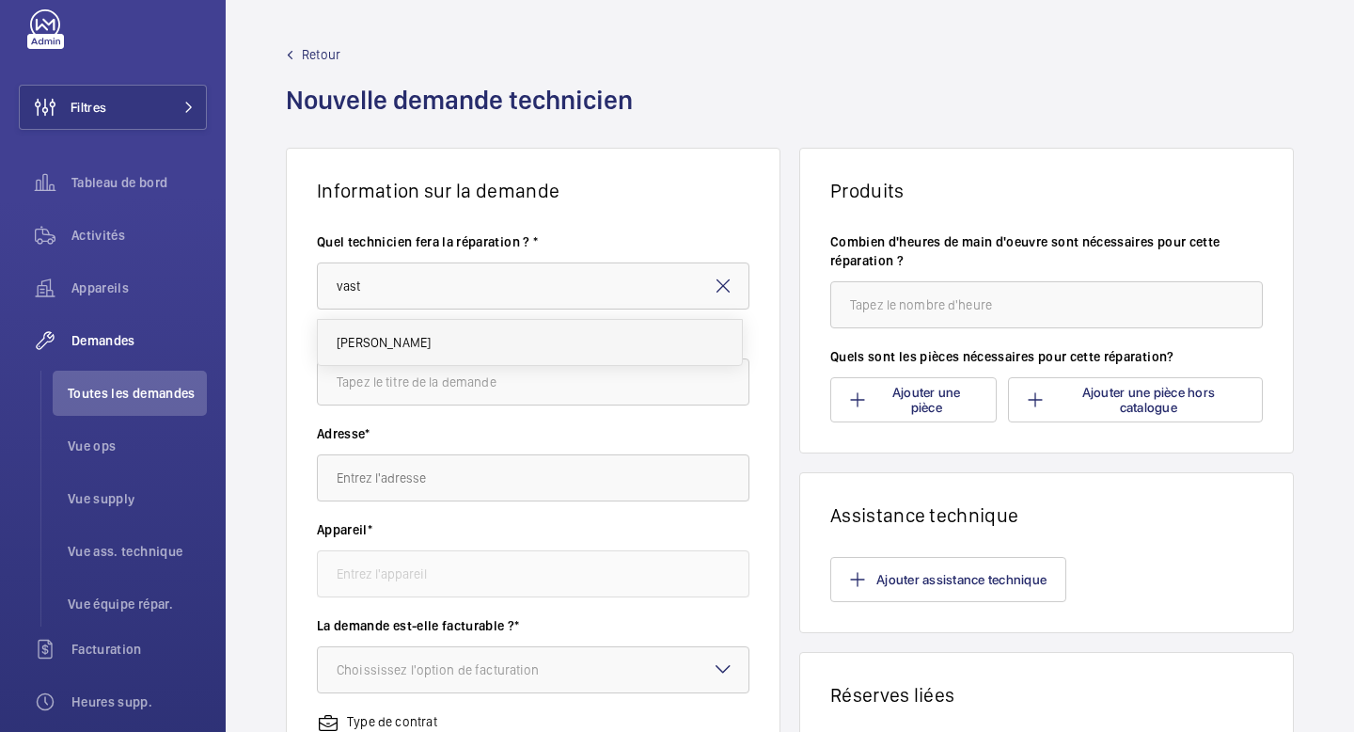
click at [440, 343] on mat-option "[PERSON_NAME]" at bounding box center [530, 342] width 424 height 45
type input "[PERSON_NAME]"
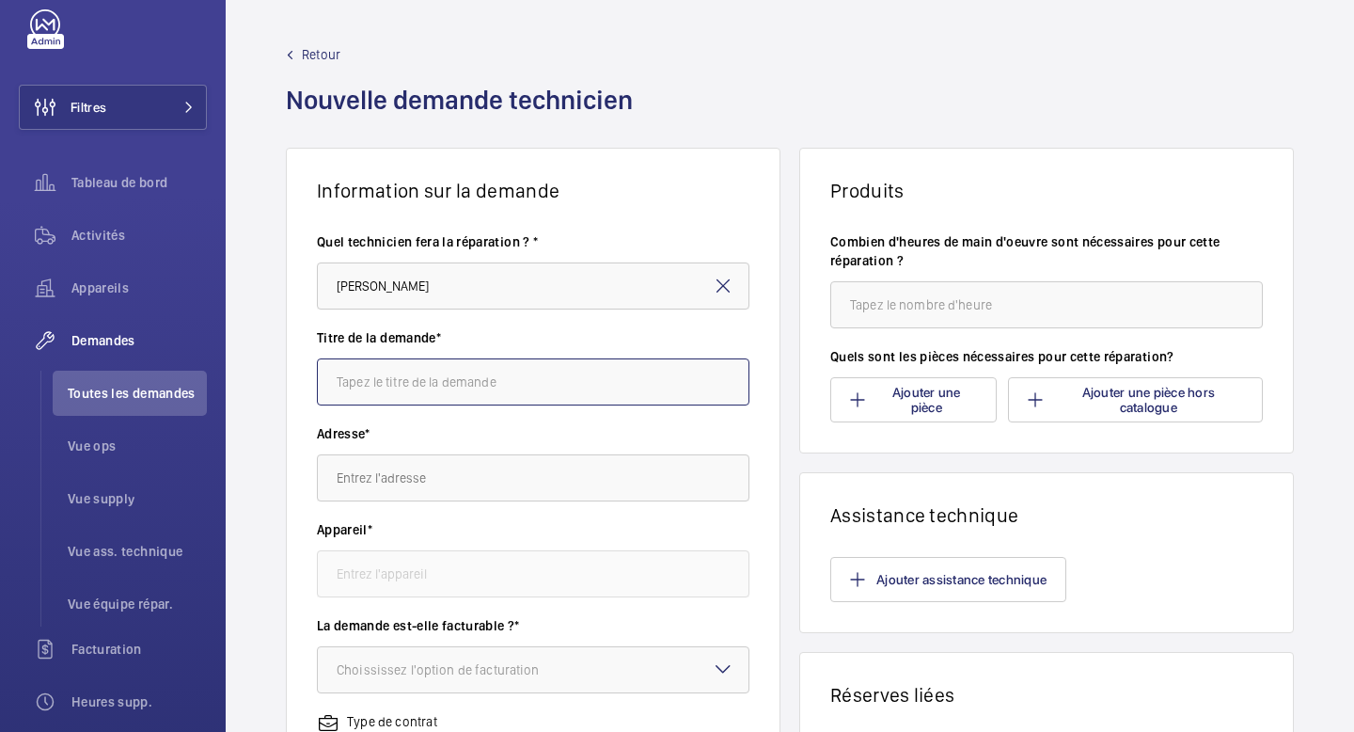
click at [432, 372] on input "text" at bounding box center [533, 381] width 433 height 47
type input "Refection câblages"
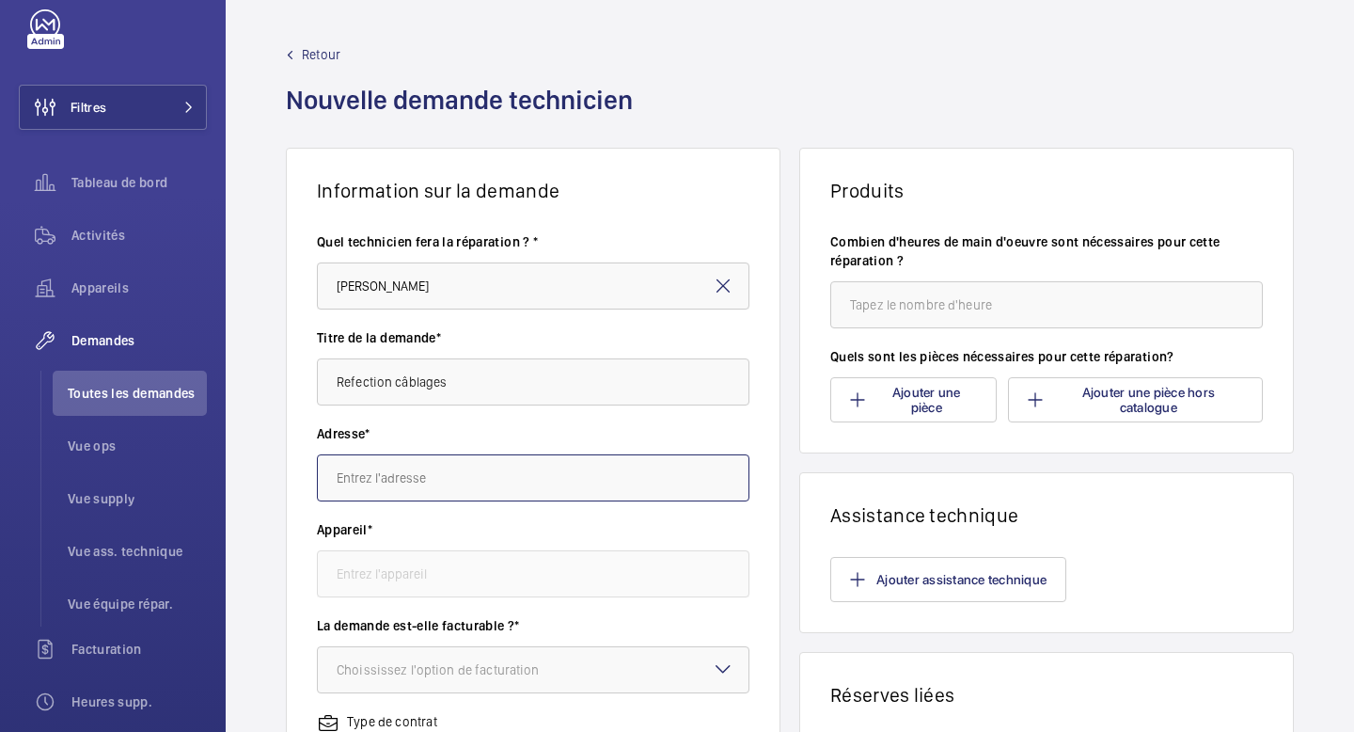
click at [349, 488] on input "text" at bounding box center [533, 477] width 433 height 47
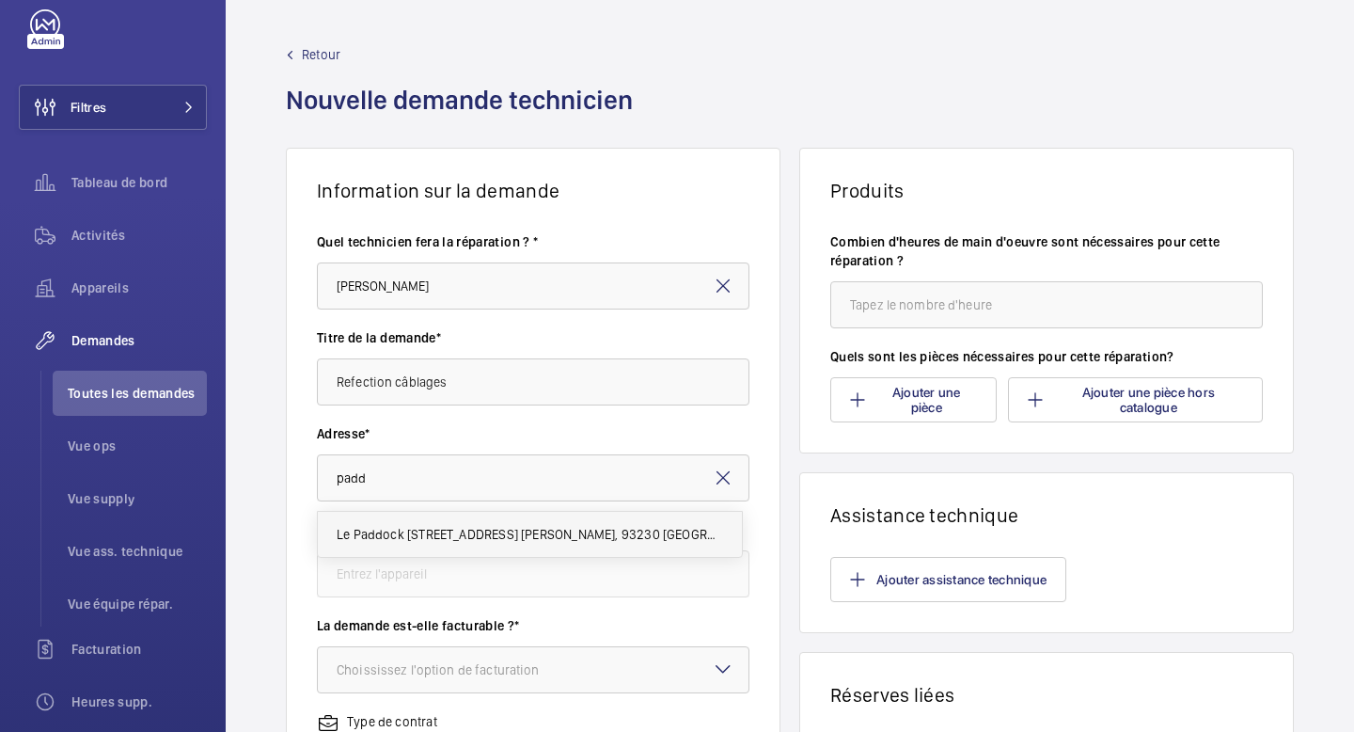
click at [413, 539] on span "Le Paddock [STREET_ADDRESS] [PERSON_NAME], 93230 [GEOGRAPHIC_DATA]" at bounding box center [530, 534] width 386 height 19
type input "Le Paddock [STREET_ADDRESS] [PERSON_NAME], 93230 [GEOGRAPHIC_DATA]"
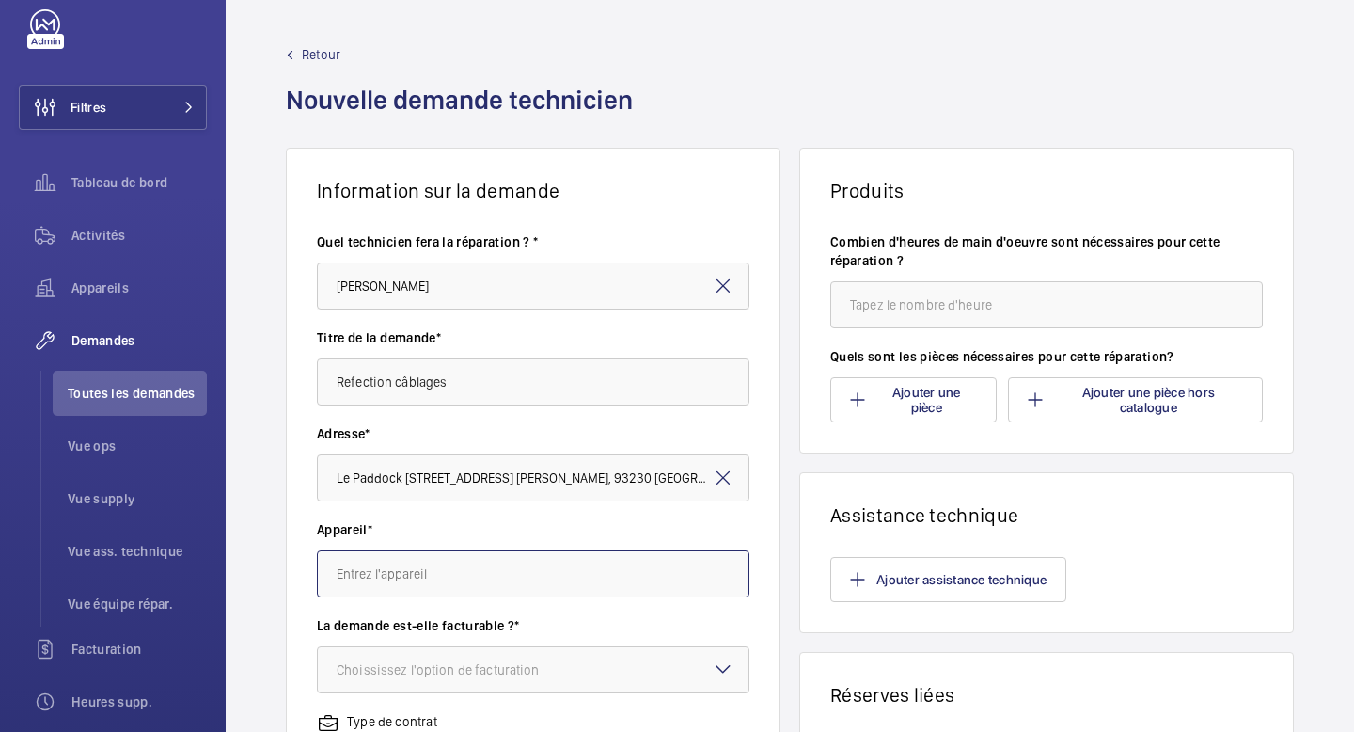
click at [397, 574] on input "text" at bounding box center [533, 573] width 433 height 47
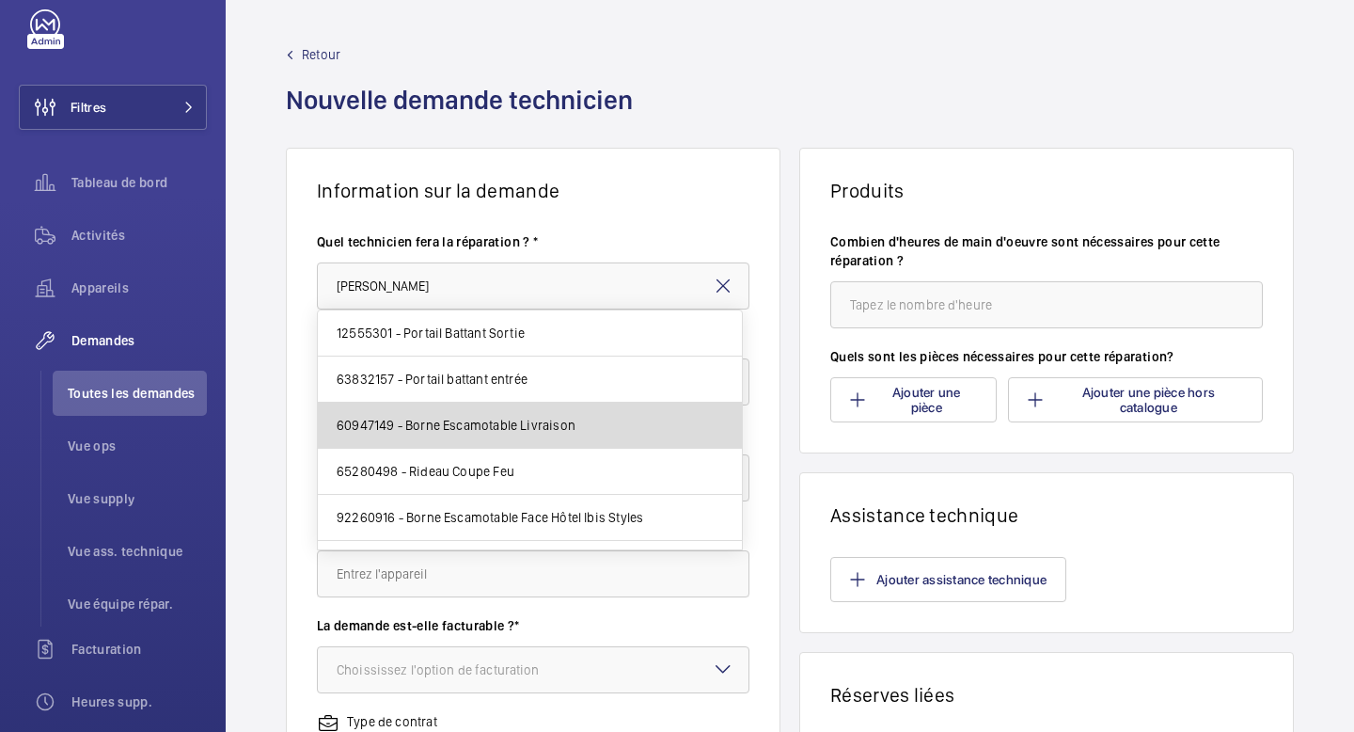
click at [602, 433] on mat-option "60947149 - Borne Escamotable Livraison" at bounding box center [530, 425] width 424 height 46
type input "60947149 - Borne Escamotable Livraison"
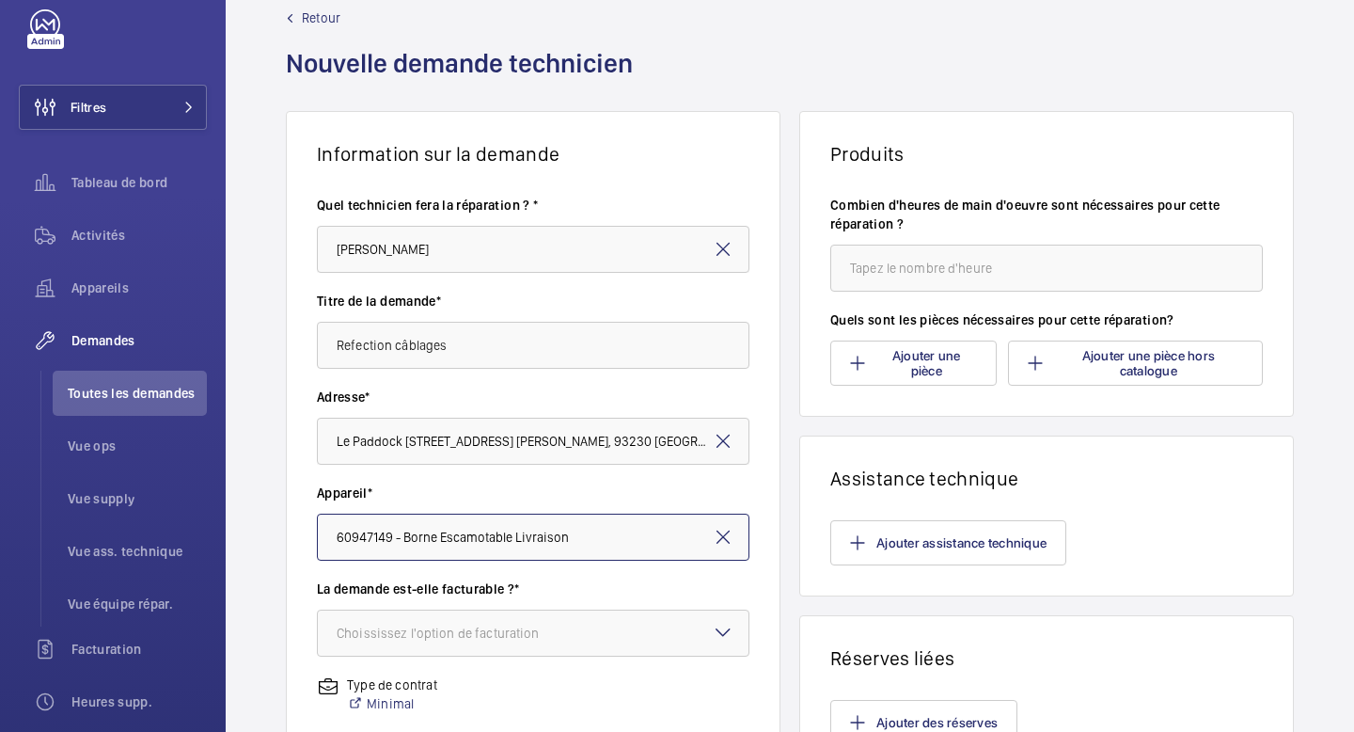
scroll to position [418, 0]
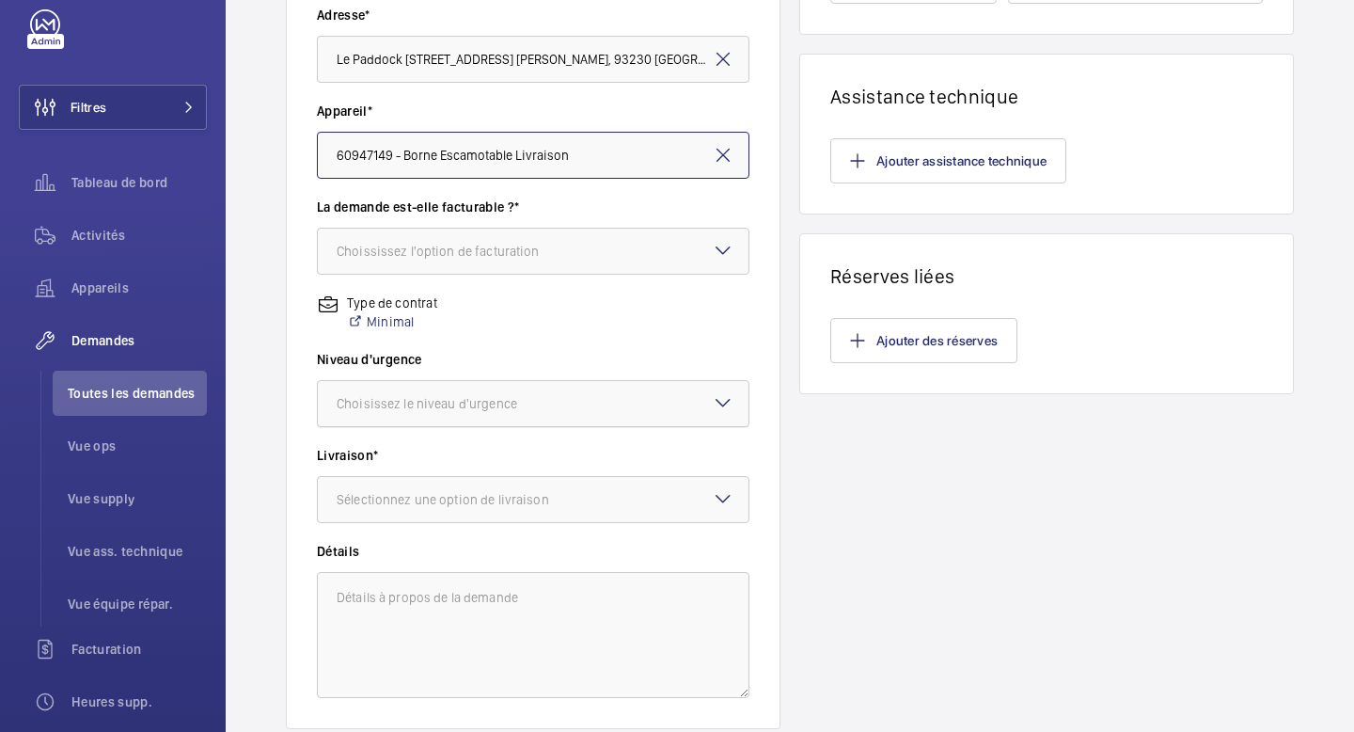
click at [588, 399] on div at bounding box center [533, 403] width 431 height 45
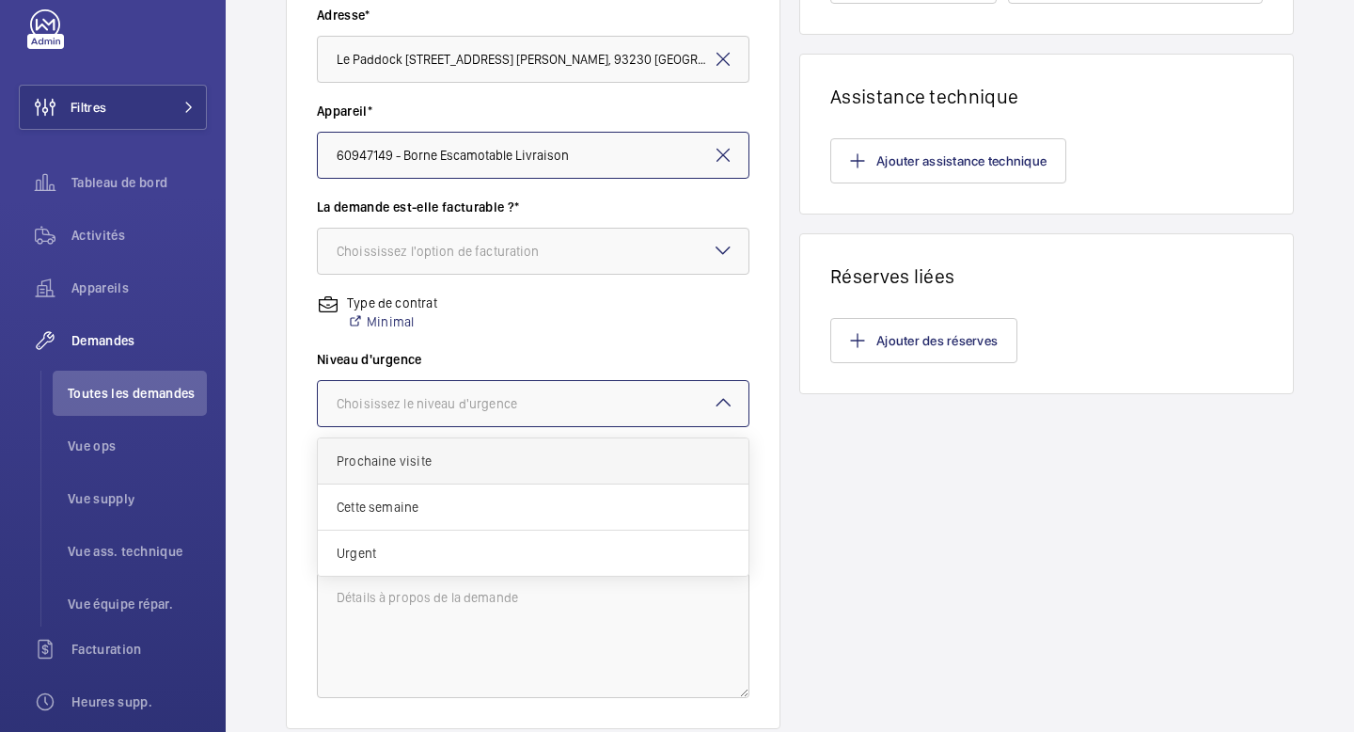
click at [551, 458] on span "Prochaine visite" at bounding box center [533, 460] width 393 height 19
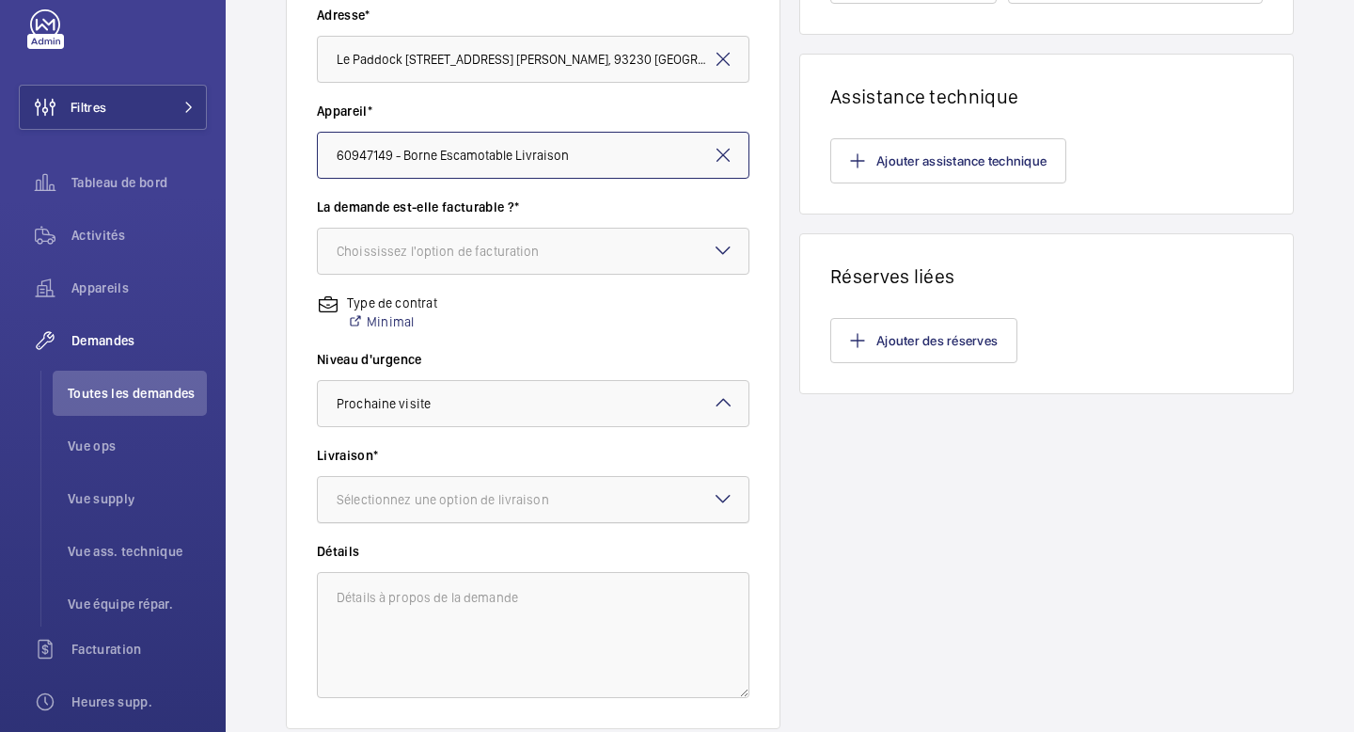
click at [556, 504] on div "Sélectionnez une option de livraison" at bounding box center [467, 499] width 260 height 19
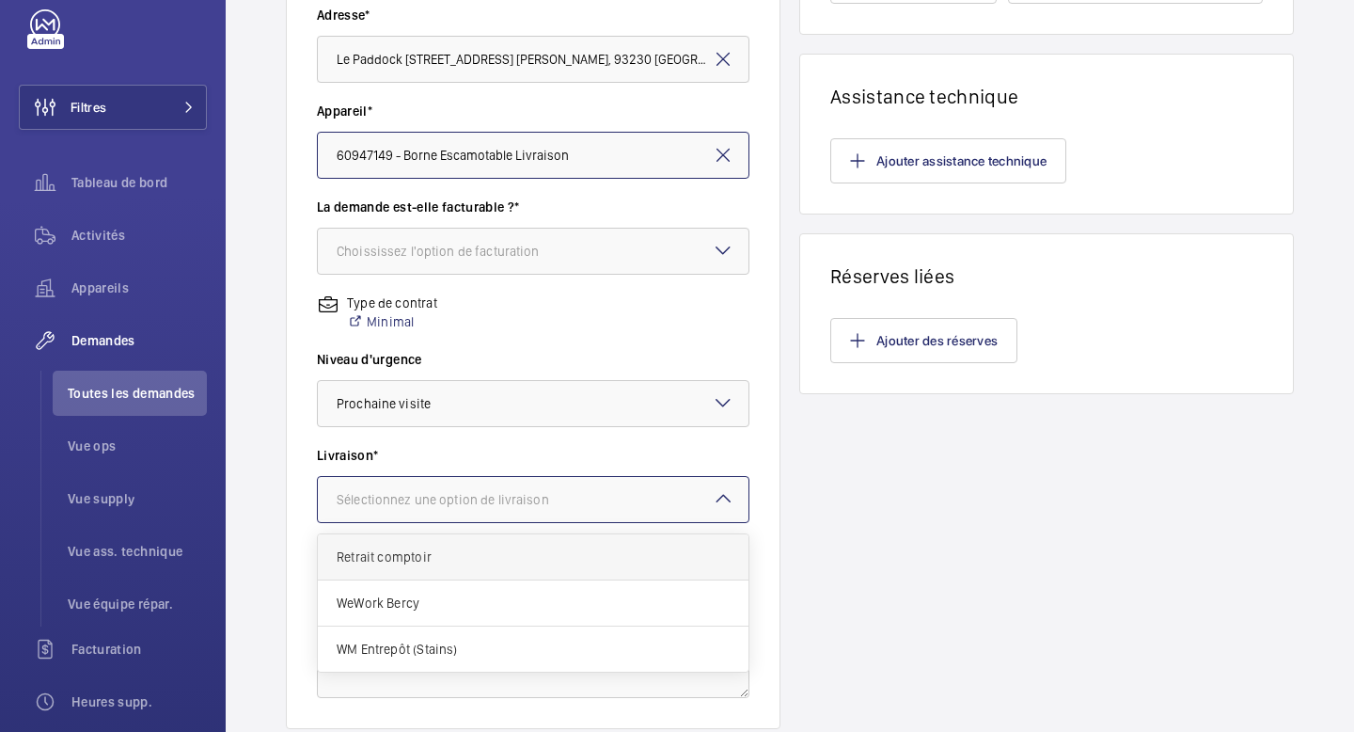
click at [543, 554] on span "Retrait comptoir" at bounding box center [533, 556] width 393 height 19
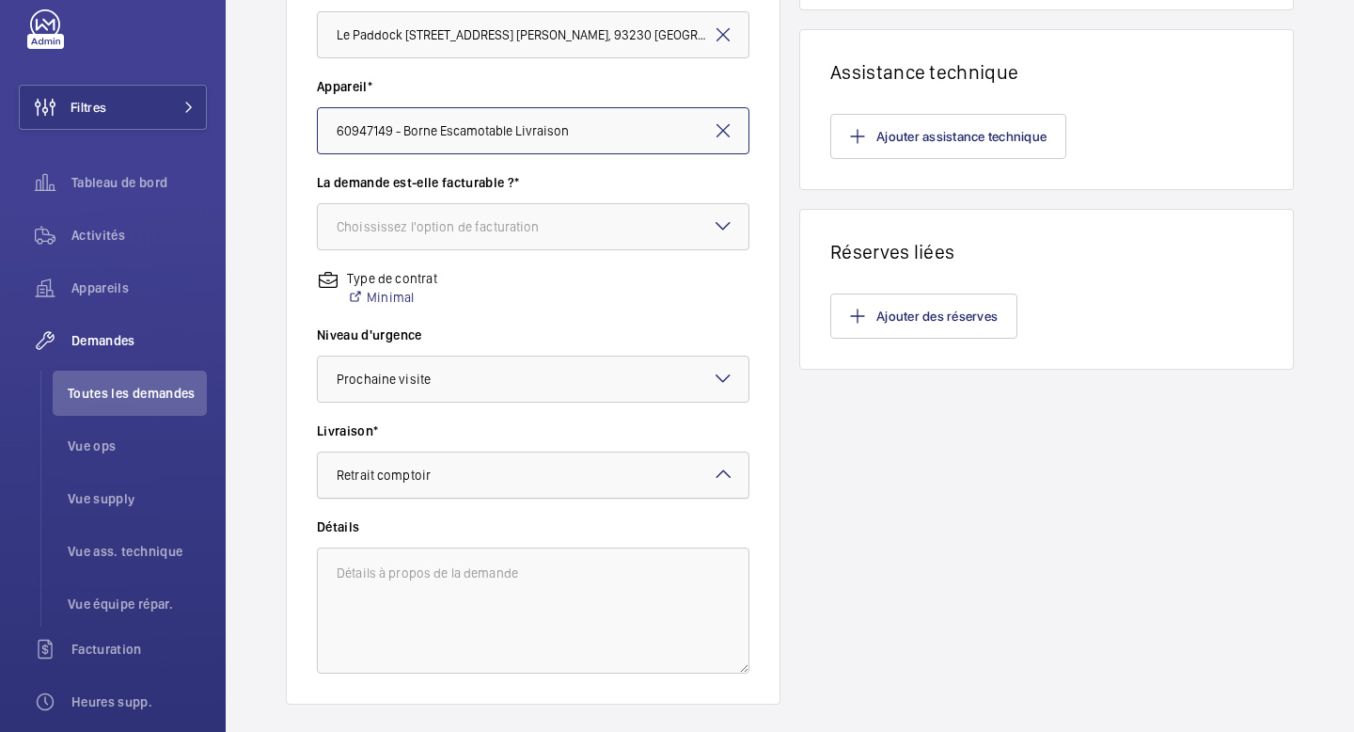
scroll to position [455, 0]
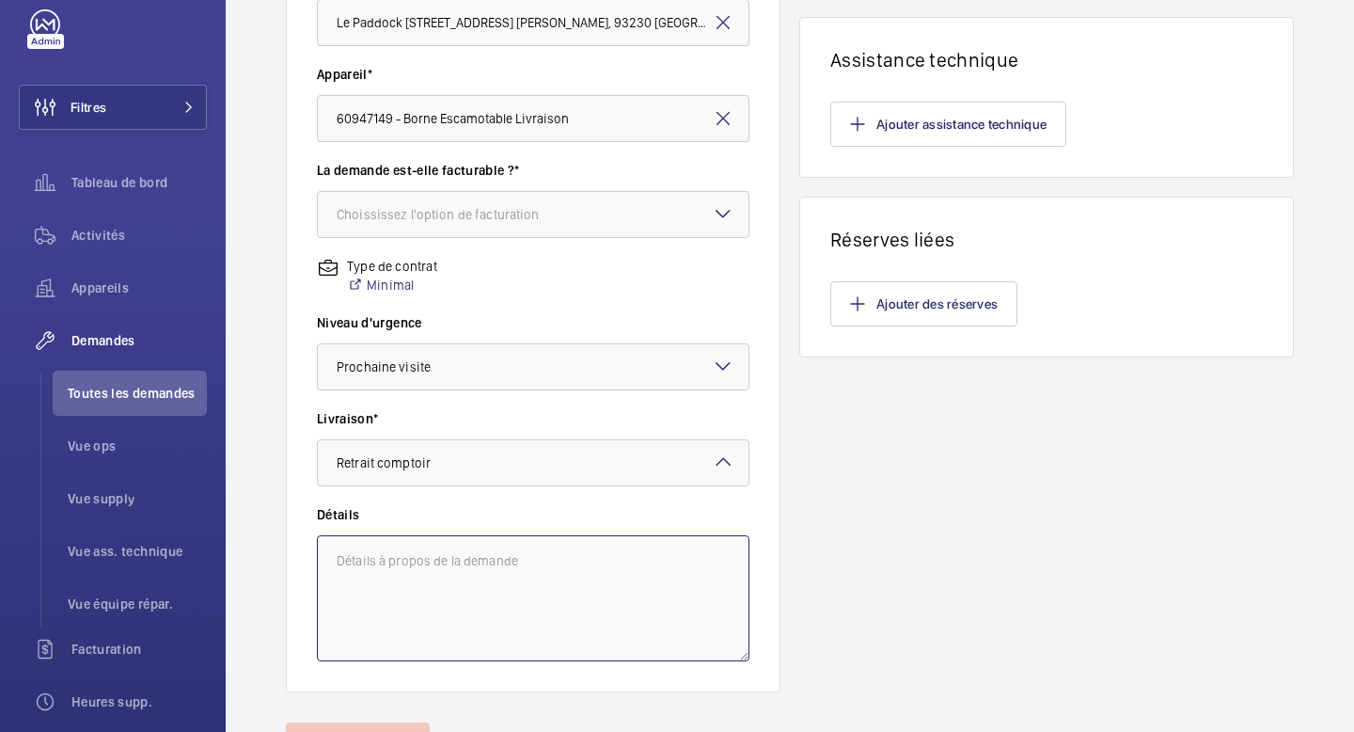
click at [550, 542] on textarea at bounding box center [533, 598] width 433 height 126
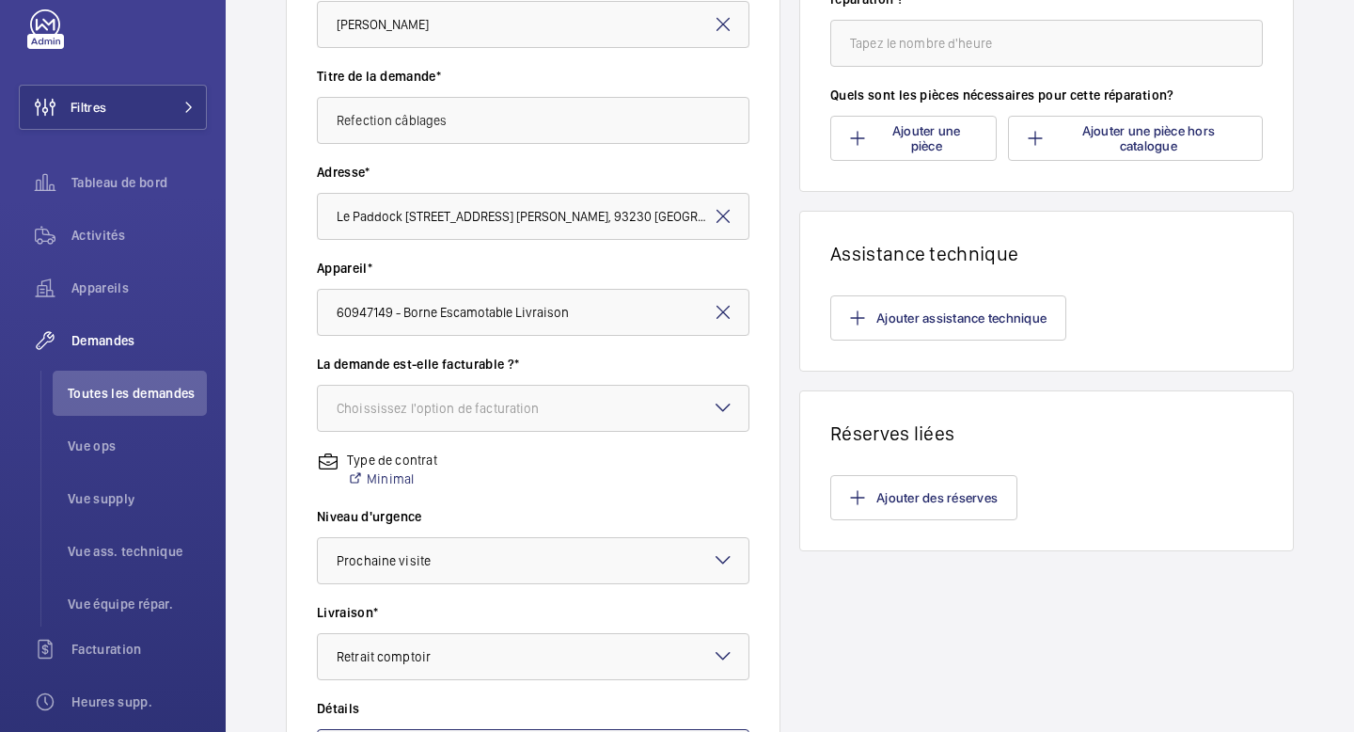
scroll to position [95, 0]
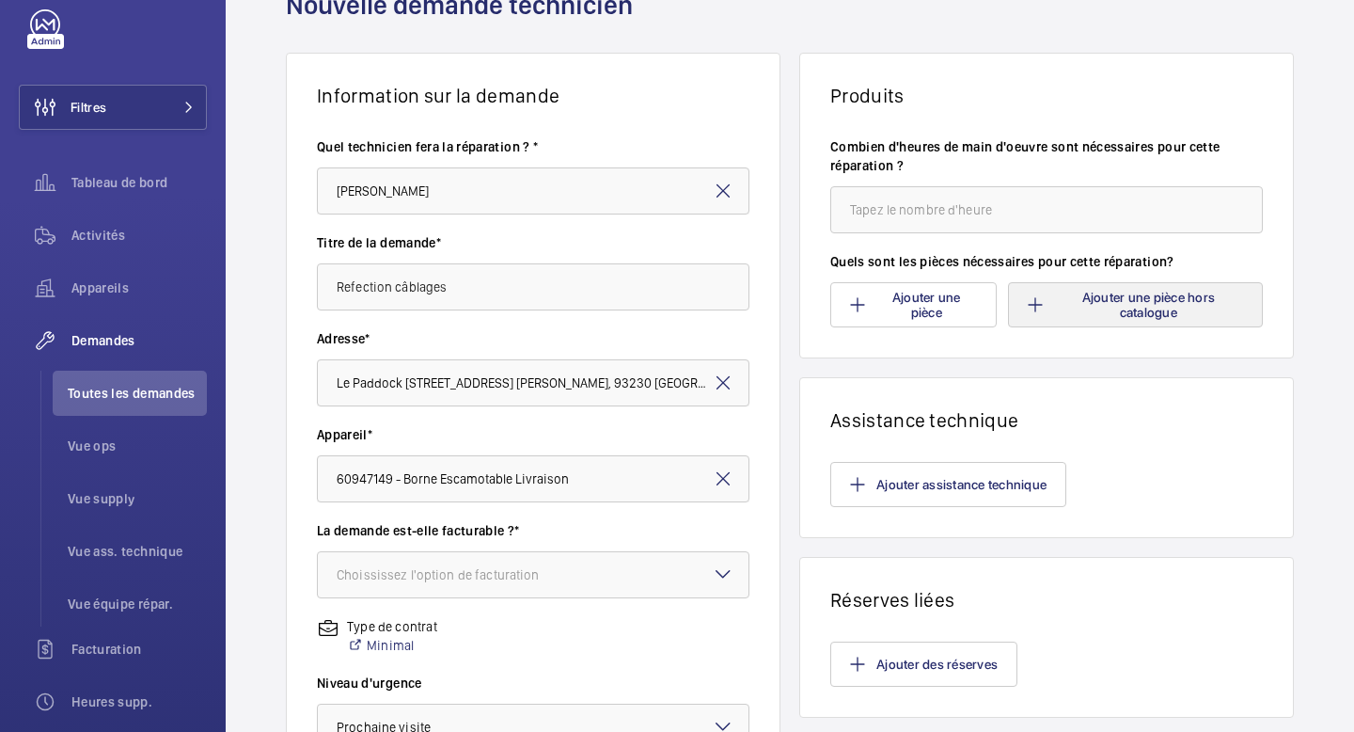
type textarea "NE PAS COMMANDER [PERSON_NAME] récupéré"
click at [1094, 311] on button "Ajouter une pièce hors catalogue" at bounding box center [1135, 304] width 255 height 45
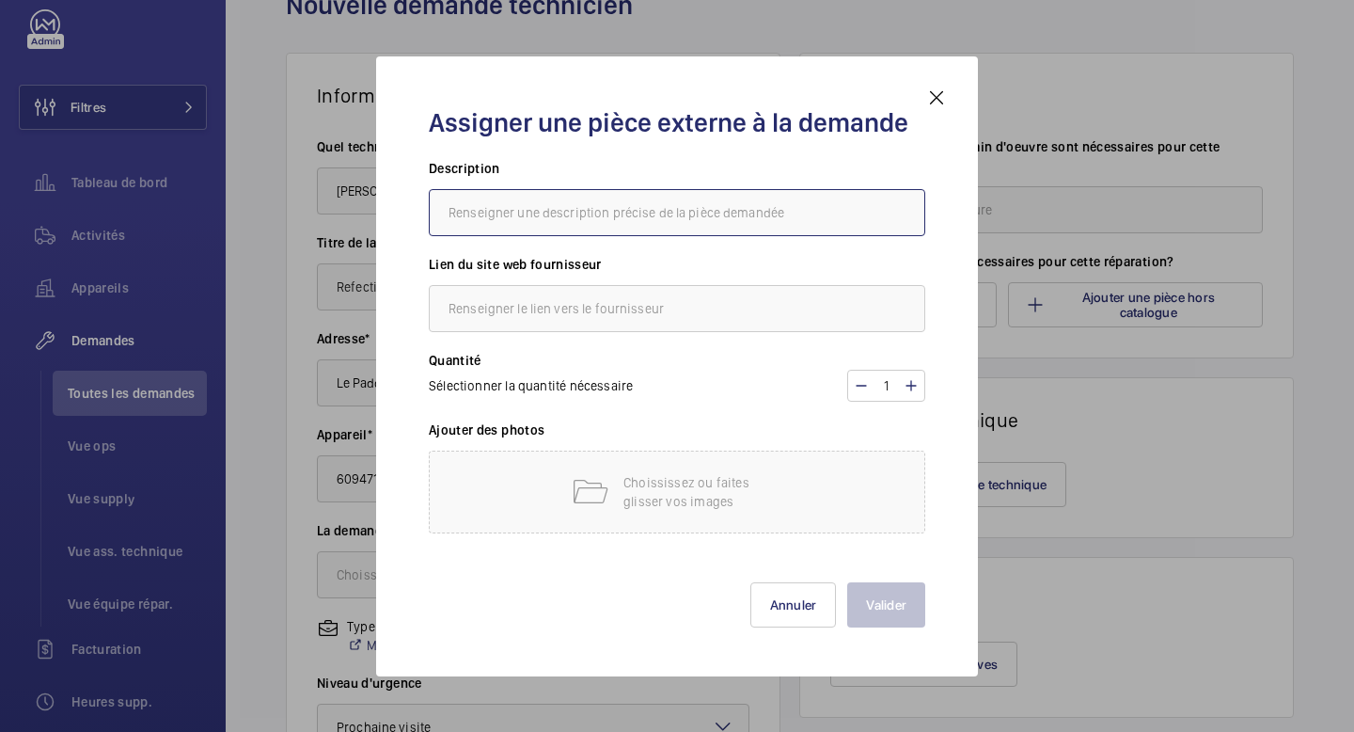
click at [579, 213] on input "text" at bounding box center [677, 212] width 496 height 47
paste input "Relais Ci 2Rt [DATE]A [DATE] Agni"
paste input "FID-230VAC2RT"
click at [445, 218] on input "Relais Ci 2Rt [DATE]A [DATE] Agni - FID-230VAC2RT" at bounding box center [677, 212] width 496 height 47
type input "FINDER 40.52 - Relais Ci 2Rt [DATE]A [DATE] Agni - FID-230VAC2RT"
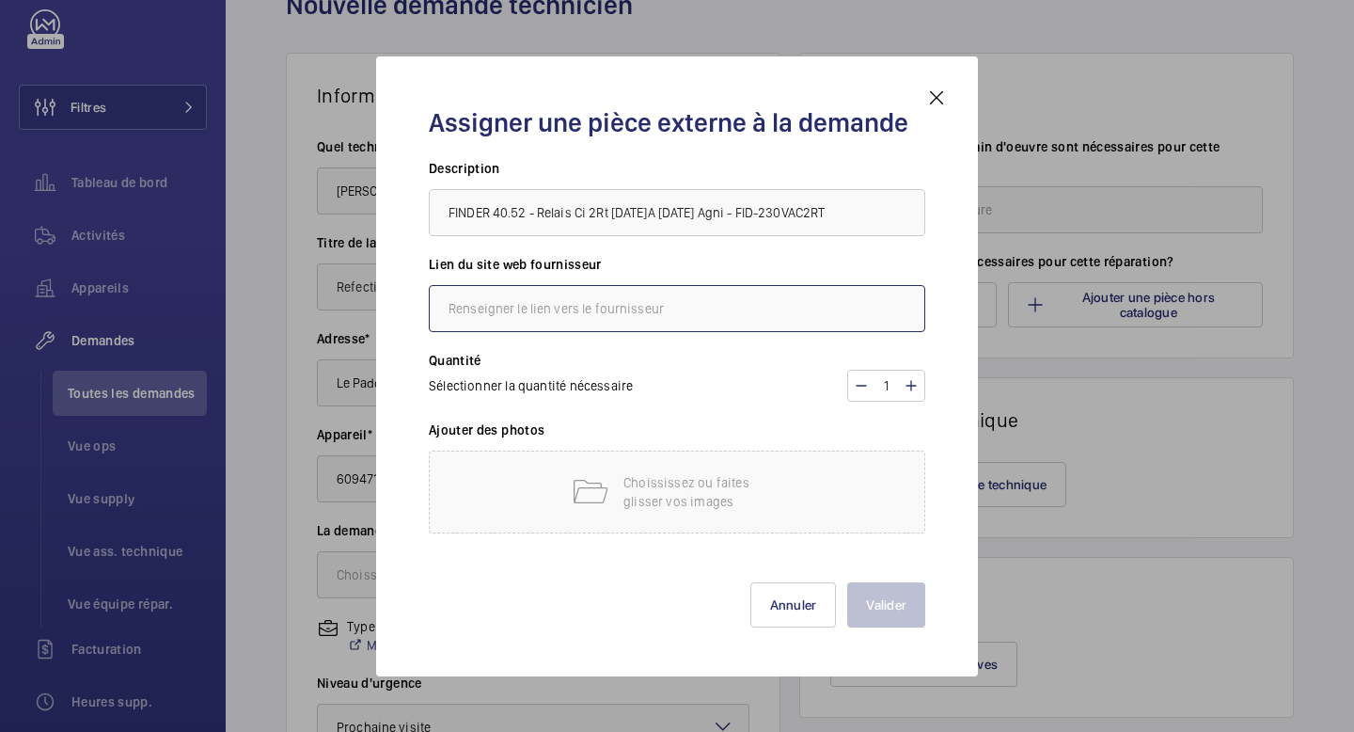
click at [631, 307] on input "text" at bounding box center [677, 308] width 496 height 47
click at [554, 311] on input "GDV" at bounding box center [677, 308] width 496 height 47
click at [553, 312] on input "GDV" at bounding box center [677, 308] width 496 height 47
paste input "[URL][DOMAIN_NAME]"
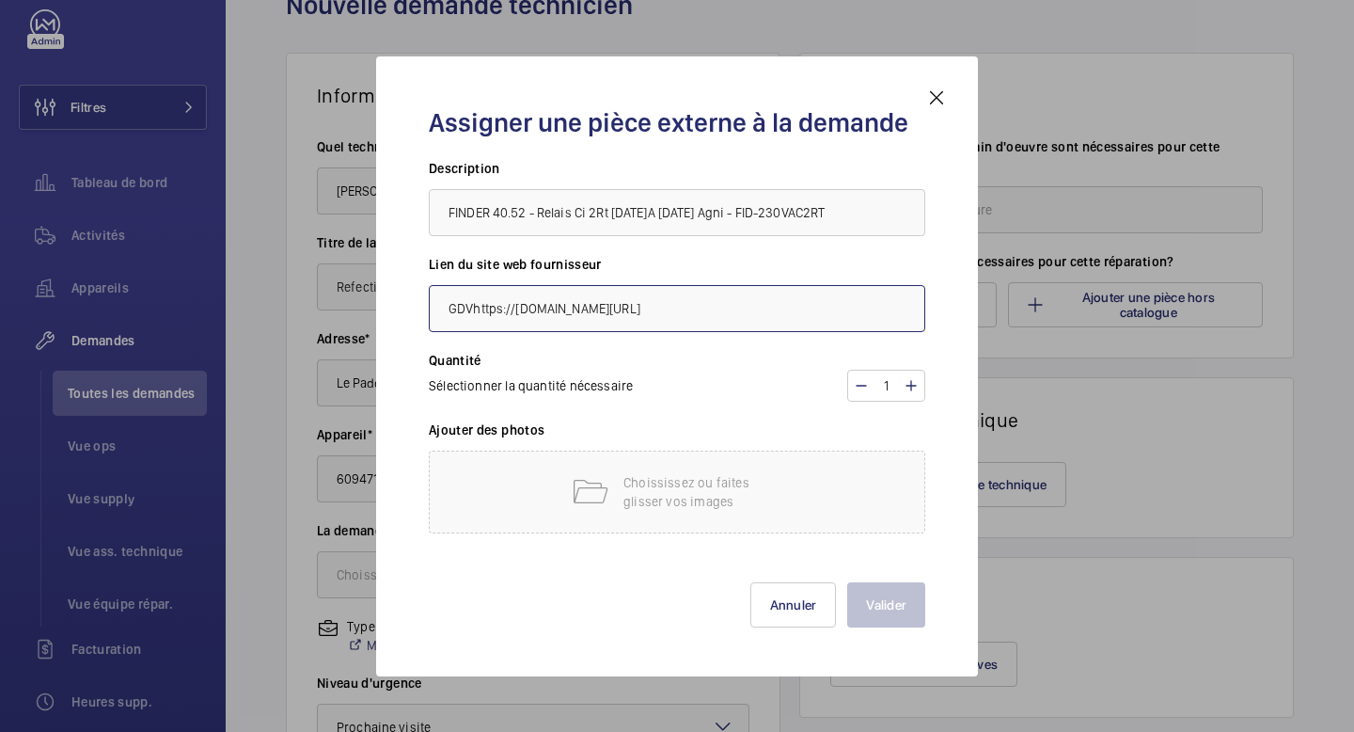
click at [471, 312] on input "GDVhttps://[DOMAIN_NAME][URL]" at bounding box center [677, 308] width 496 height 47
type input "[URL][DOMAIN_NAME]"
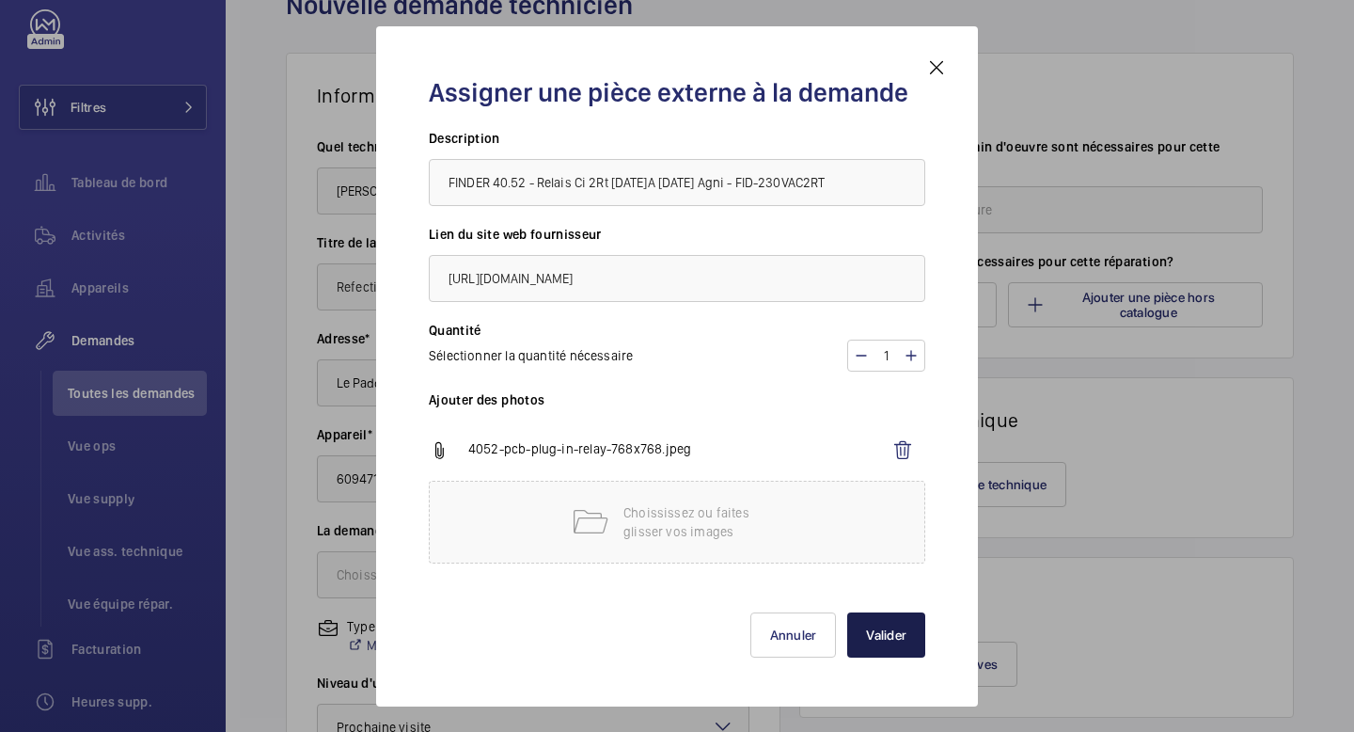
click at [885, 631] on button "Valider" at bounding box center [886, 634] width 78 height 45
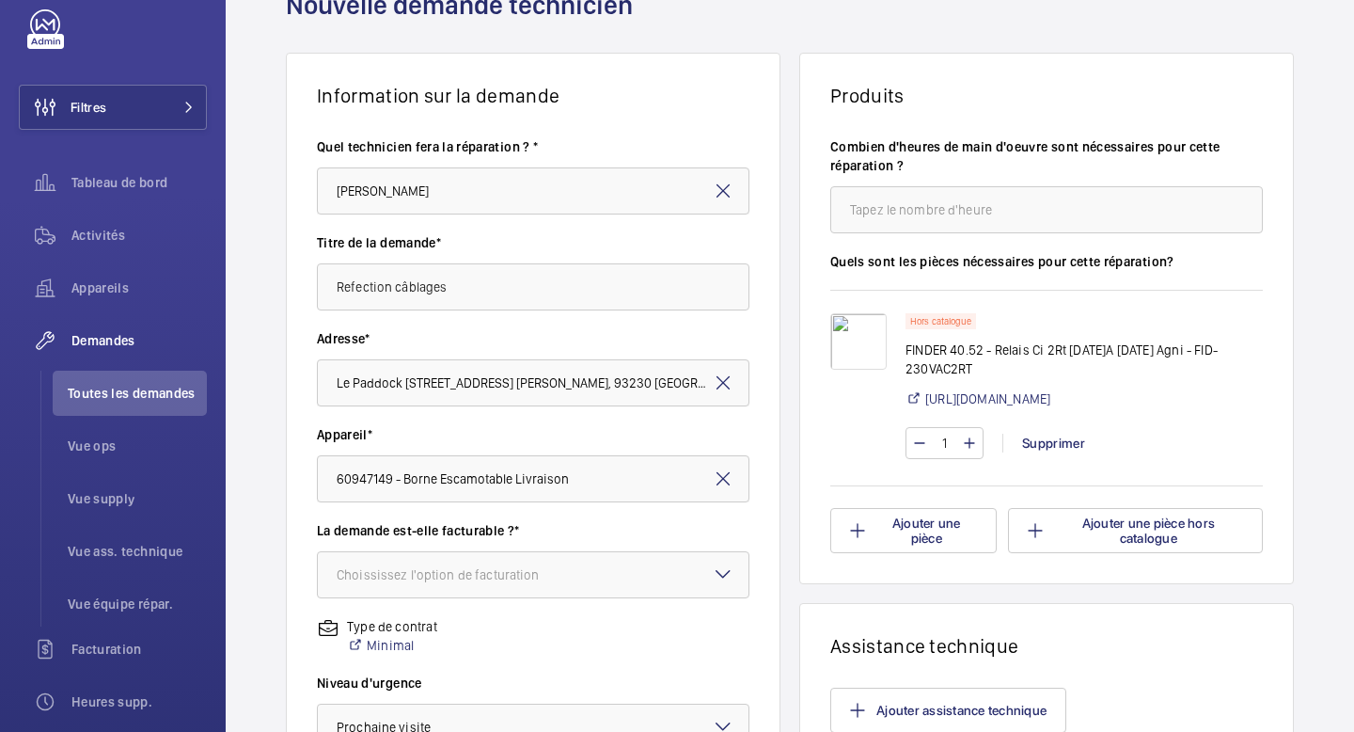
click at [860, 346] on img at bounding box center [858, 341] width 56 height 56
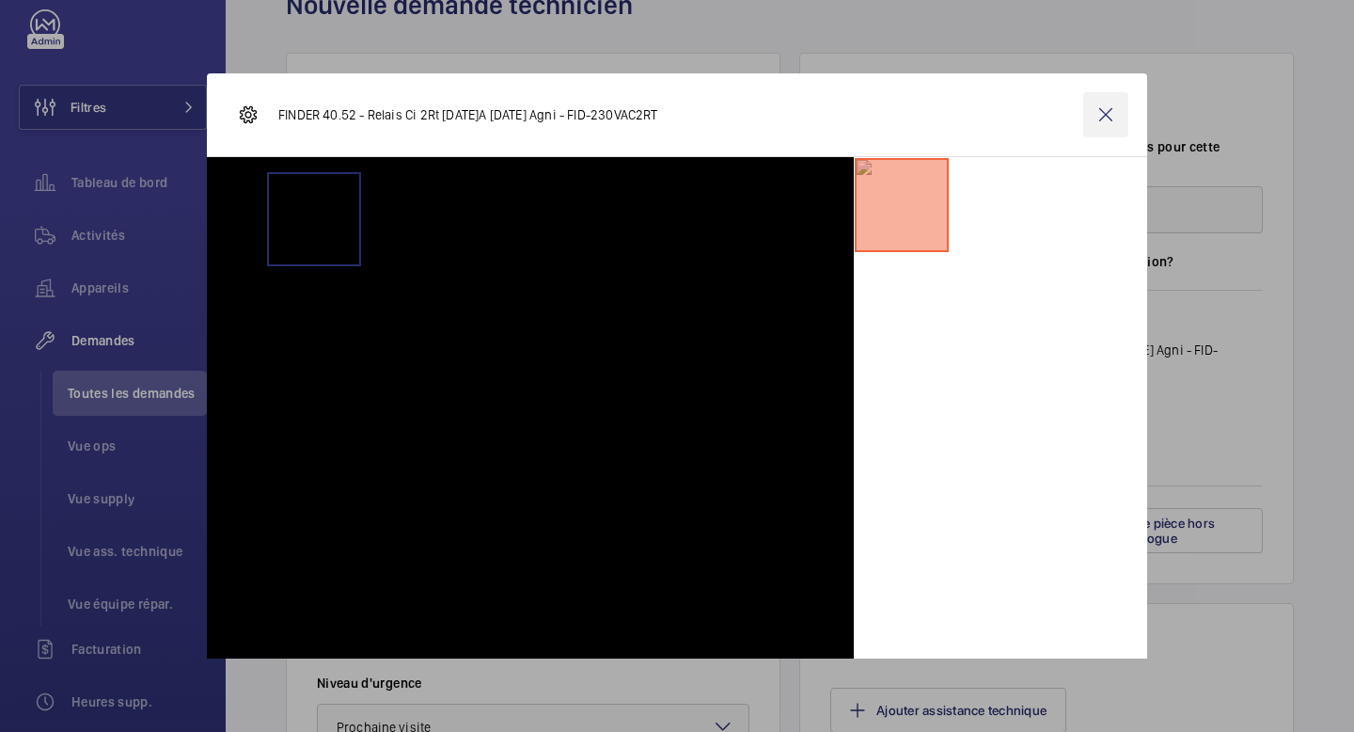
click at [1089, 116] on wm-front-icon-button at bounding box center [1105, 114] width 45 height 45
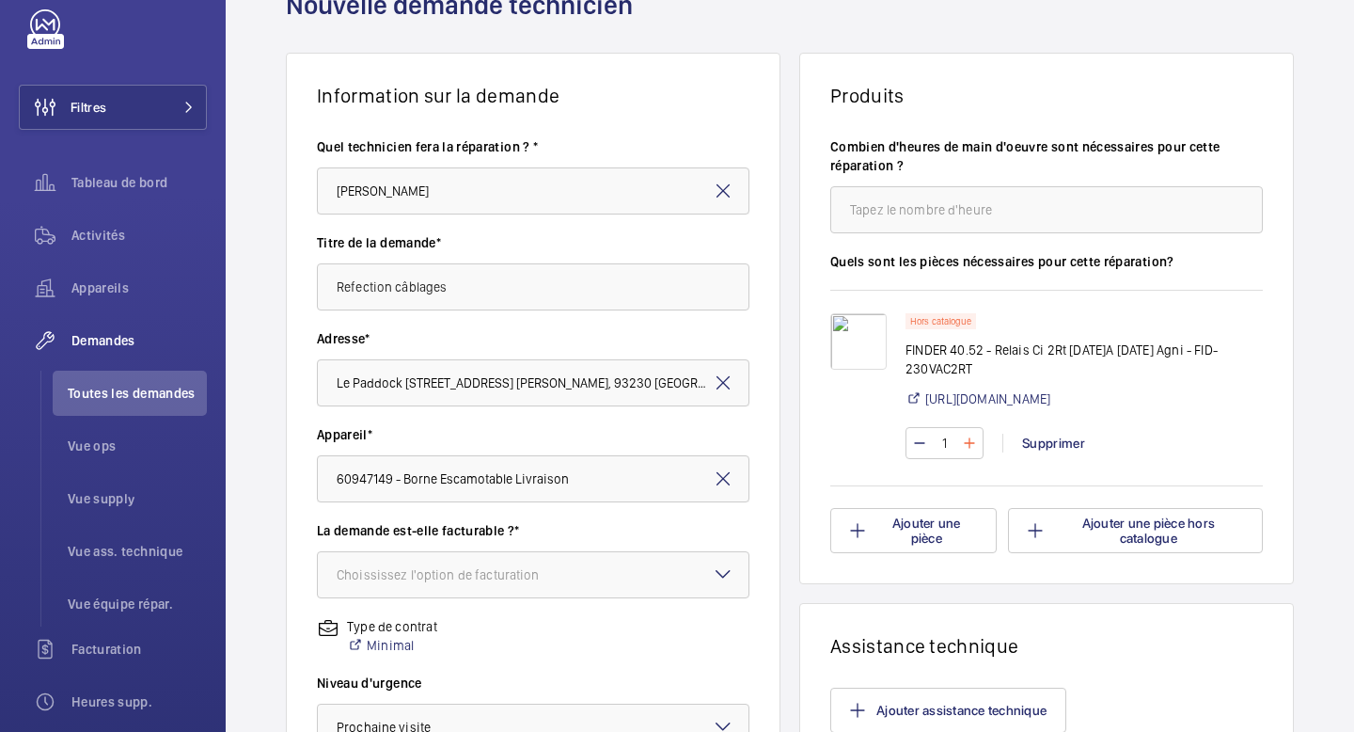
click at [964, 439] on mat-icon at bounding box center [969, 443] width 15 height 23
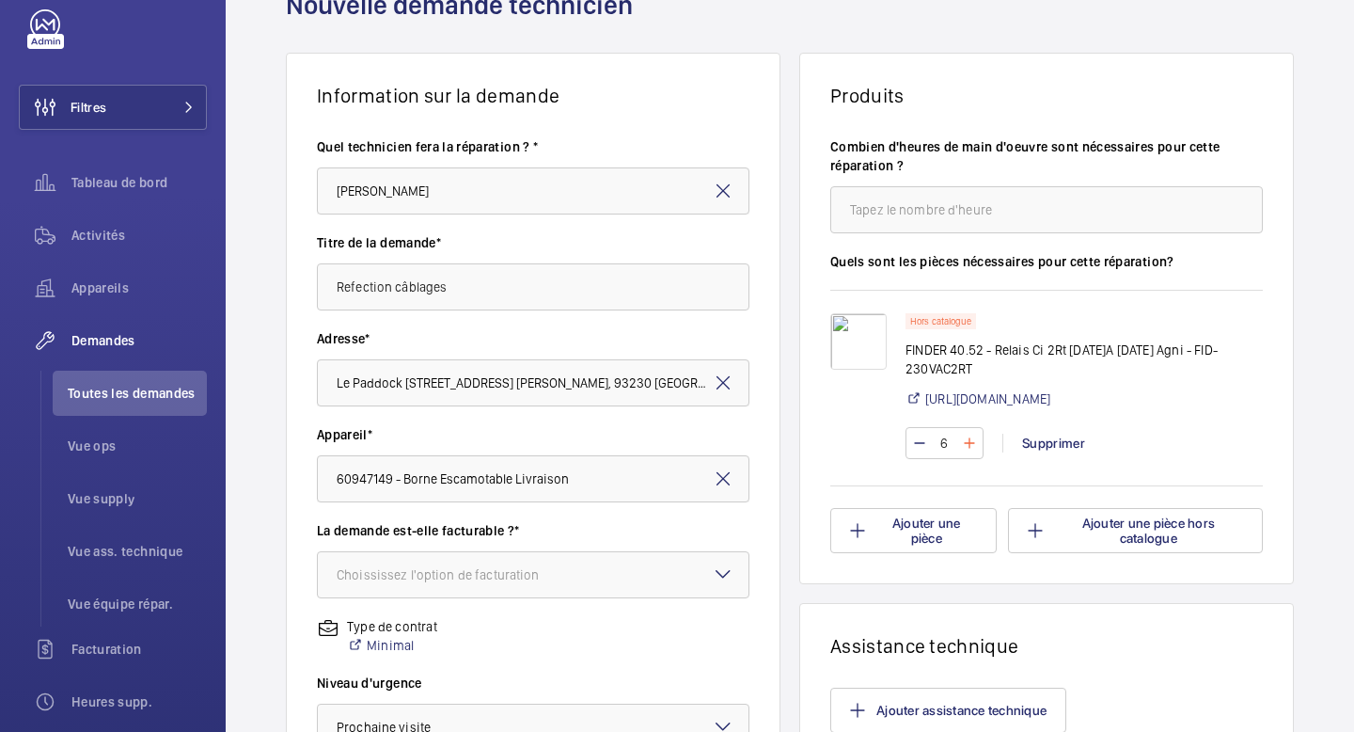
click at [964, 439] on mat-icon at bounding box center [969, 443] width 15 height 23
click at [964, 438] on mat-icon at bounding box center [969, 443] width 15 height 23
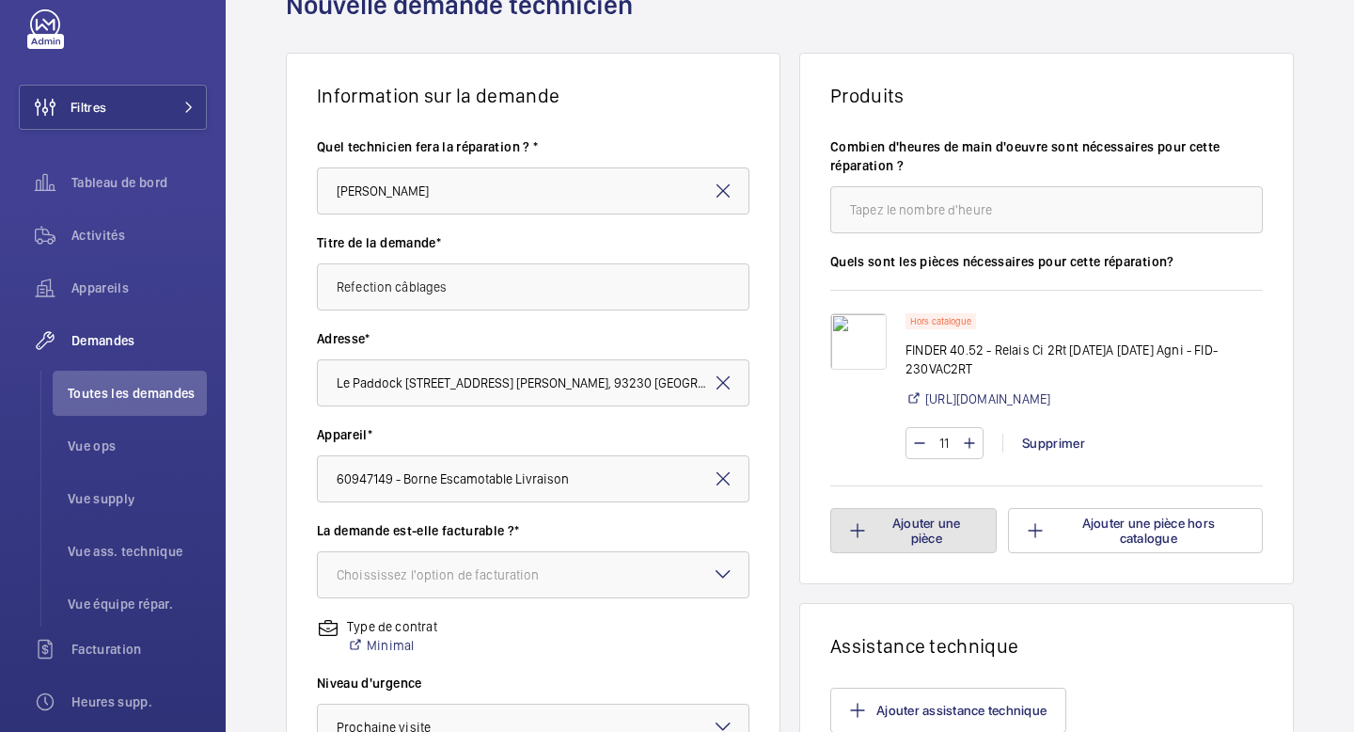
click at [932, 532] on button "Ajouter une pièce" at bounding box center [913, 530] width 166 height 45
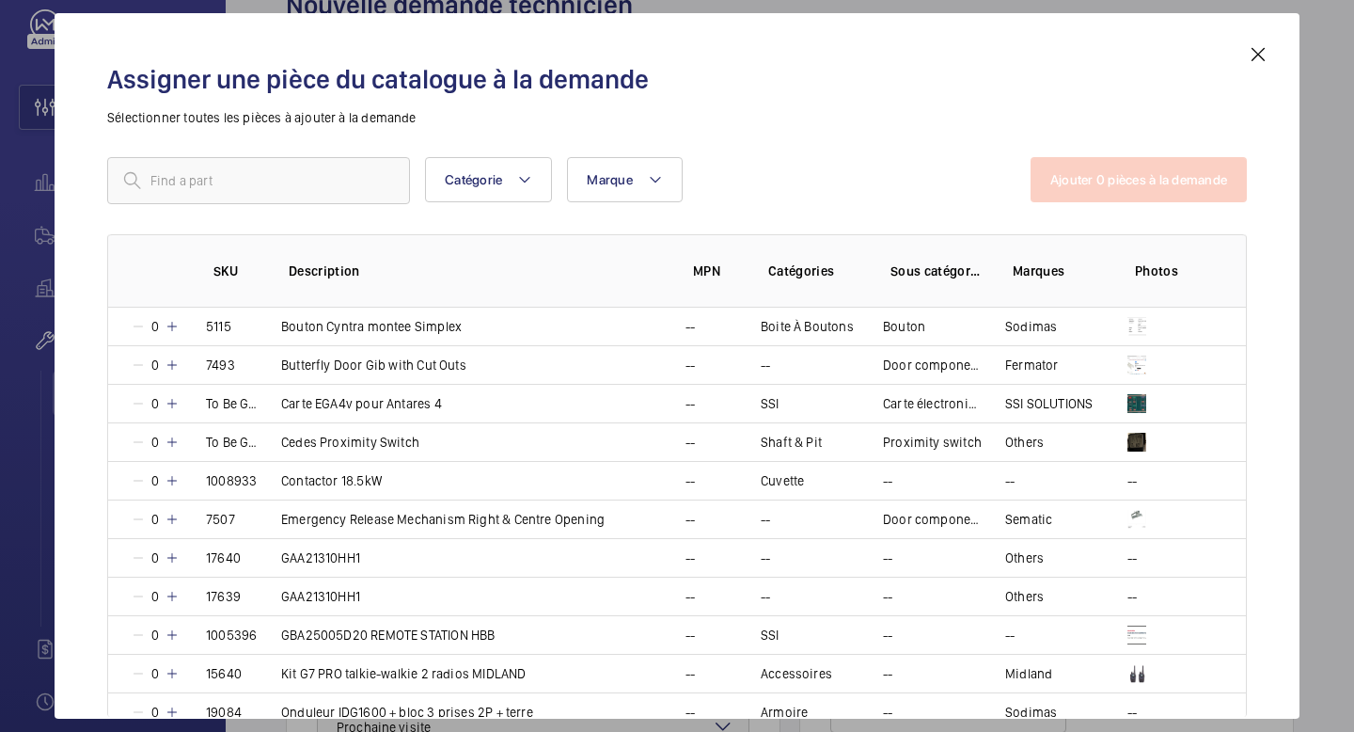
click at [1259, 57] on mat-icon at bounding box center [1258, 54] width 23 height 23
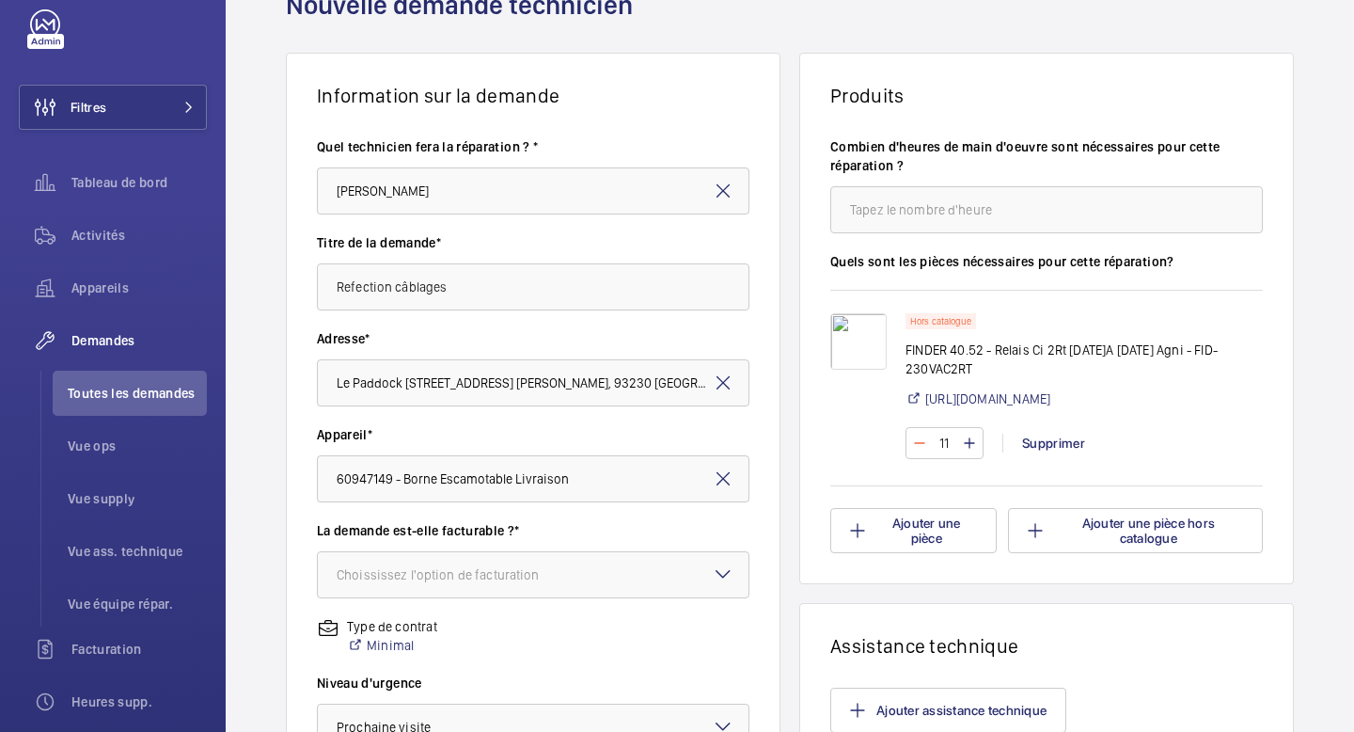
click at [912, 437] on mat-icon at bounding box center [919, 443] width 15 height 23
type input "10"
click at [1088, 535] on button "Ajouter une pièce hors catalogue" at bounding box center [1135, 530] width 255 height 45
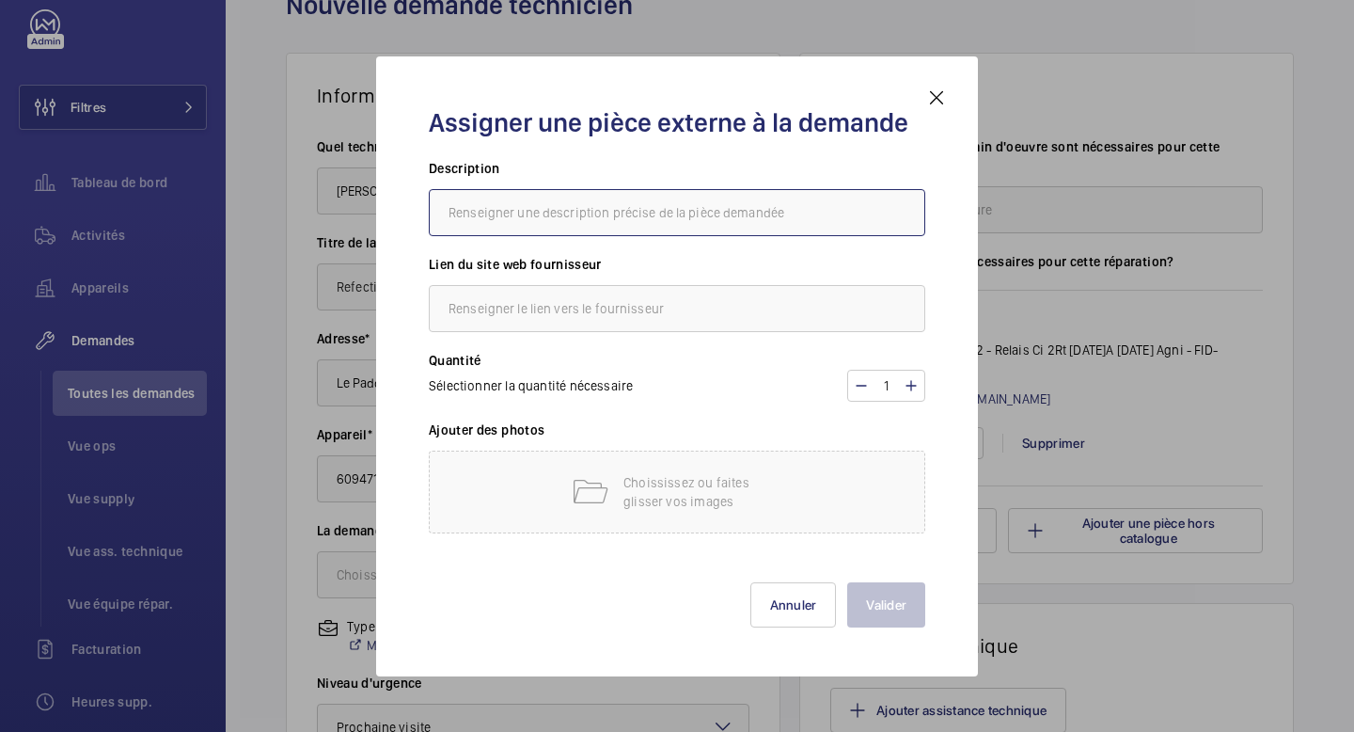
click at [691, 221] on input "text" at bounding box center [677, 212] width 496 height 47
paste input "Support 10A 250V Séries 4051, 4052, 4061,Bleu, Étrier Métal"
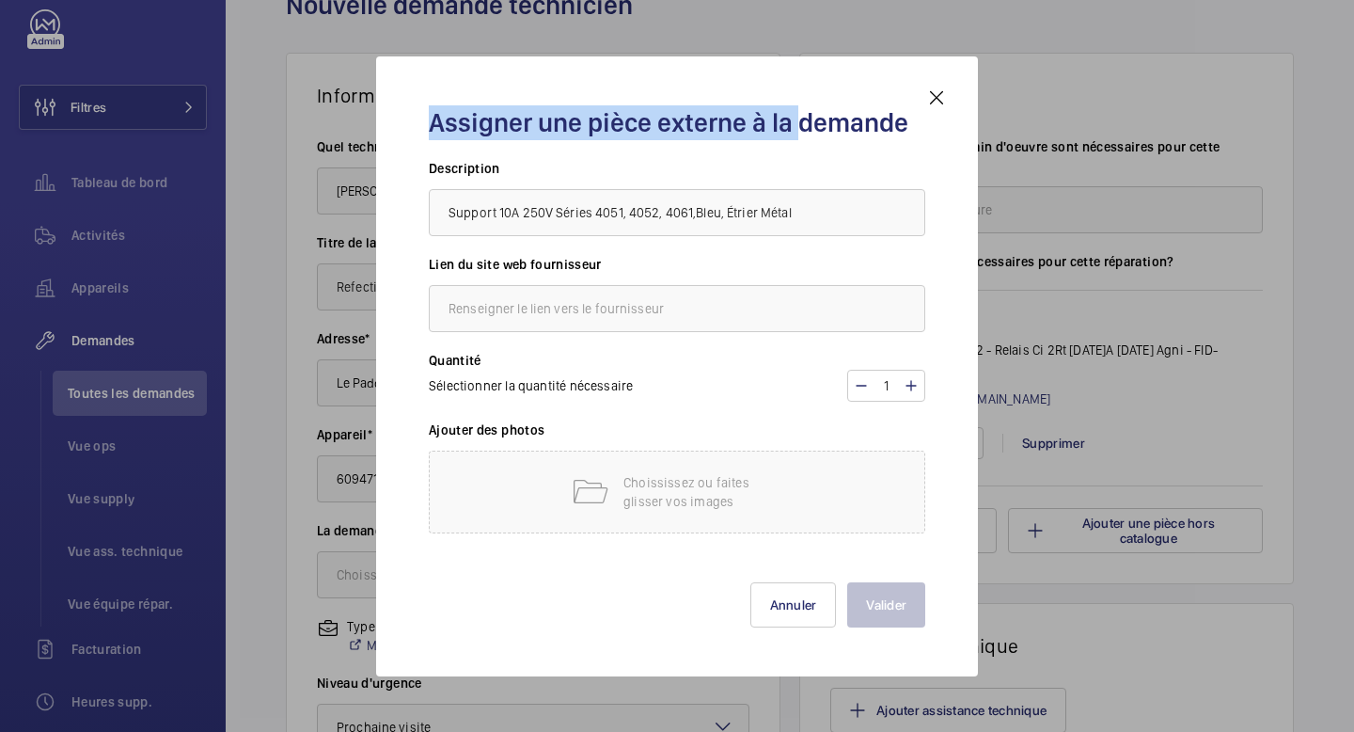
drag, startPoint x: 786, startPoint y: 88, endPoint x: 798, endPoint y: 112, distance: 26.5
click at [798, 112] on div "Assigner une pièce externe à la demande Description Support 10A 250V Séries 405…" at bounding box center [677, 366] width 542 height 559
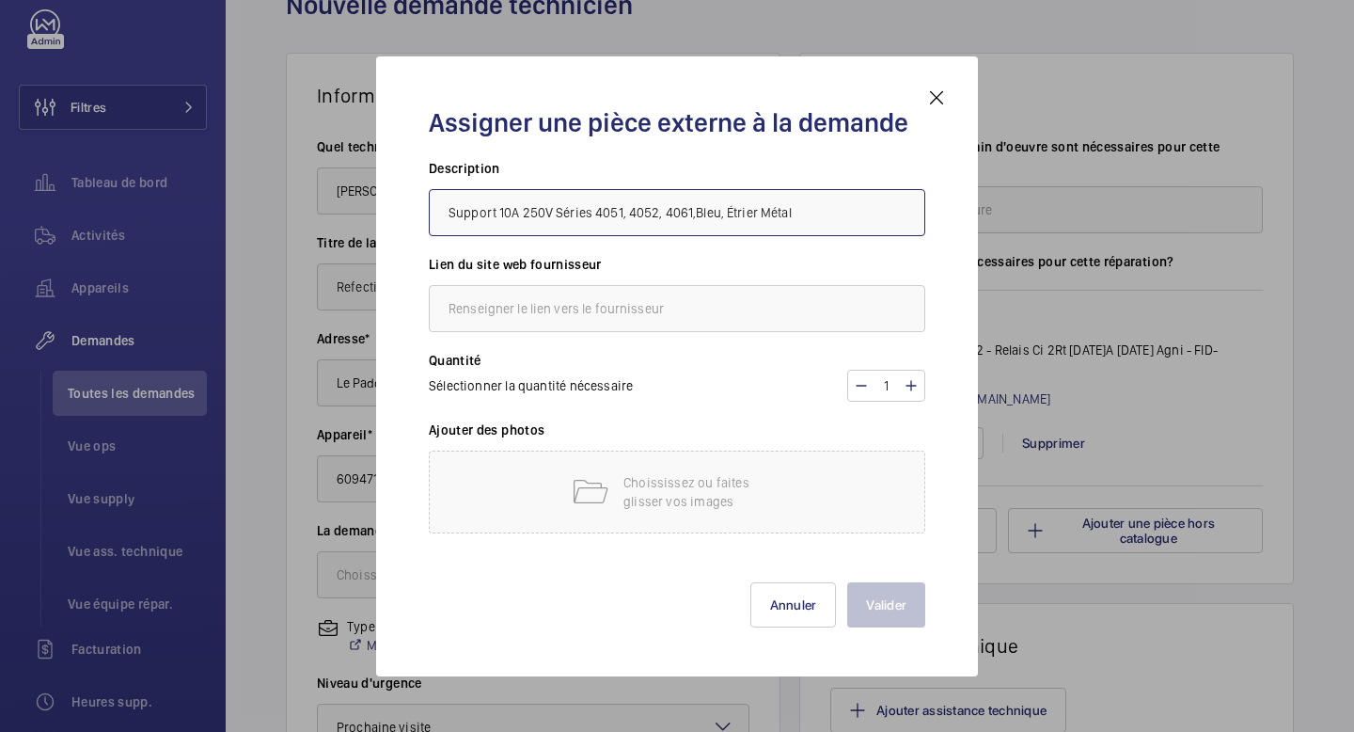
click at [826, 217] on input "Support 10A 250V Séries 4051, 4052, 4061,Bleu, Étrier Métal" at bounding box center [677, 212] width 496 height 47
drag, startPoint x: 822, startPoint y: 217, endPoint x: 609, endPoint y: 215, distance: 212.5
click at [609, 215] on input "Support 10A 250V Séries 4051, 4052, 4061,Bleu, Étrier Métal" at bounding box center [677, 212] width 496 height 47
paste input "FID-9505SMA"
click at [628, 214] on input "Support 10A 250V Séries 40.51_52_61 - FID-9505SMA" at bounding box center [677, 212] width 496 height 47
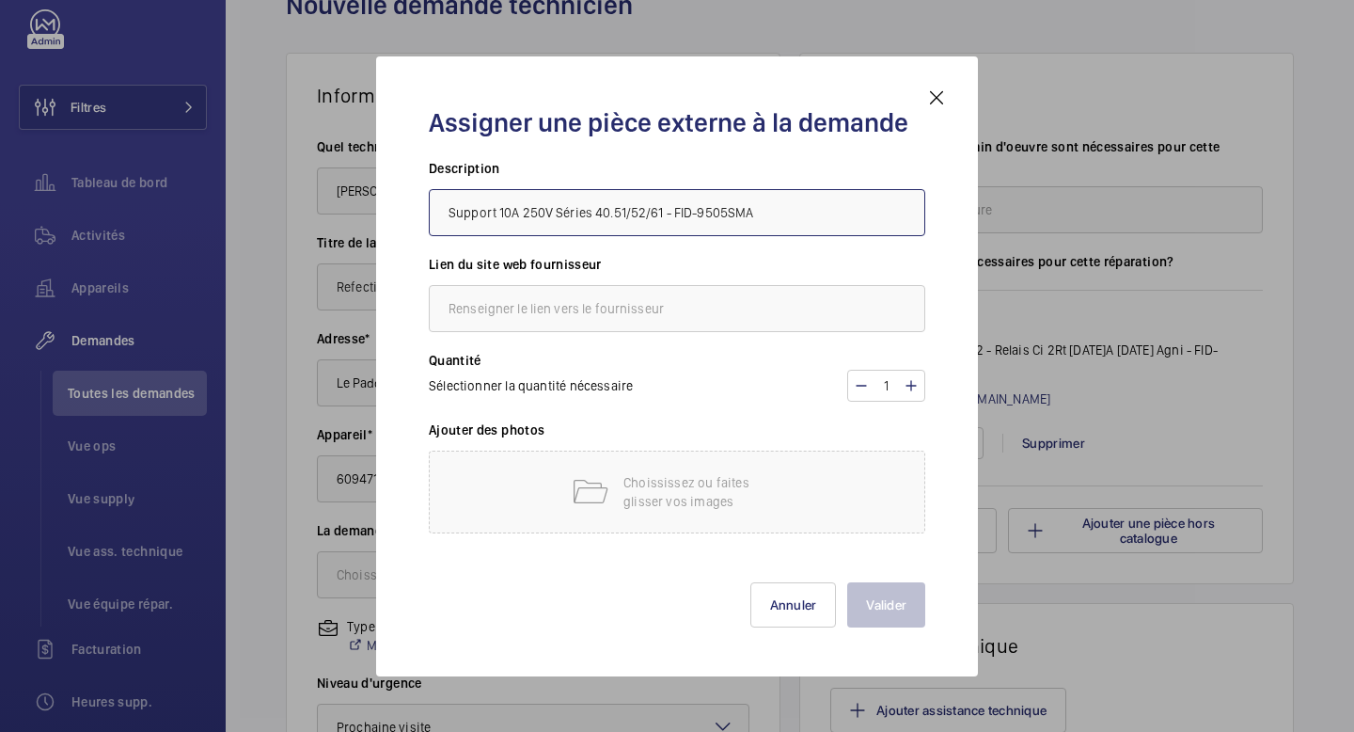
type input "Support 10A 250V Séries 40.51/52/61 - FID-9505SMA"
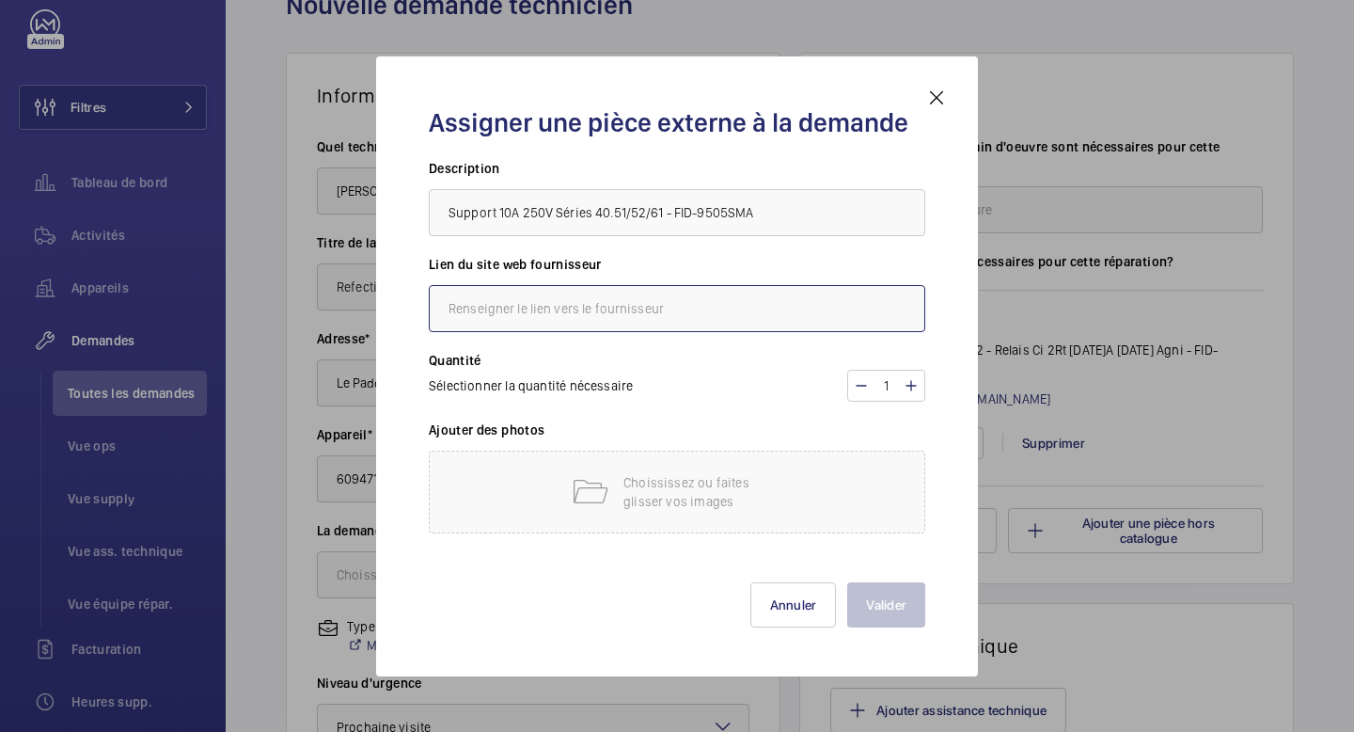
click at [515, 308] on input "text" at bounding box center [677, 308] width 496 height 47
paste input "[URL][DOMAIN_NAME]"
type input "[URL][DOMAIN_NAME]"
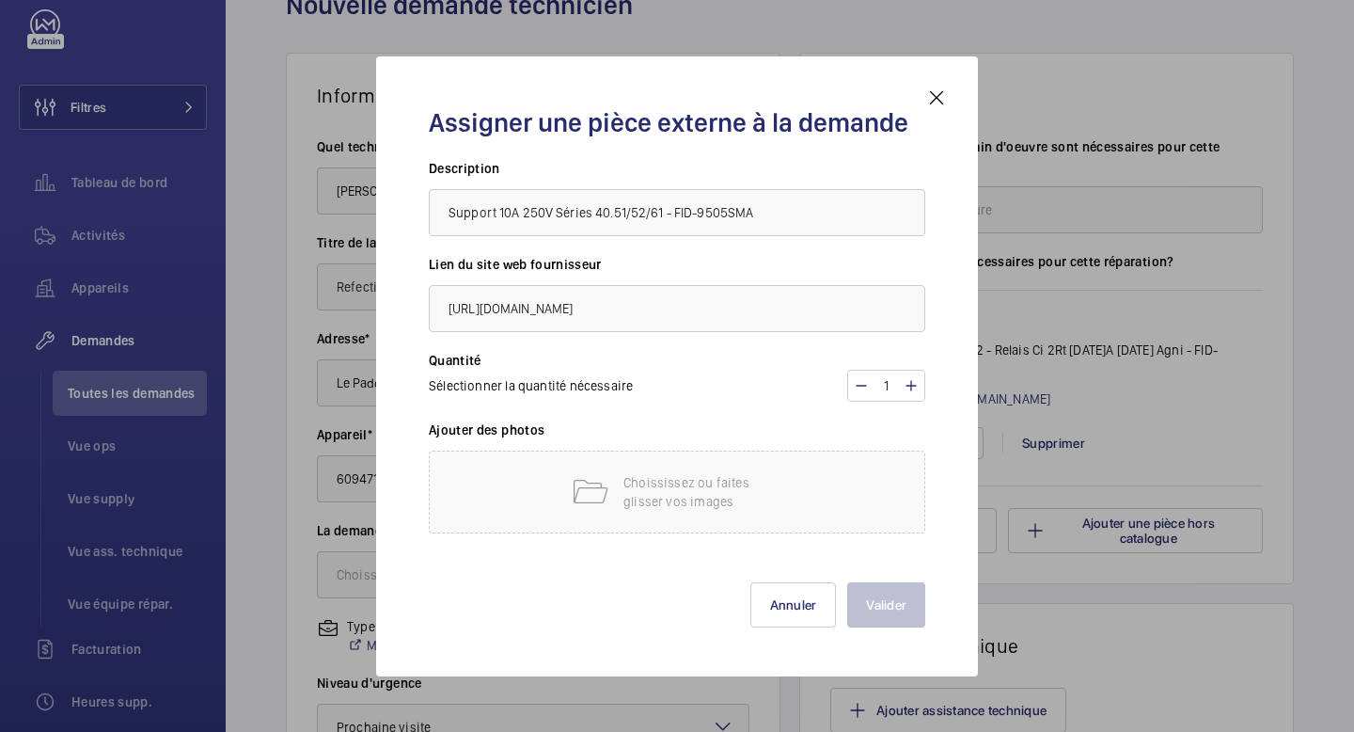
scroll to position [0, 0]
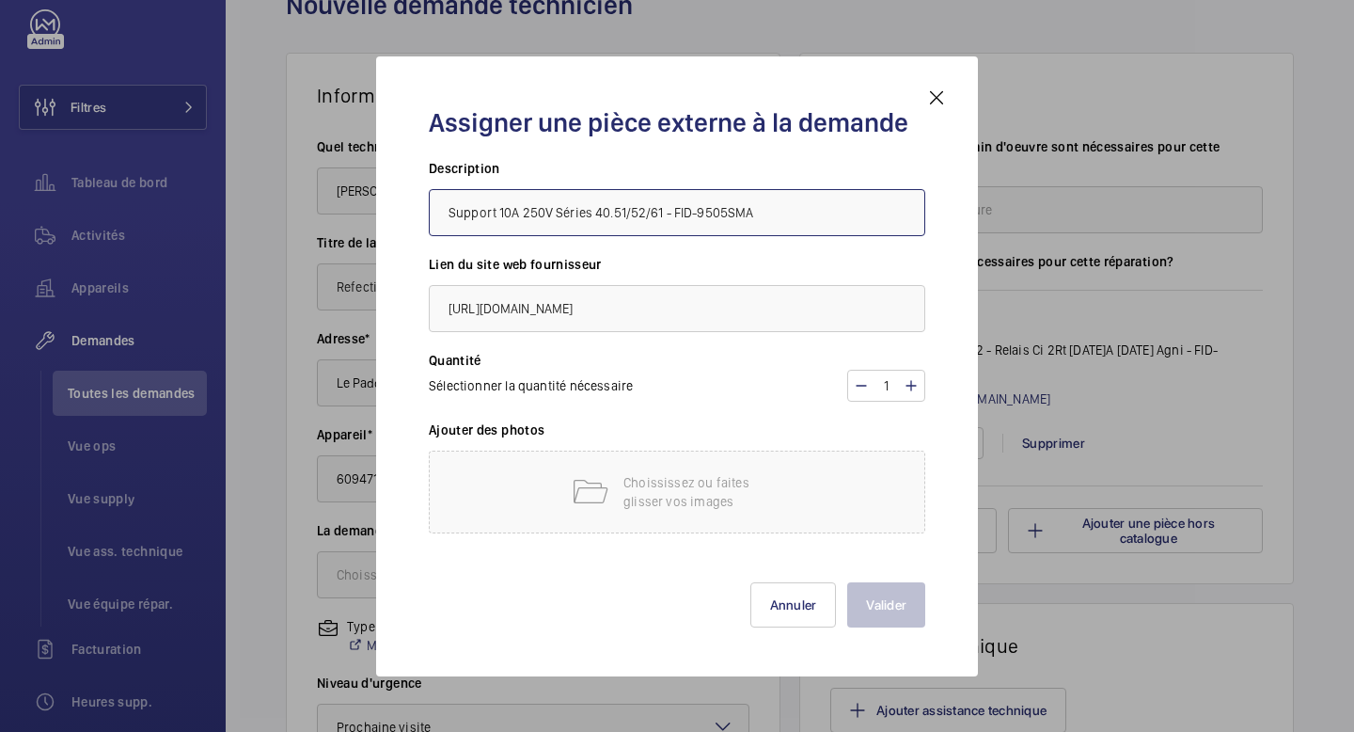
click at [445, 219] on input "Support 10A 250V Séries 40.51/52/61 - FID-9505SMA" at bounding box center [677, 212] width 496 height 47
type input "FINDER 95.05 - Support 10A 250V Séries 40.51/52/61 - FID-9505SMA"
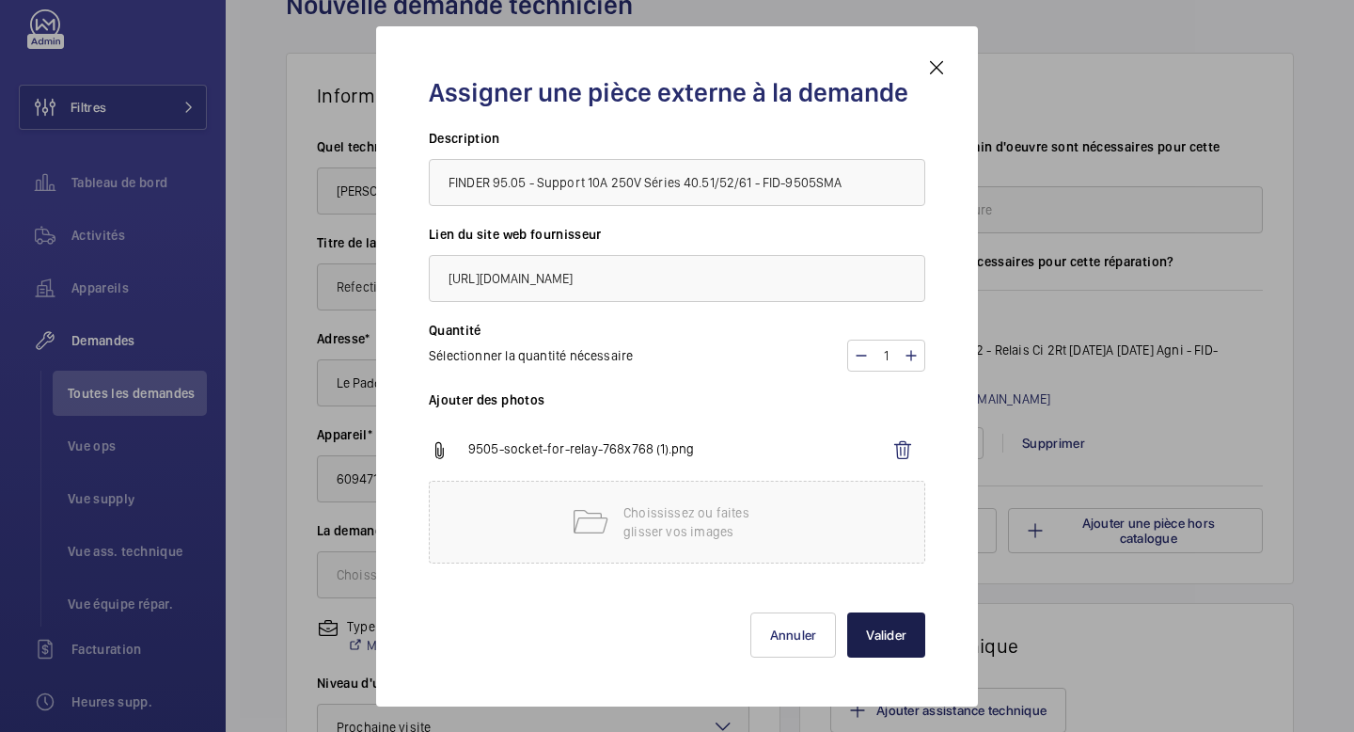
click at [879, 627] on button "Valider" at bounding box center [886, 634] width 78 height 45
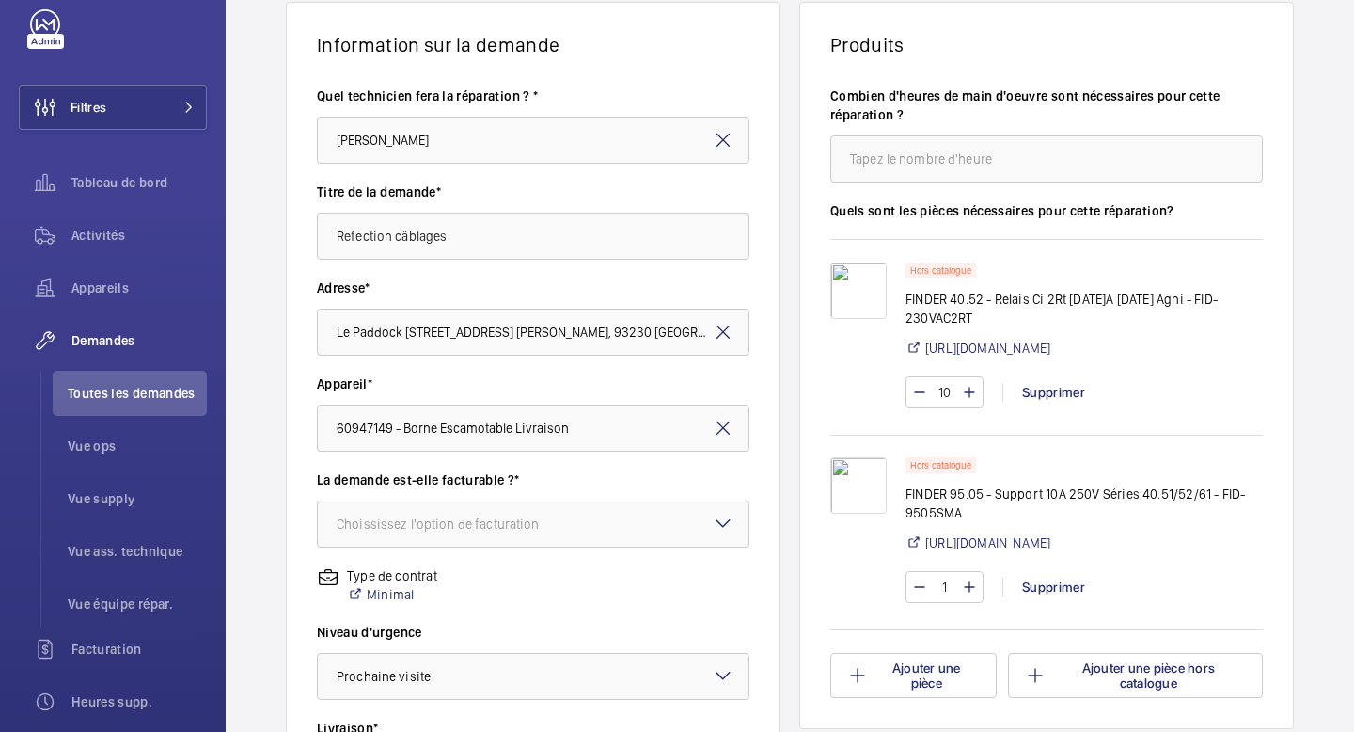
scroll to position [313, 0]
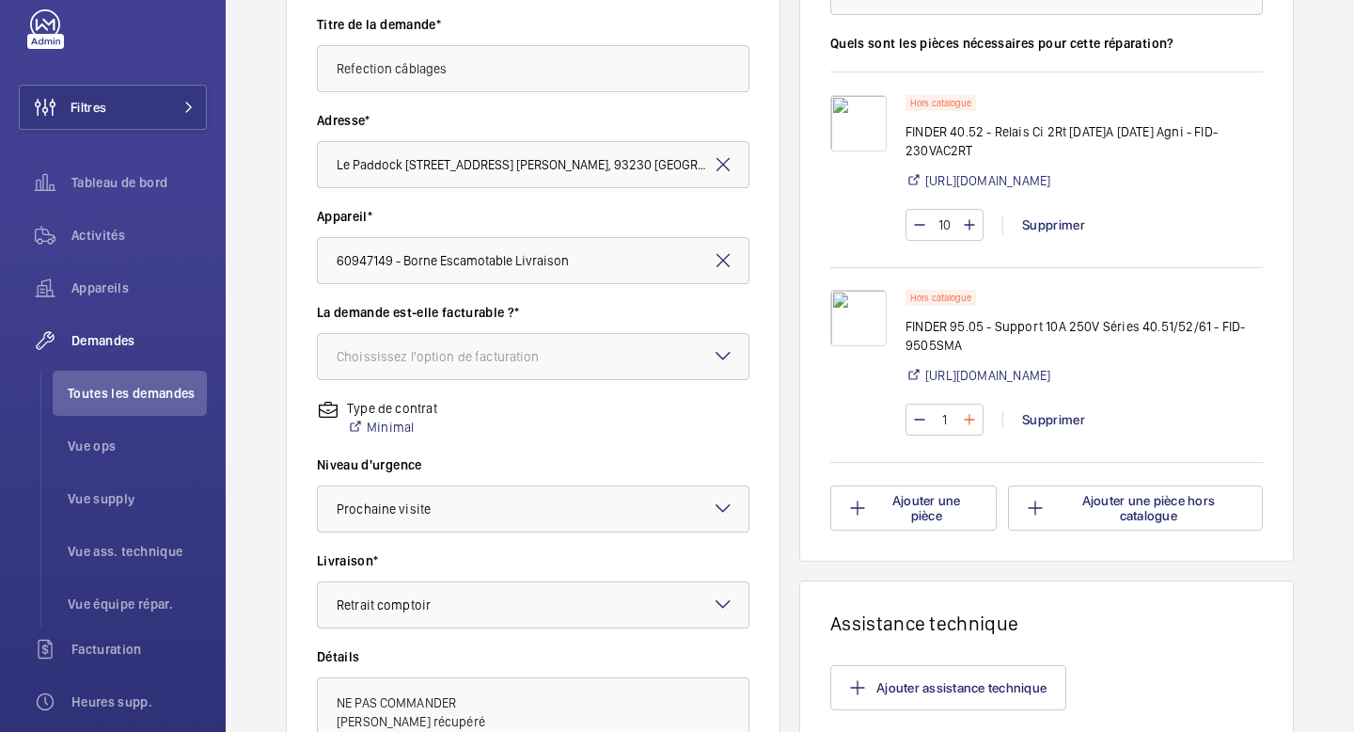
click at [966, 431] on mat-icon at bounding box center [969, 419] width 15 height 23
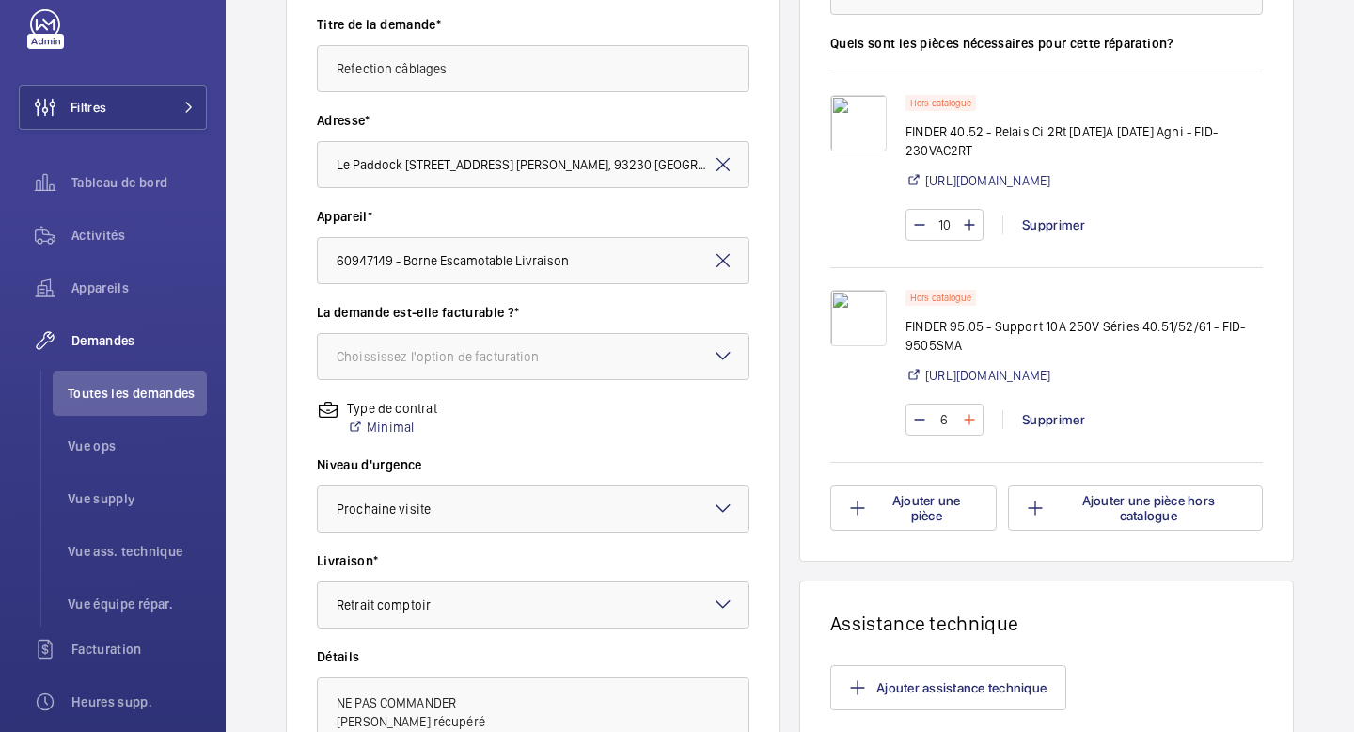
click at [965, 431] on mat-icon at bounding box center [969, 419] width 15 height 23
type input "10"
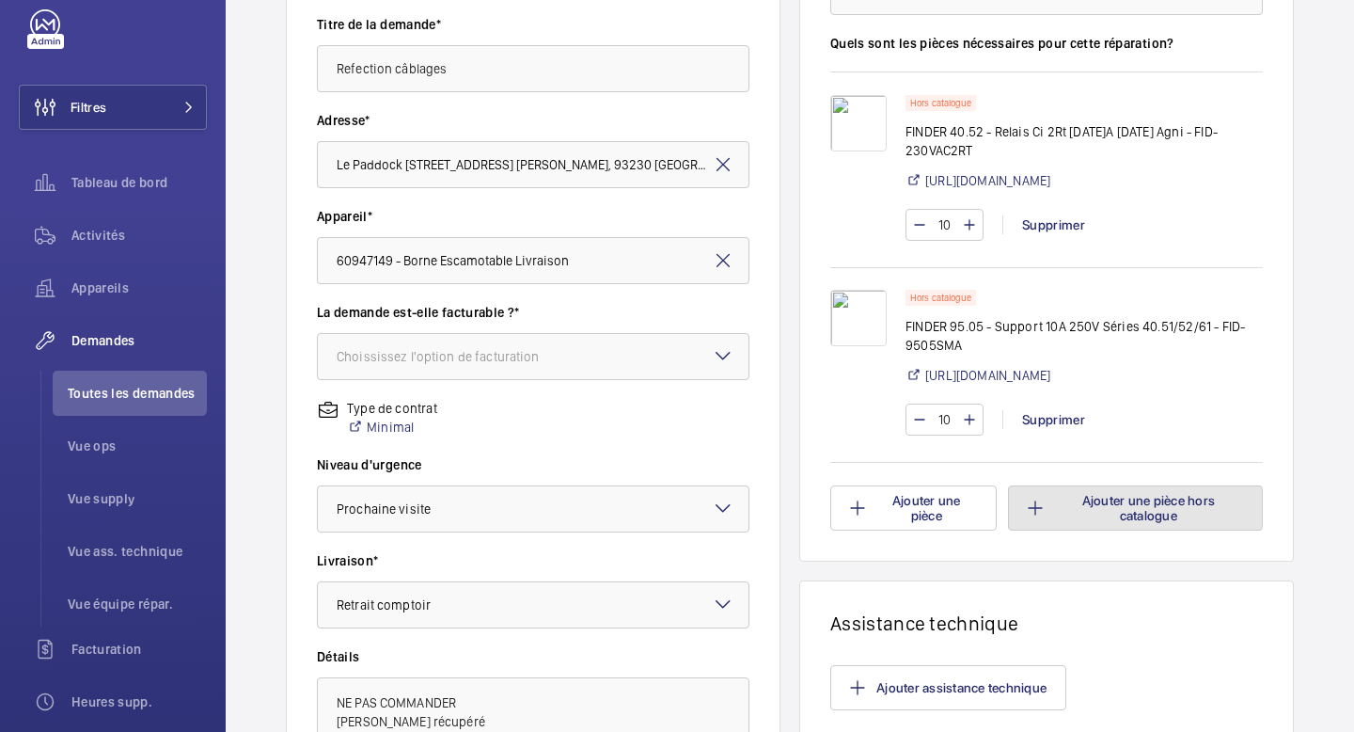
click at [1091, 530] on button "Ajouter une pièce hors catalogue" at bounding box center [1135, 507] width 255 height 45
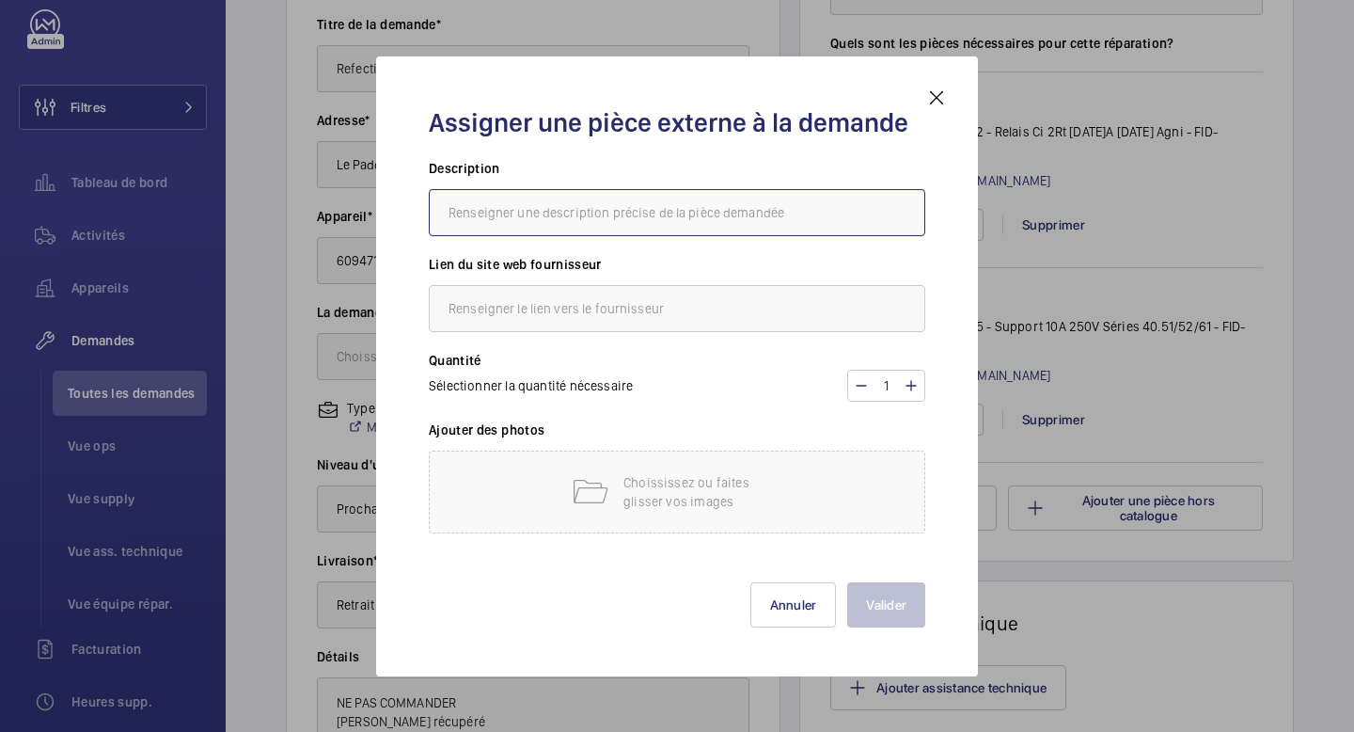
click at [586, 219] on input "text" at bounding box center [677, 212] width 496 height 47
paste input "100 Bornes de connexion étanche Basse Tension 3 fils - BLM"
paste input "401302"
type input "BLM - 100 Bornes de connexion étanche Basse Tension 3 fils - 401302"
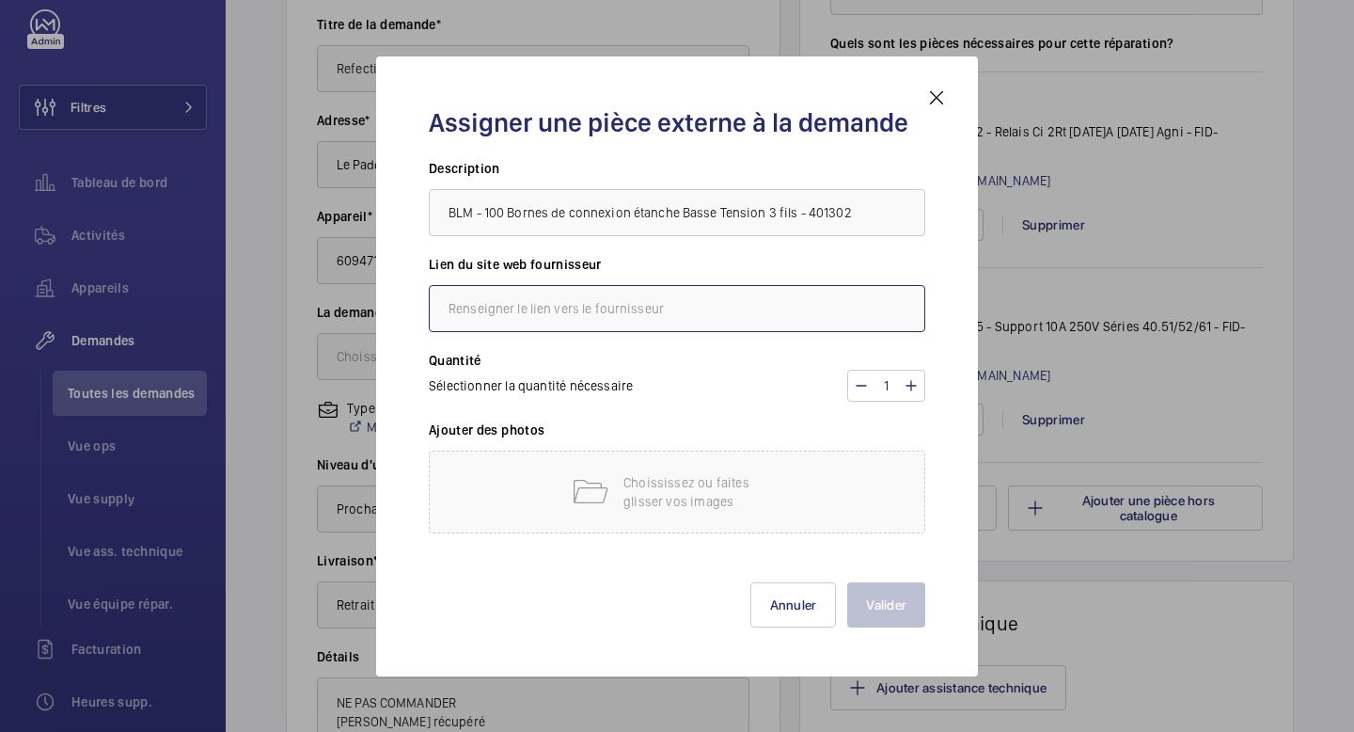
click at [636, 318] on input "text" at bounding box center [677, 308] width 496 height 47
click at [570, 292] on input "text" at bounding box center [677, 308] width 496 height 47
paste input "[URL][DOMAIN_NAME]"
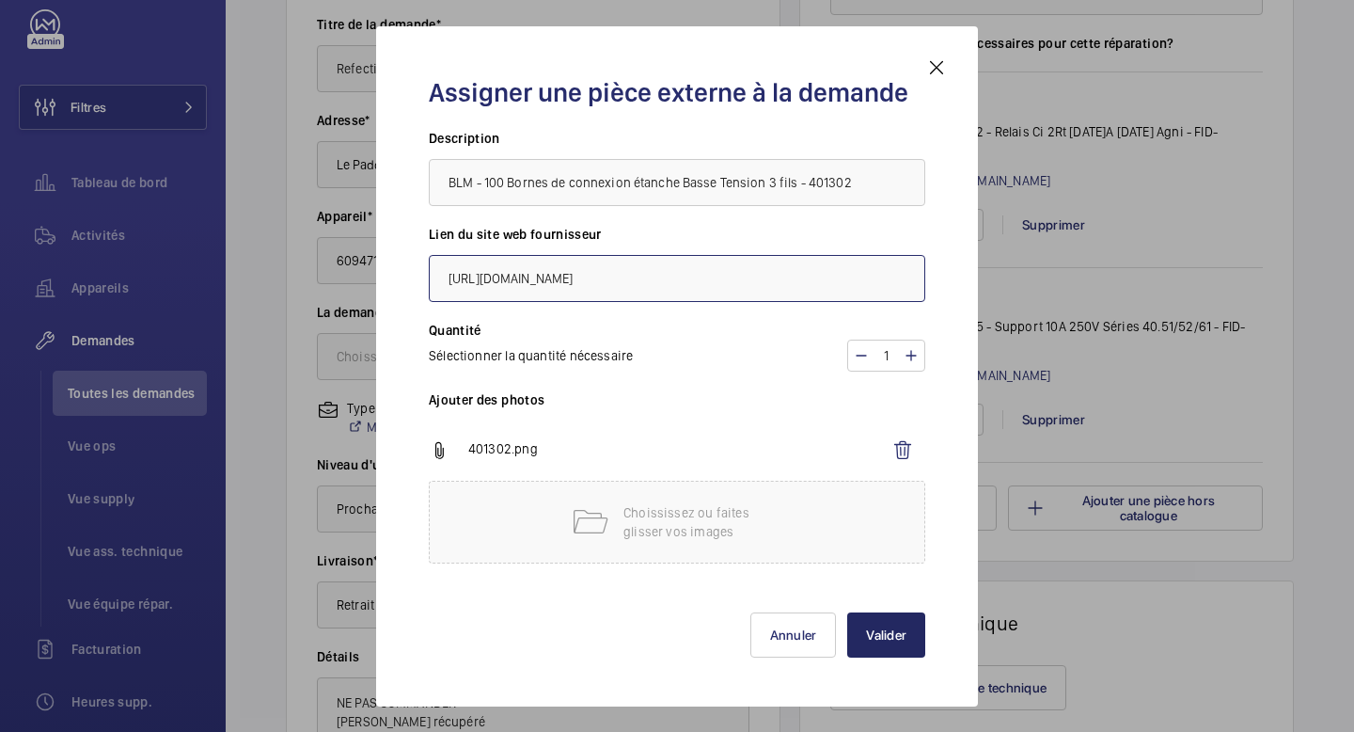
type input "[URL][DOMAIN_NAME]"
click at [903, 629] on button "Valider" at bounding box center [886, 634] width 78 height 45
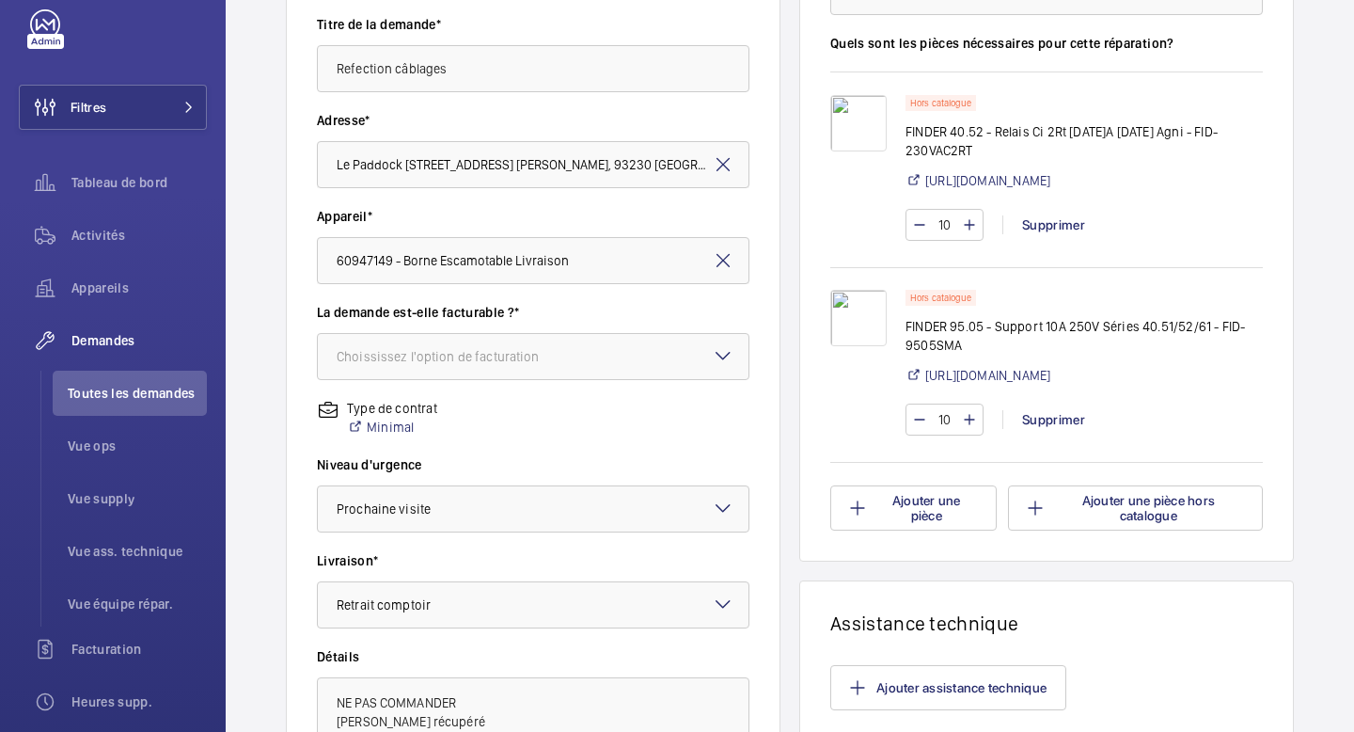
scroll to position [0, 0]
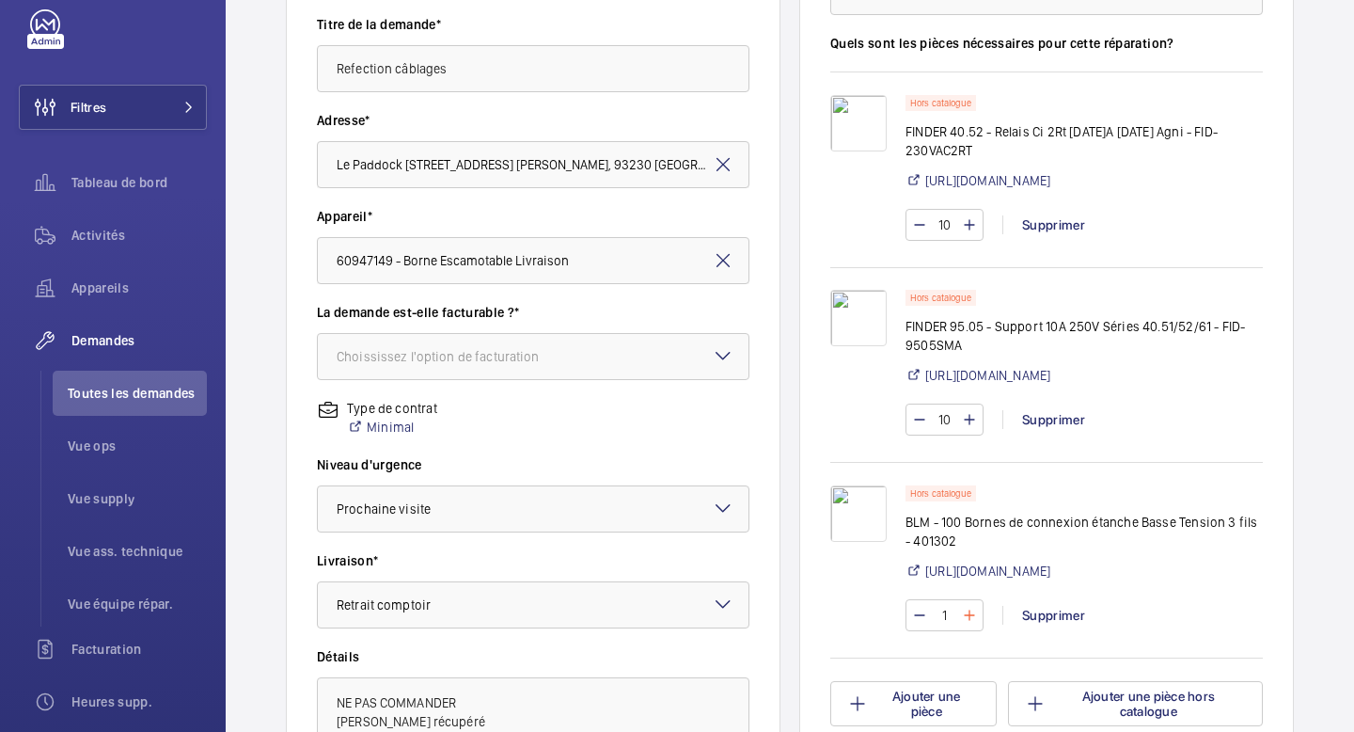
click at [962, 626] on mat-icon at bounding box center [969, 615] width 15 height 23
type input "2"
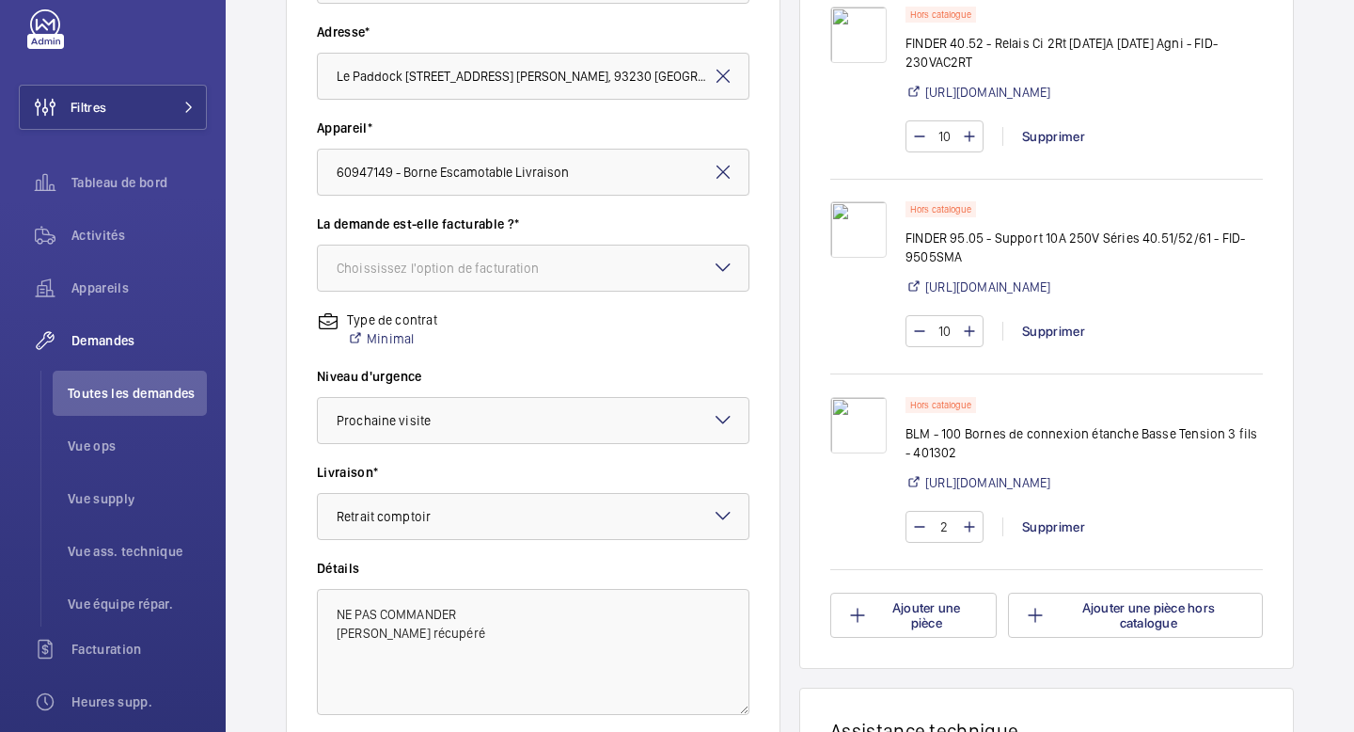
scroll to position [377, 0]
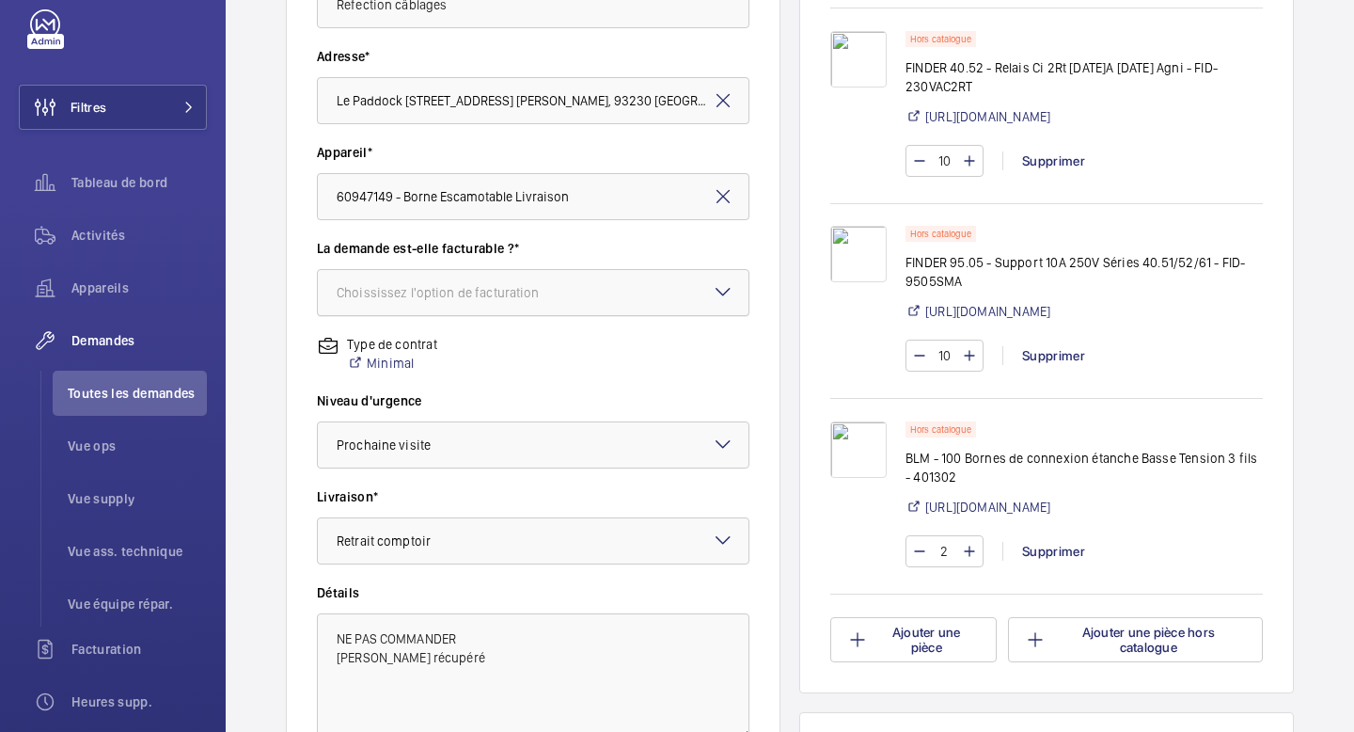
click at [693, 287] on div at bounding box center [533, 292] width 431 height 45
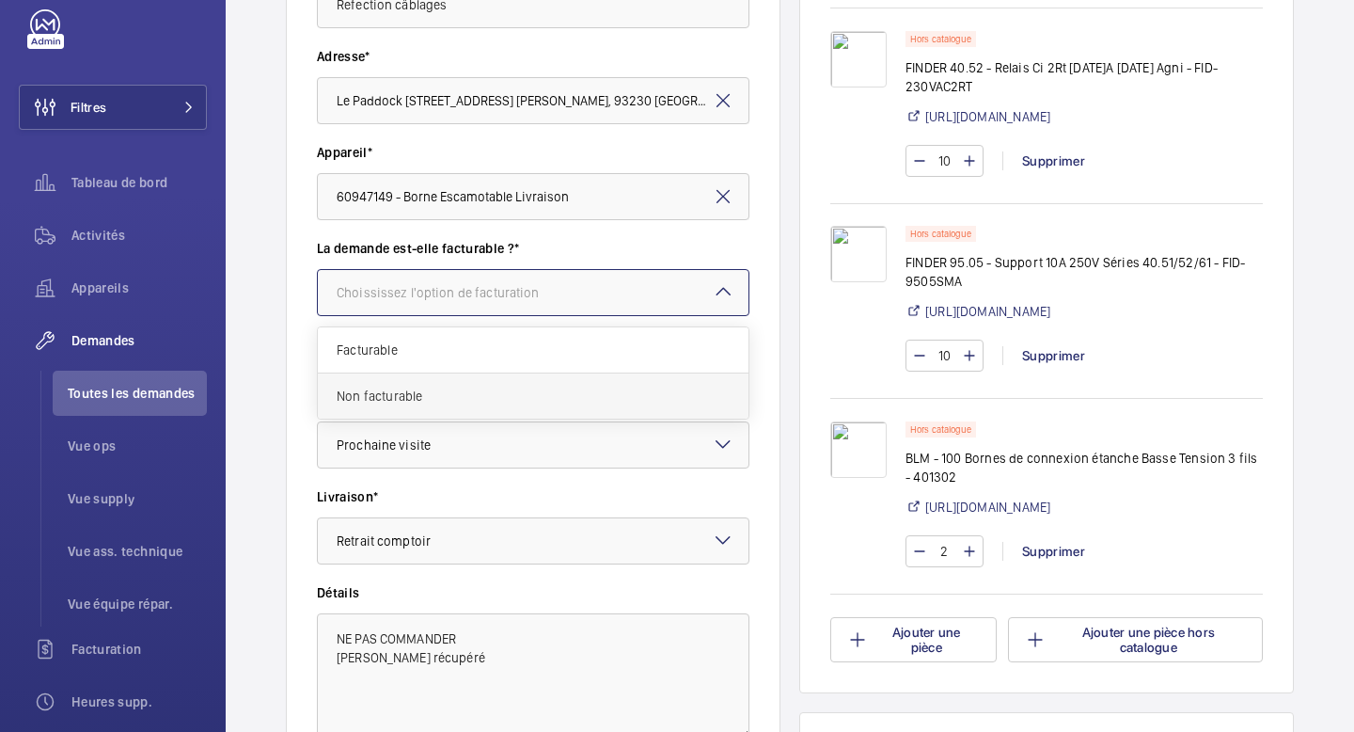
click at [503, 392] on span "Non facturable" at bounding box center [533, 395] width 393 height 19
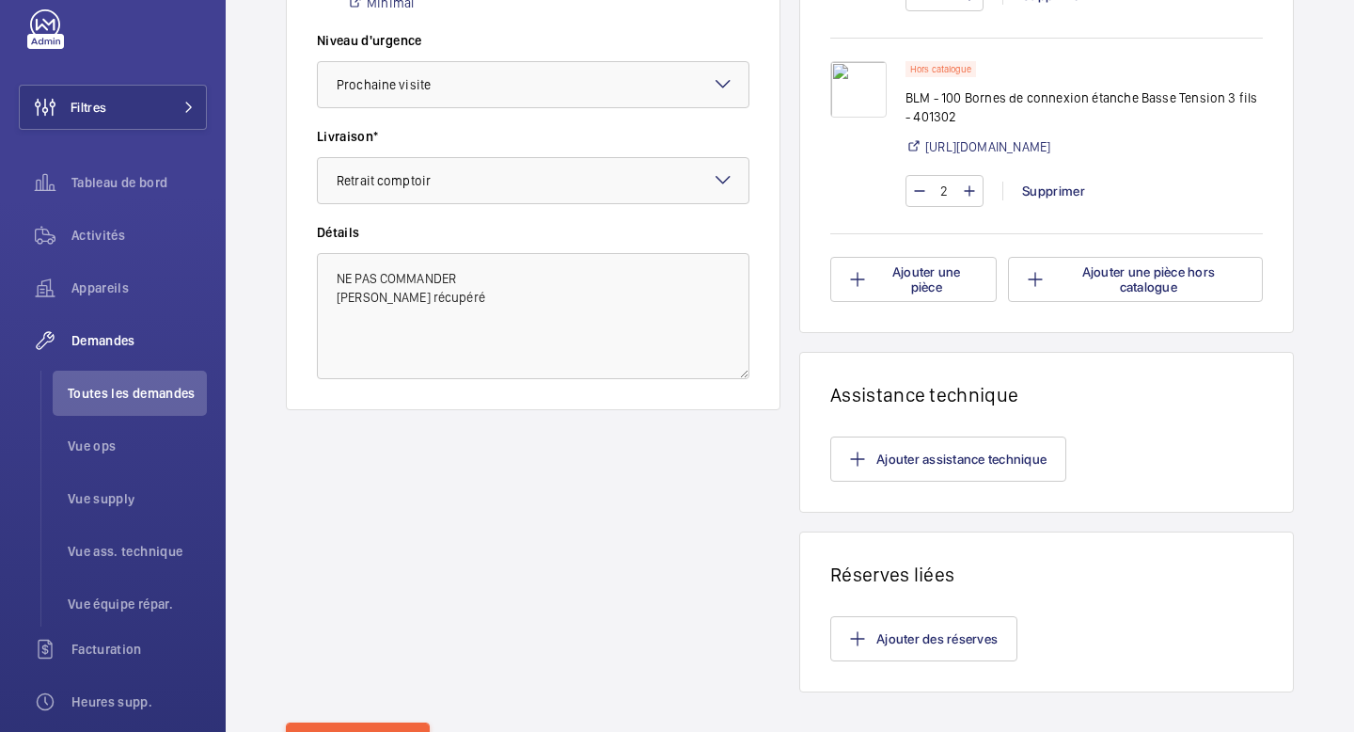
scroll to position [870, 0]
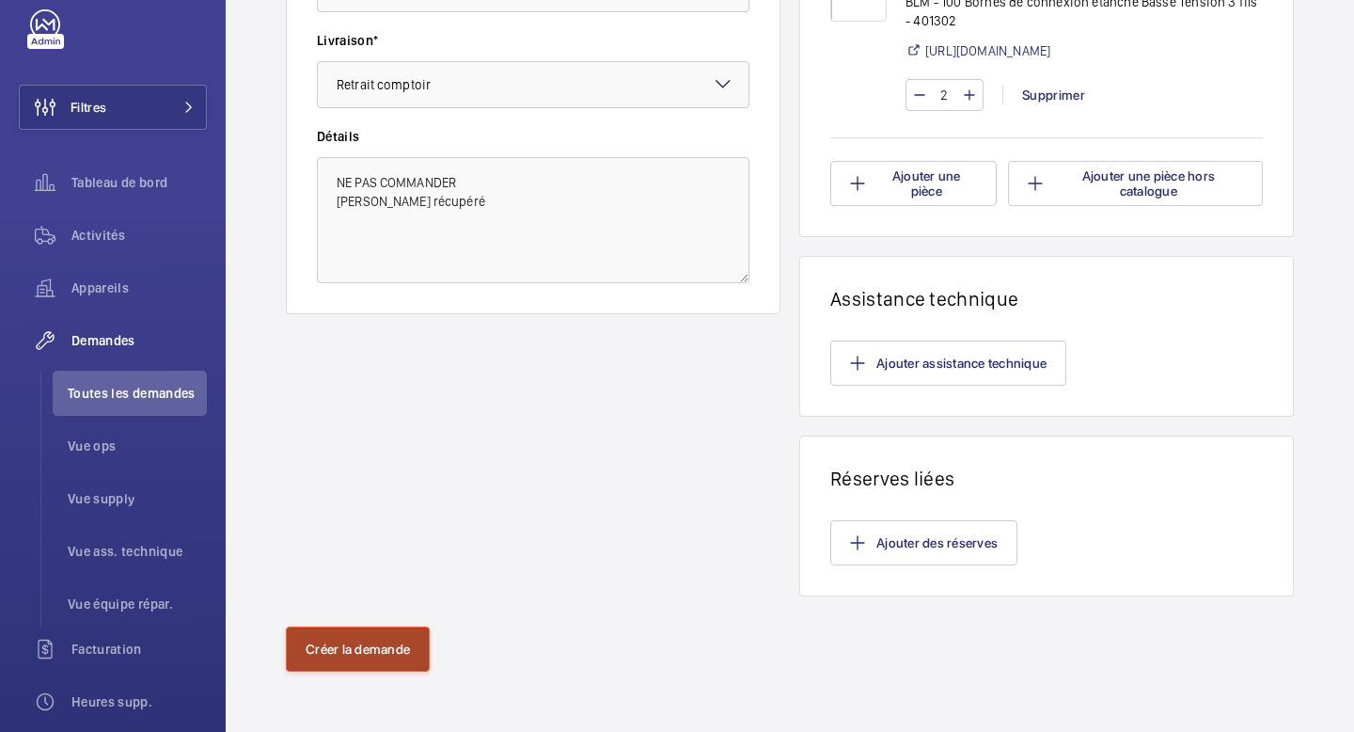
click at [348, 650] on button "Créer la demande" at bounding box center [358, 648] width 144 height 45
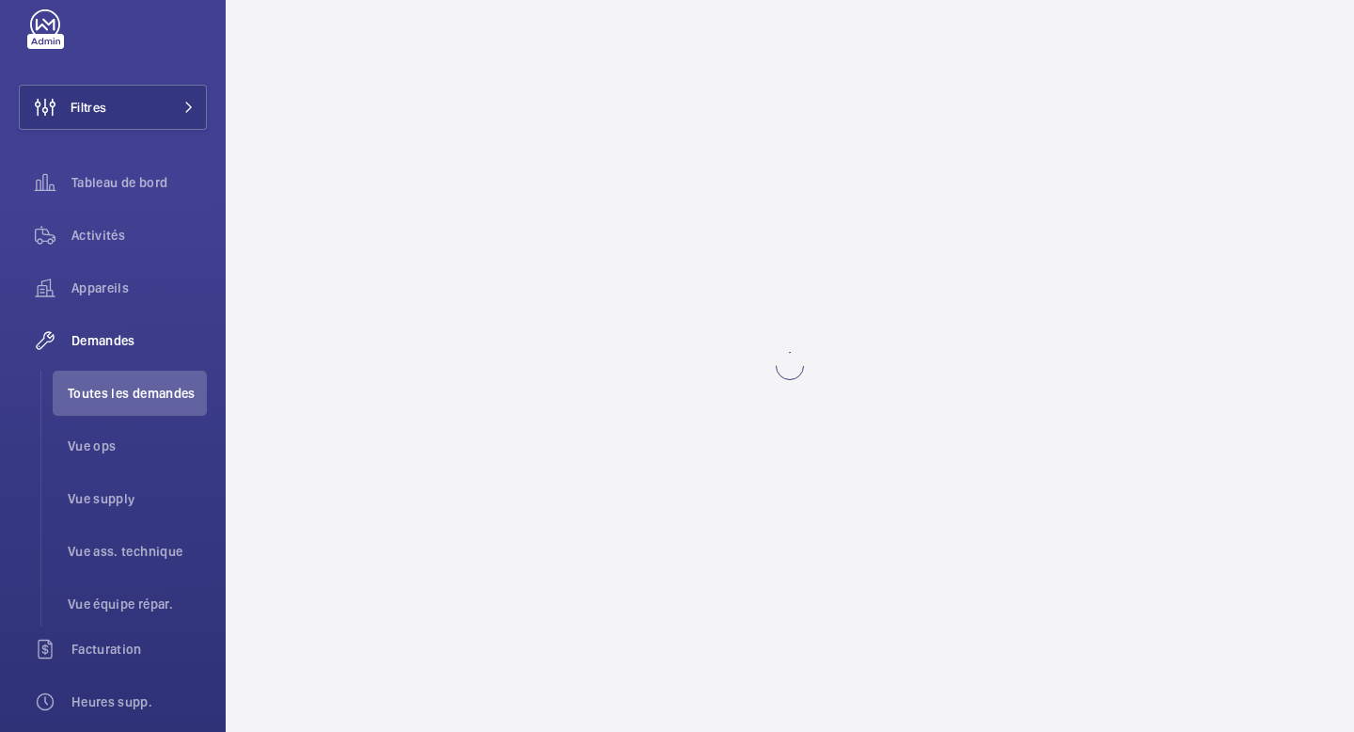
scroll to position [0, 0]
